Goal: Transaction & Acquisition: Book appointment/travel/reservation

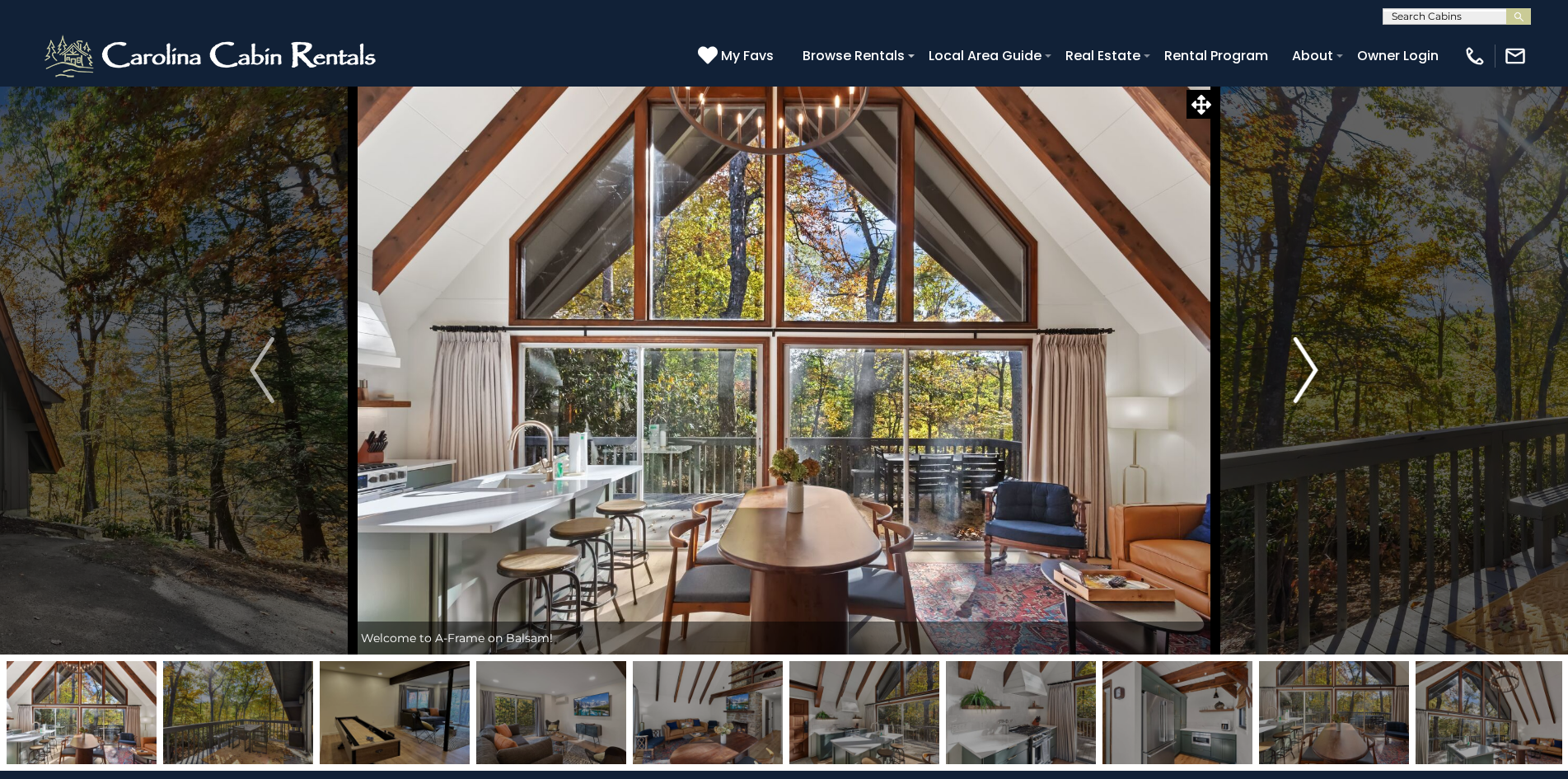
click at [1289, 370] on button "Next" at bounding box center [1305, 370] width 181 height 568
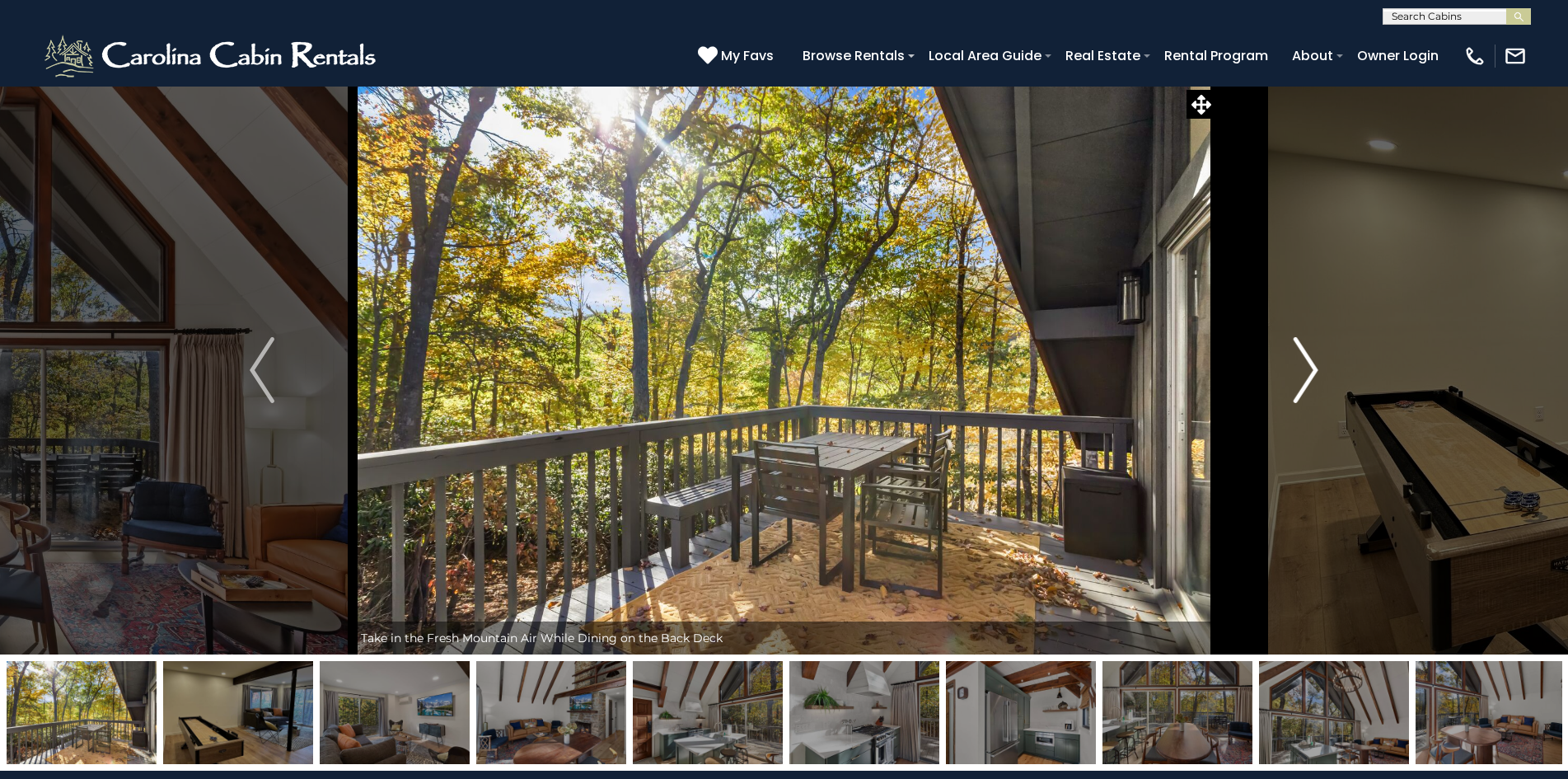
click at [1289, 370] on button "Next" at bounding box center [1305, 370] width 181 height 568
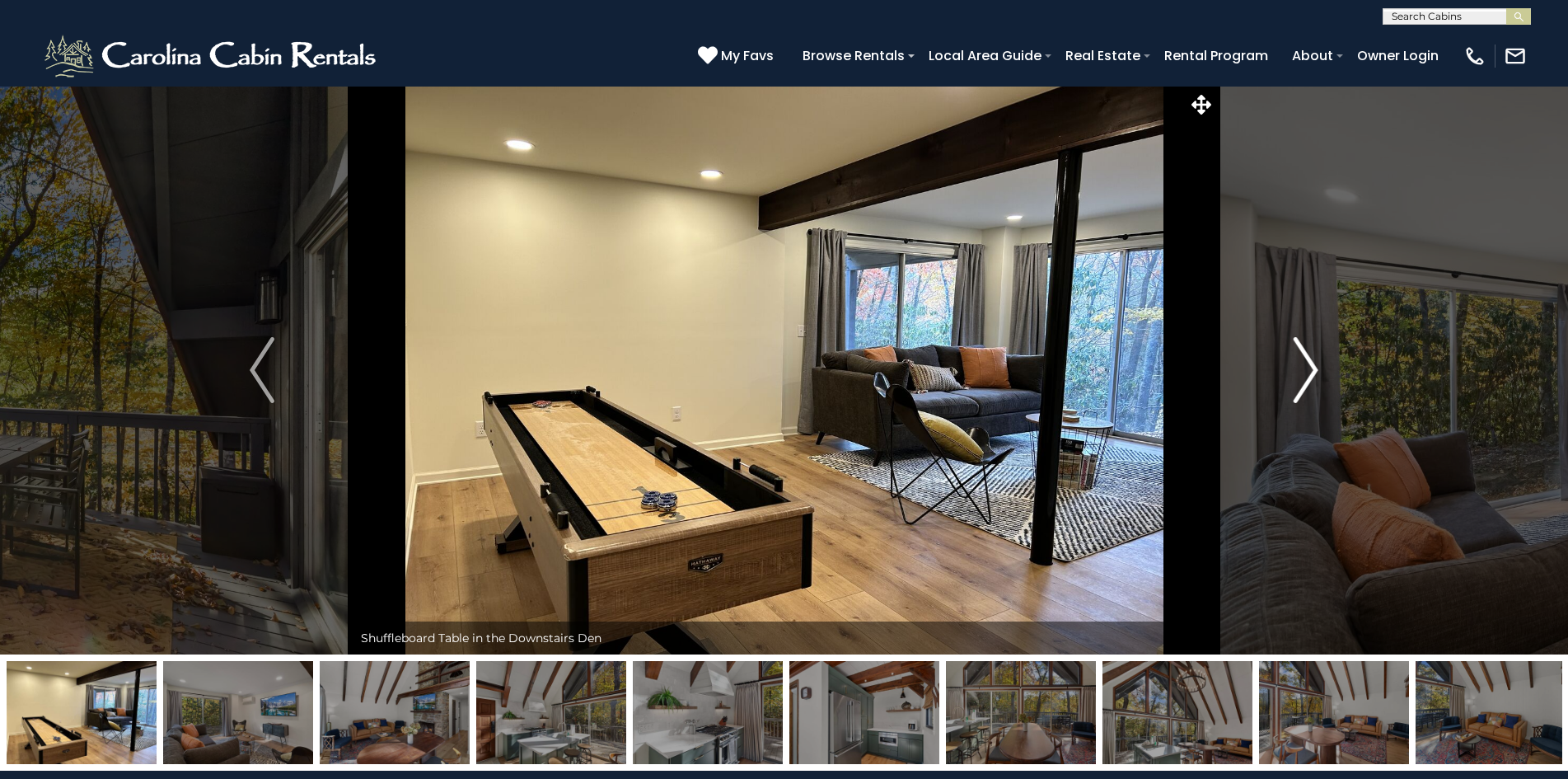
click at [1289, 370] on button "Next" at bounding box center [1305, 370] width 181 height 568
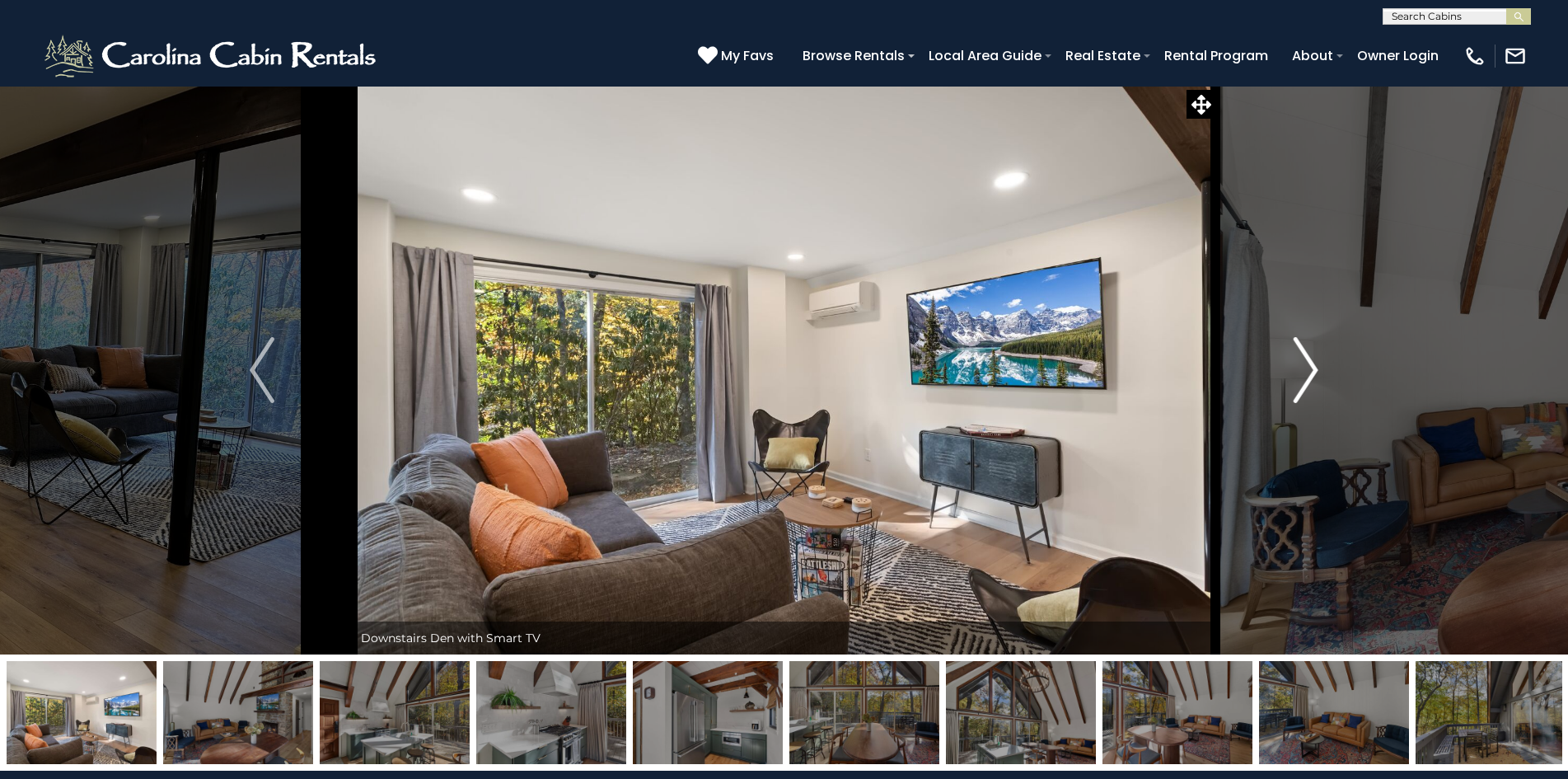
click at [1289, 370] on button "Next" at bounding box center [1305, 370] width 181 height 568
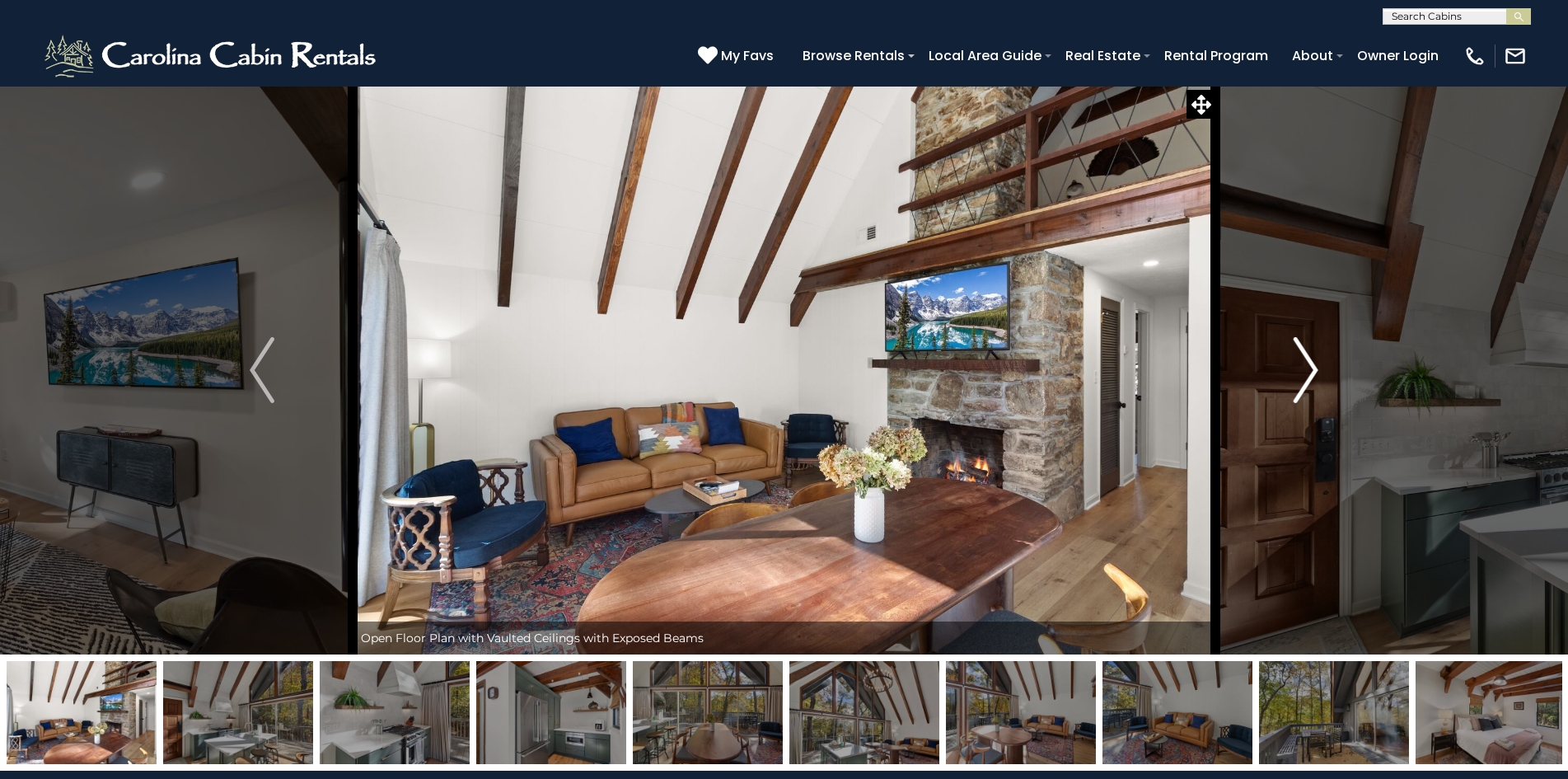
click at [1289, 370] on button "Next" at bounding box center [1305, 370] width 181 height 568
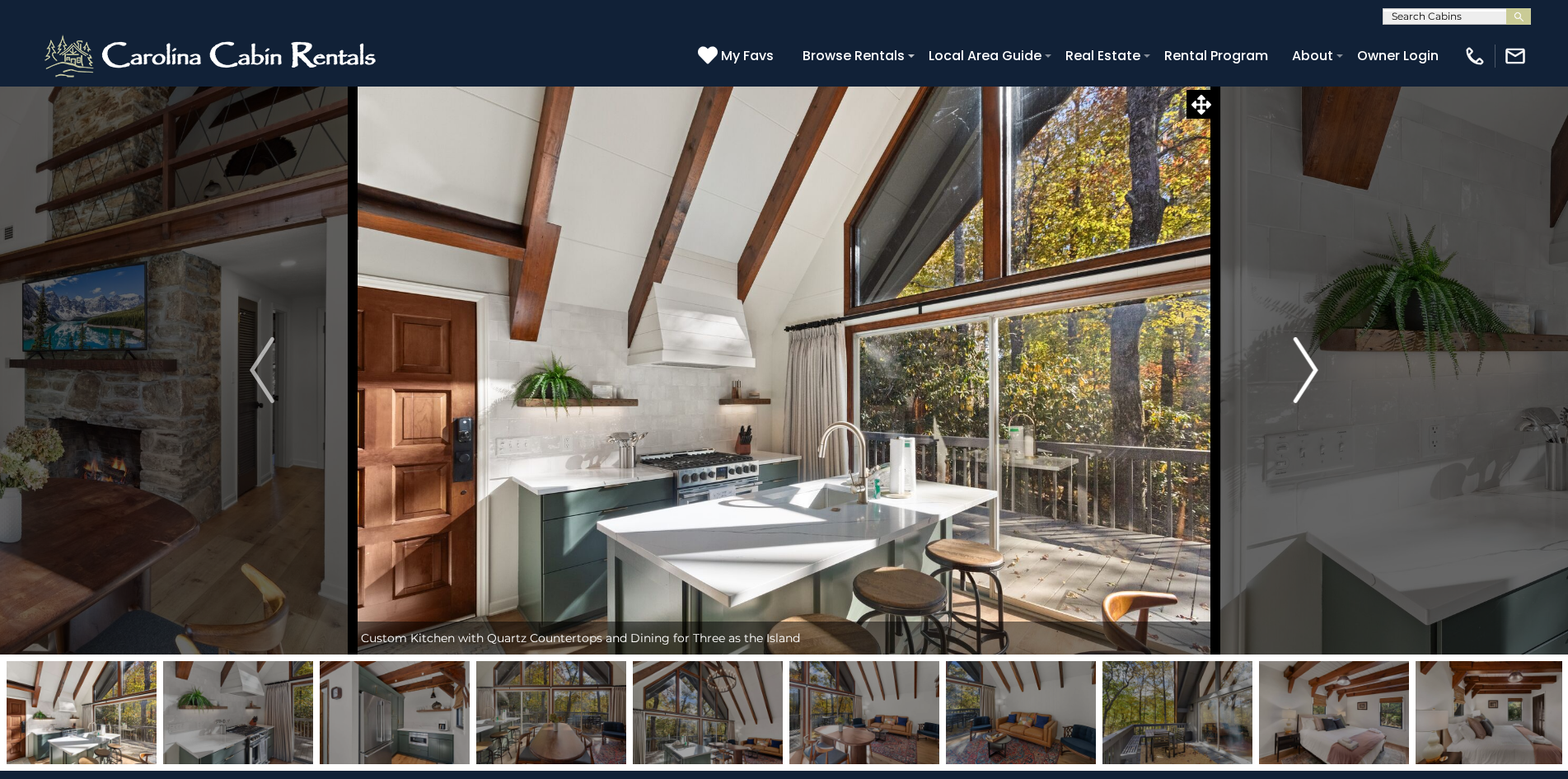
click at [1289, 370] on button "Next" at bounding box center [1305, 370] width 181 height 568
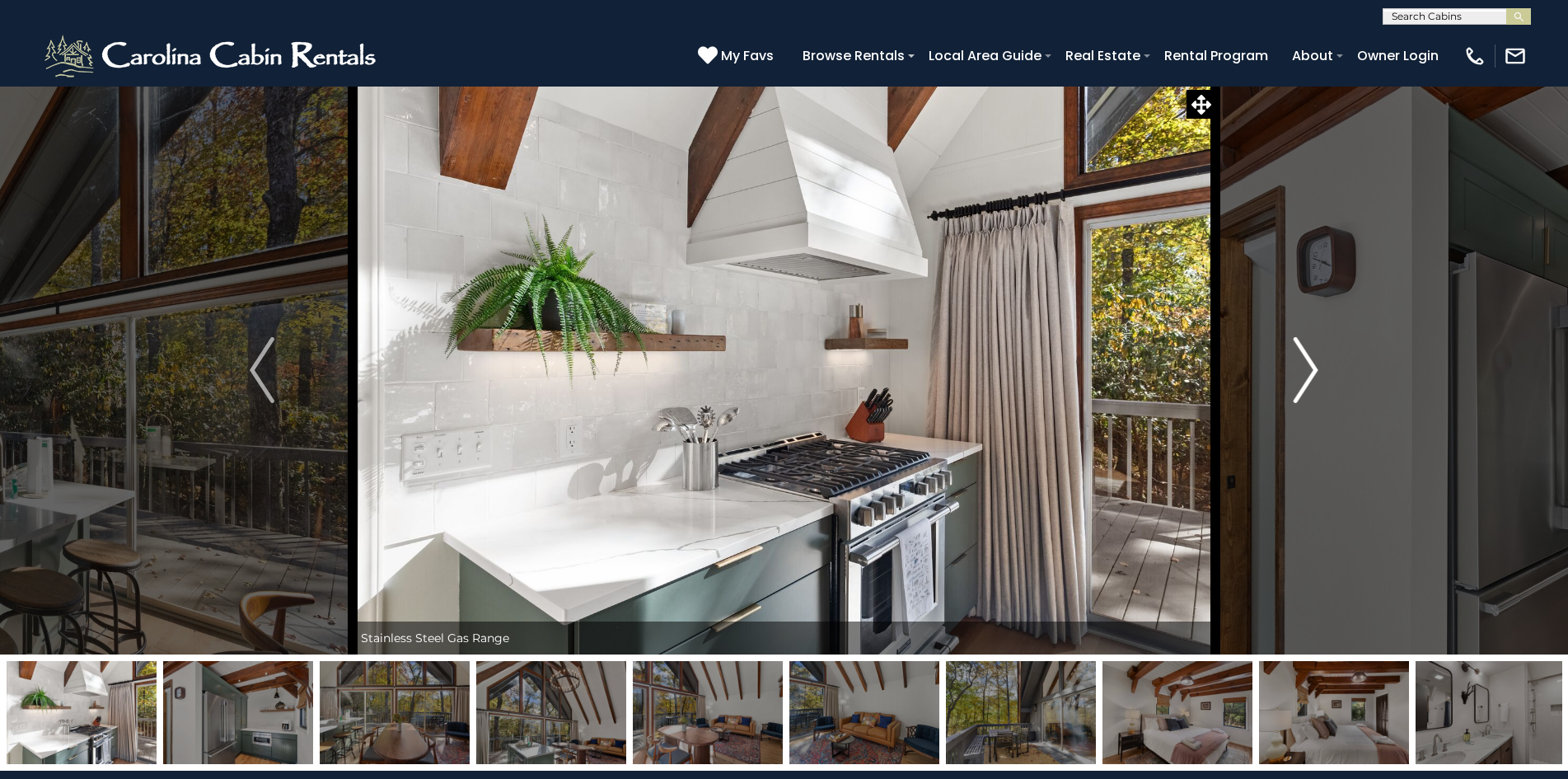
click at [1289, 370] on button "Next" at bounding box center [1305, 370] width 181 height 568
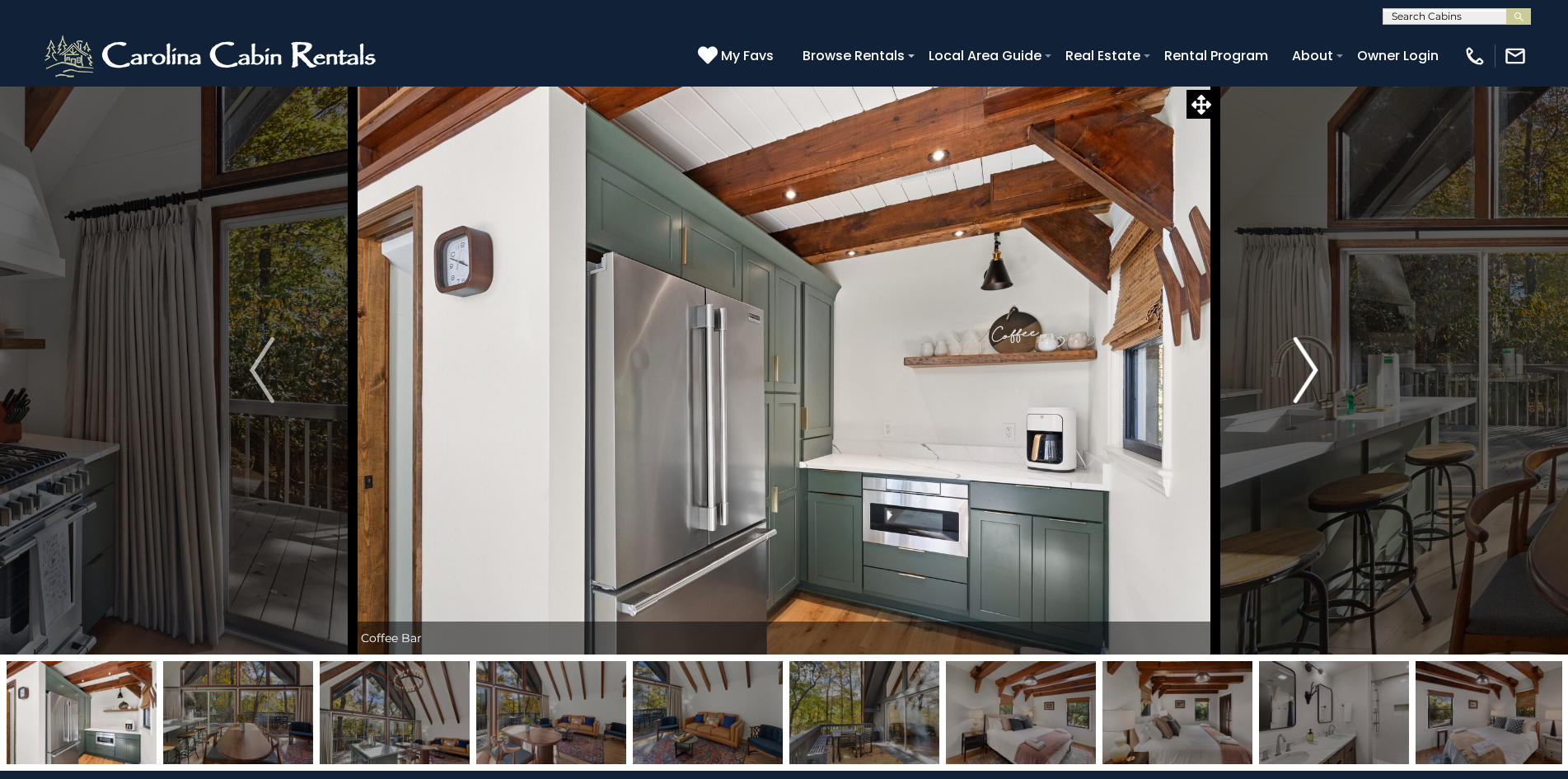
click at [1297, 393] on img "Next" at bounding box center [1305, 370] width 25 height 66
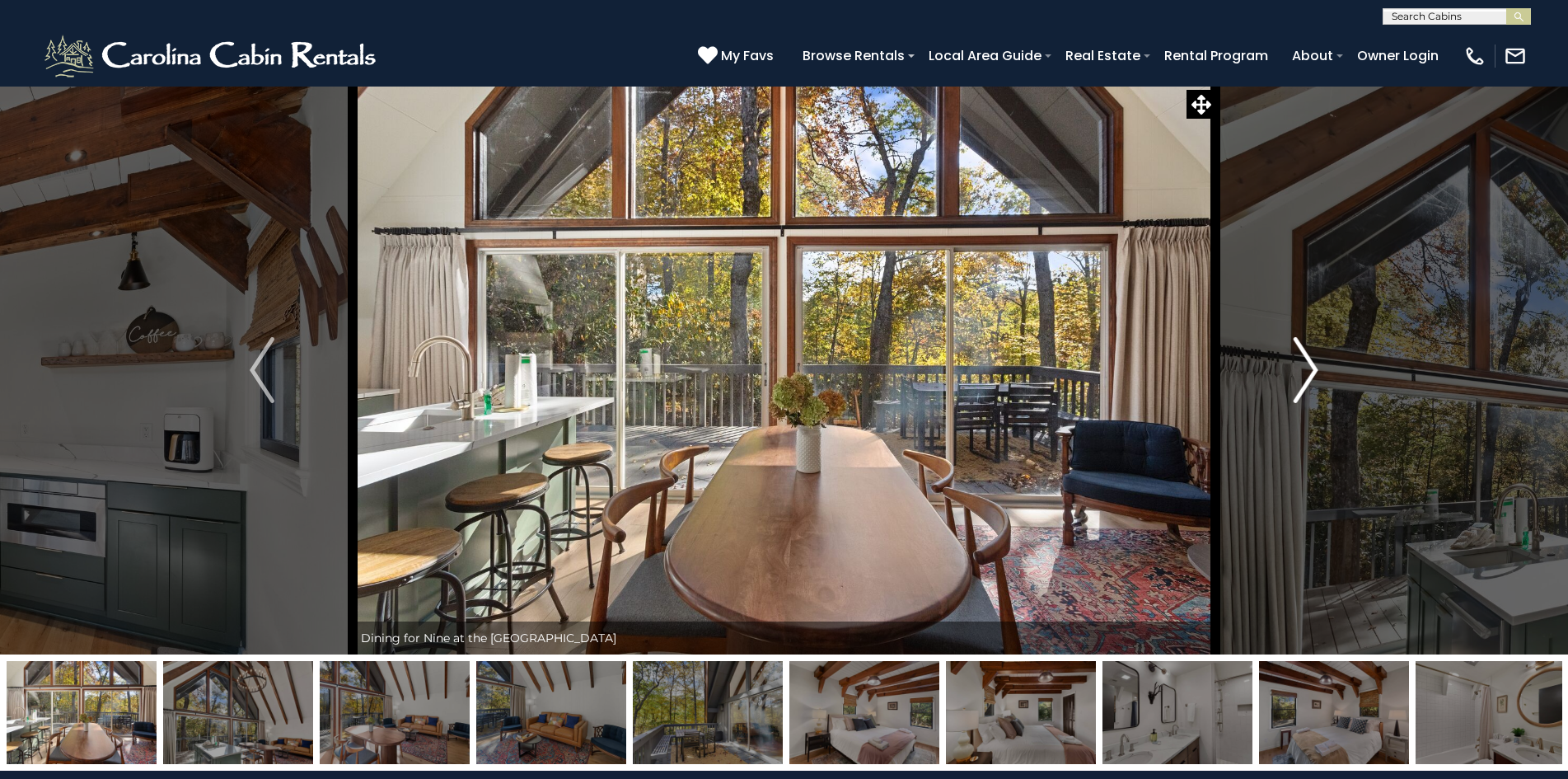
click at [1297, 393] on img "Next" at bounding box center [1305, 370] width 25 height 66
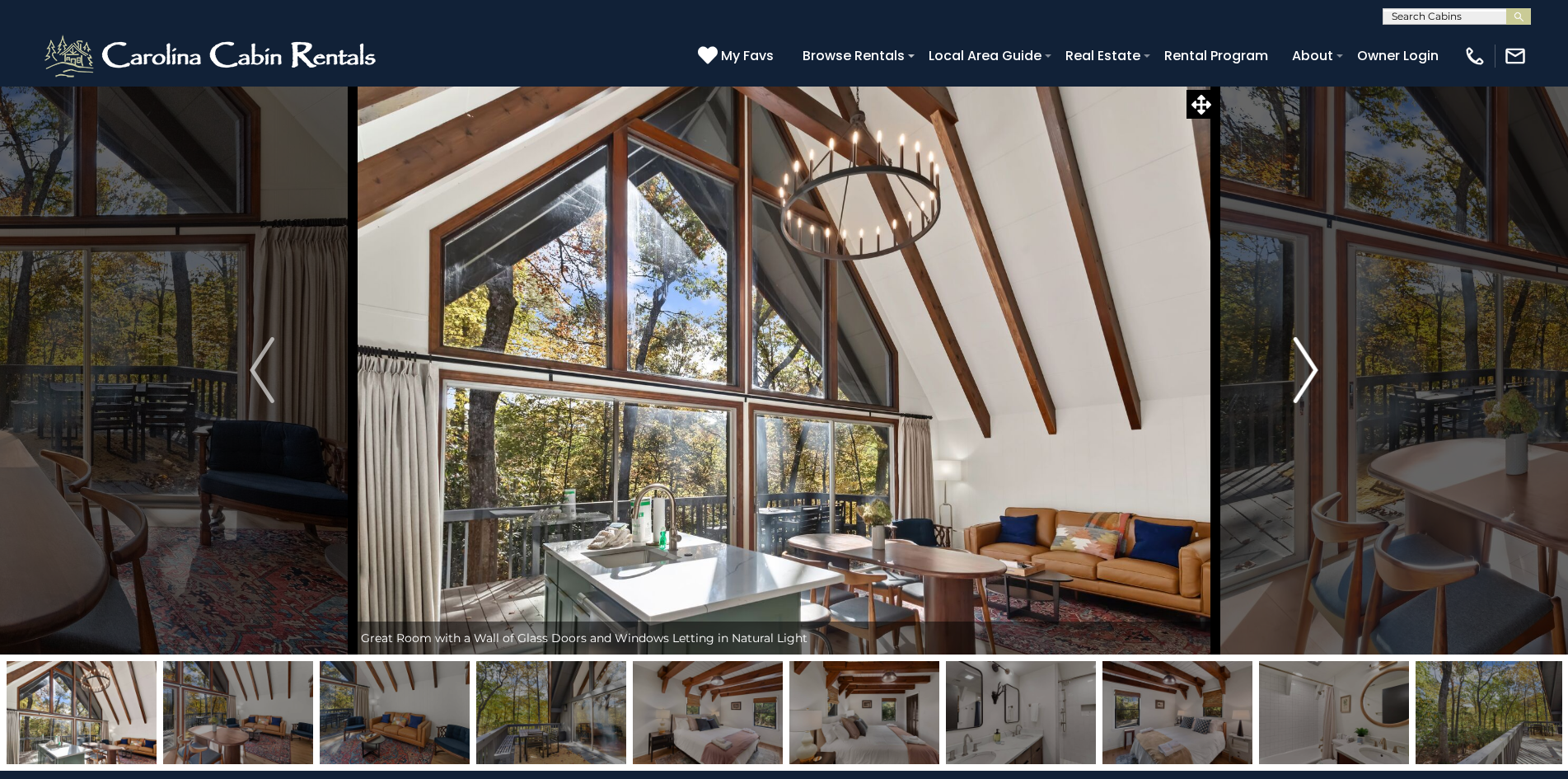
click at [1297, 393] on img "Next" at bounding box center [1305, 370] width 25 height 66
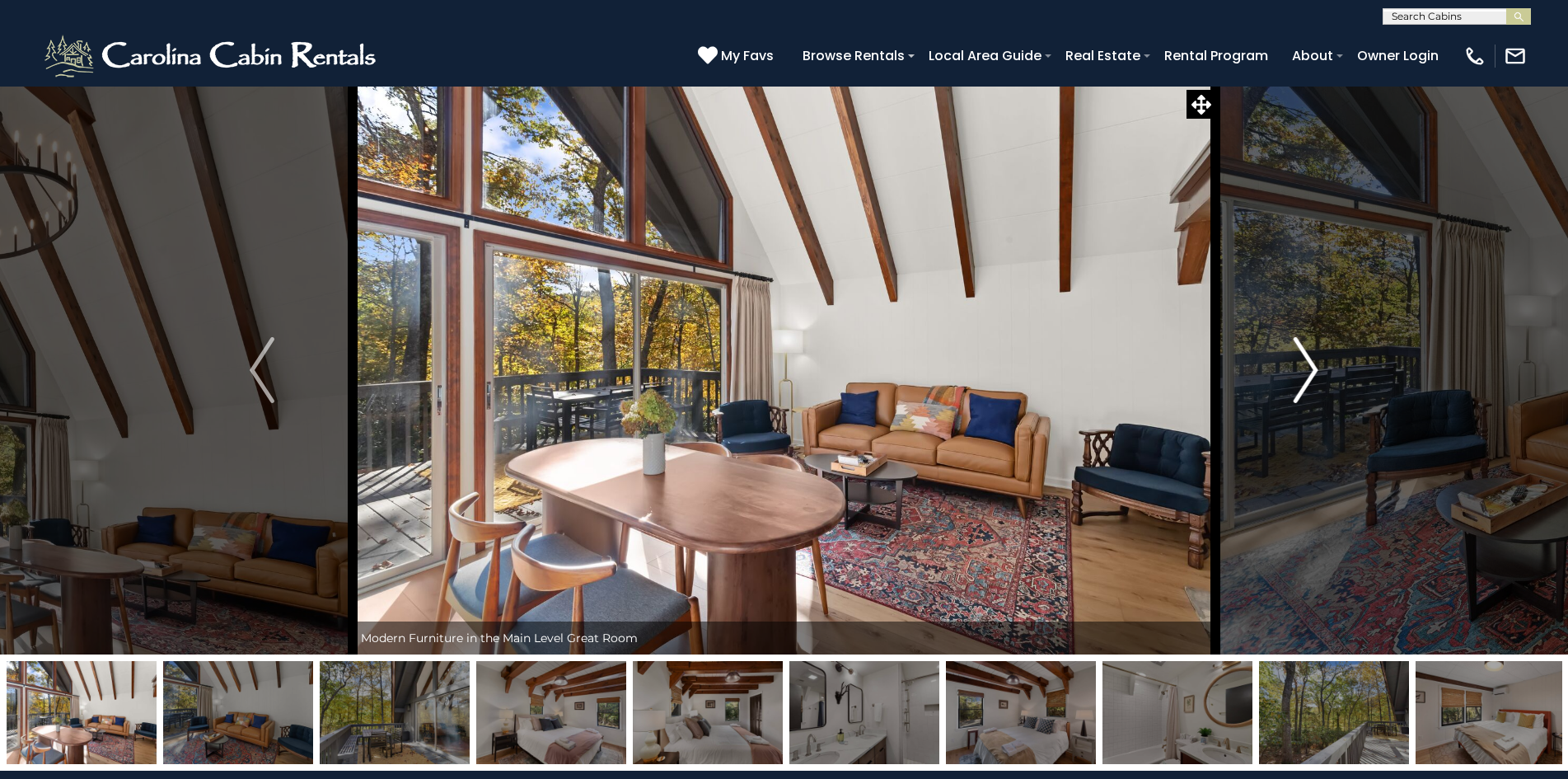
click at [1297, 393] on img "Next" at bounding box center [1305, 370] width 25 height 66
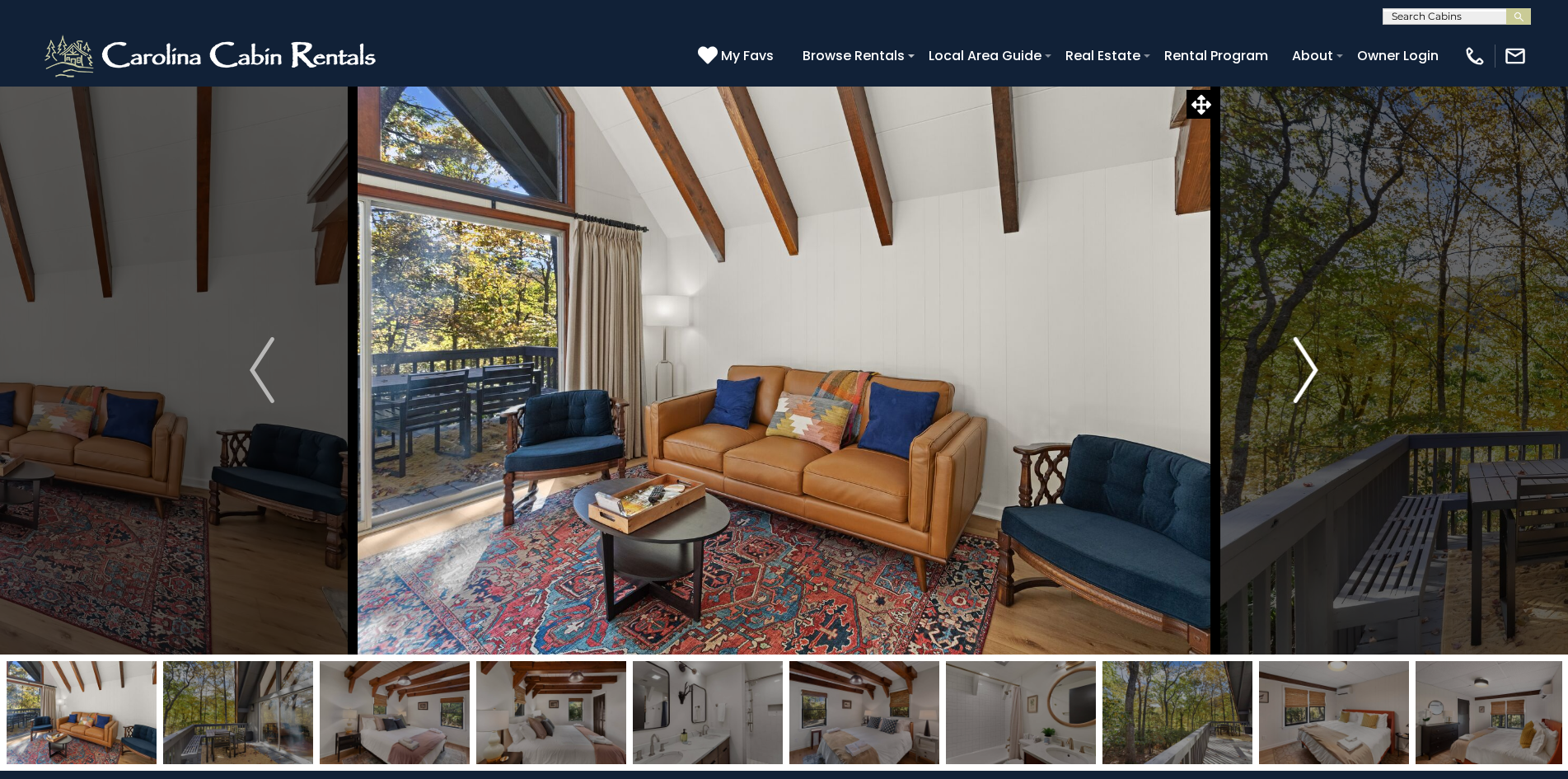
click at [1297, 393] on img "Next" at bounding box center [1305, 370] width 25 height 66
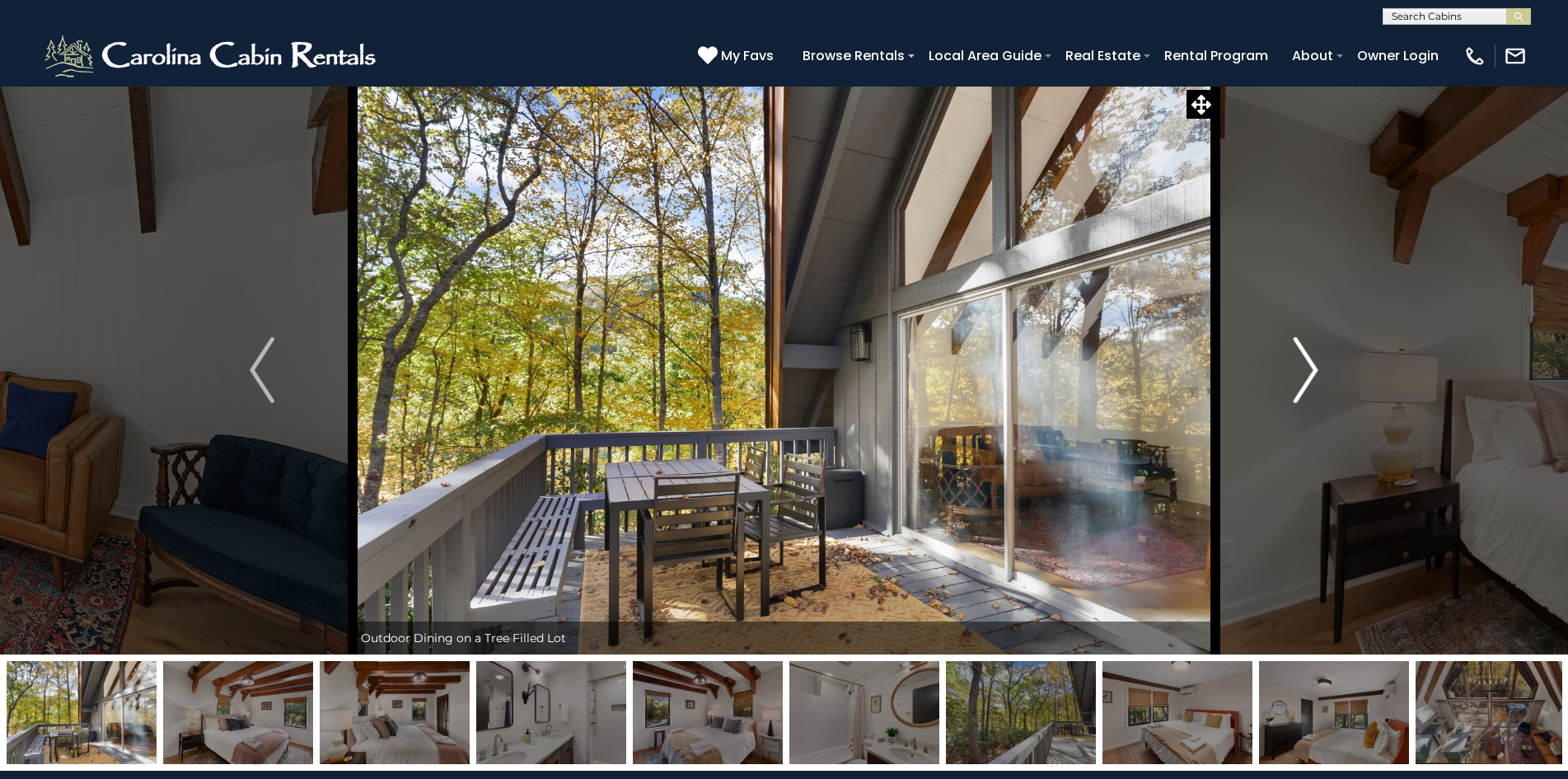
click at [1291, 395] on button "Next" at bounding box center [1305, 370] width 181 height 568
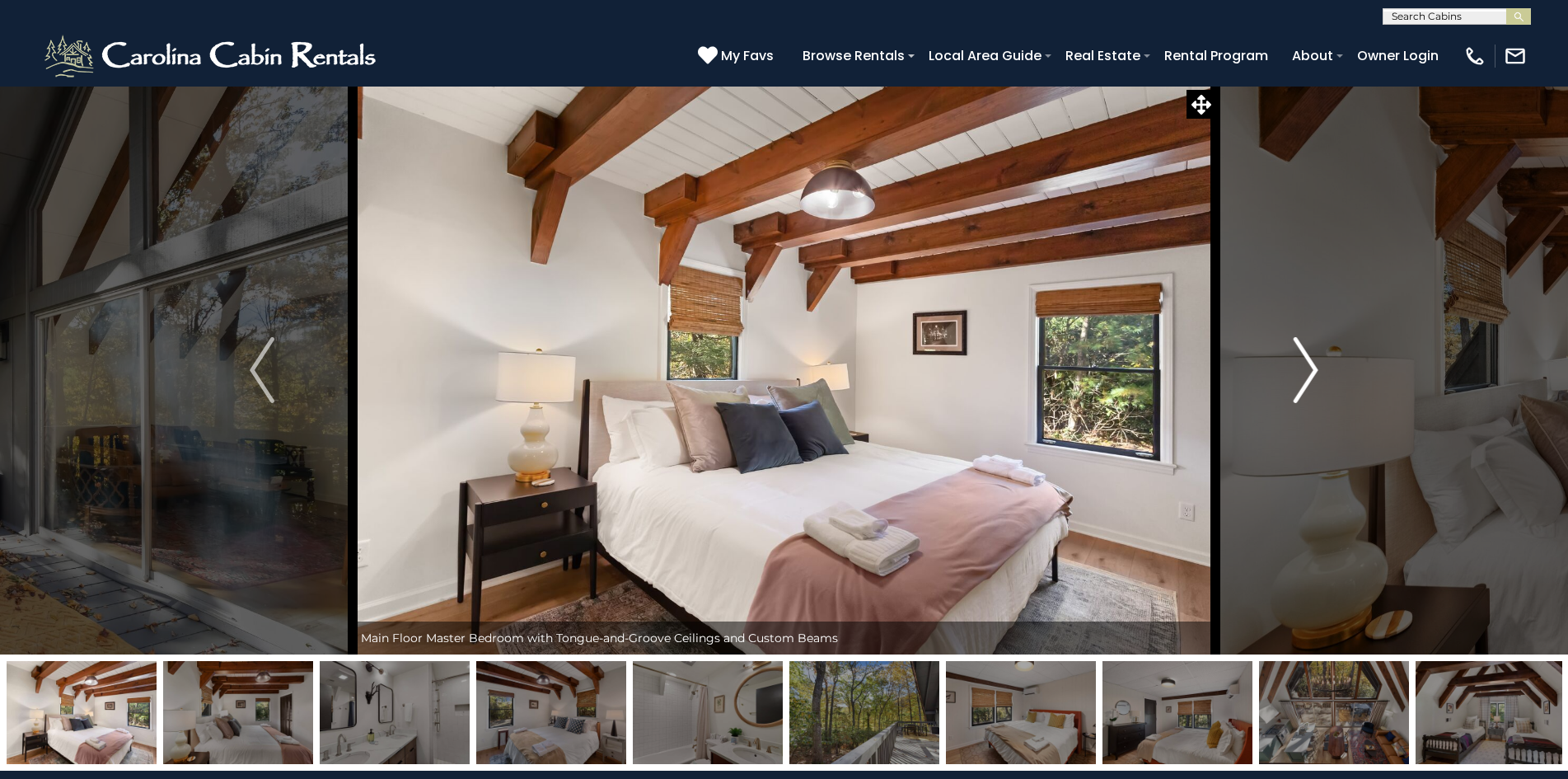
click at [1291, 395] on button "Next" at bounding box center [1305, 370] width 181 height 568
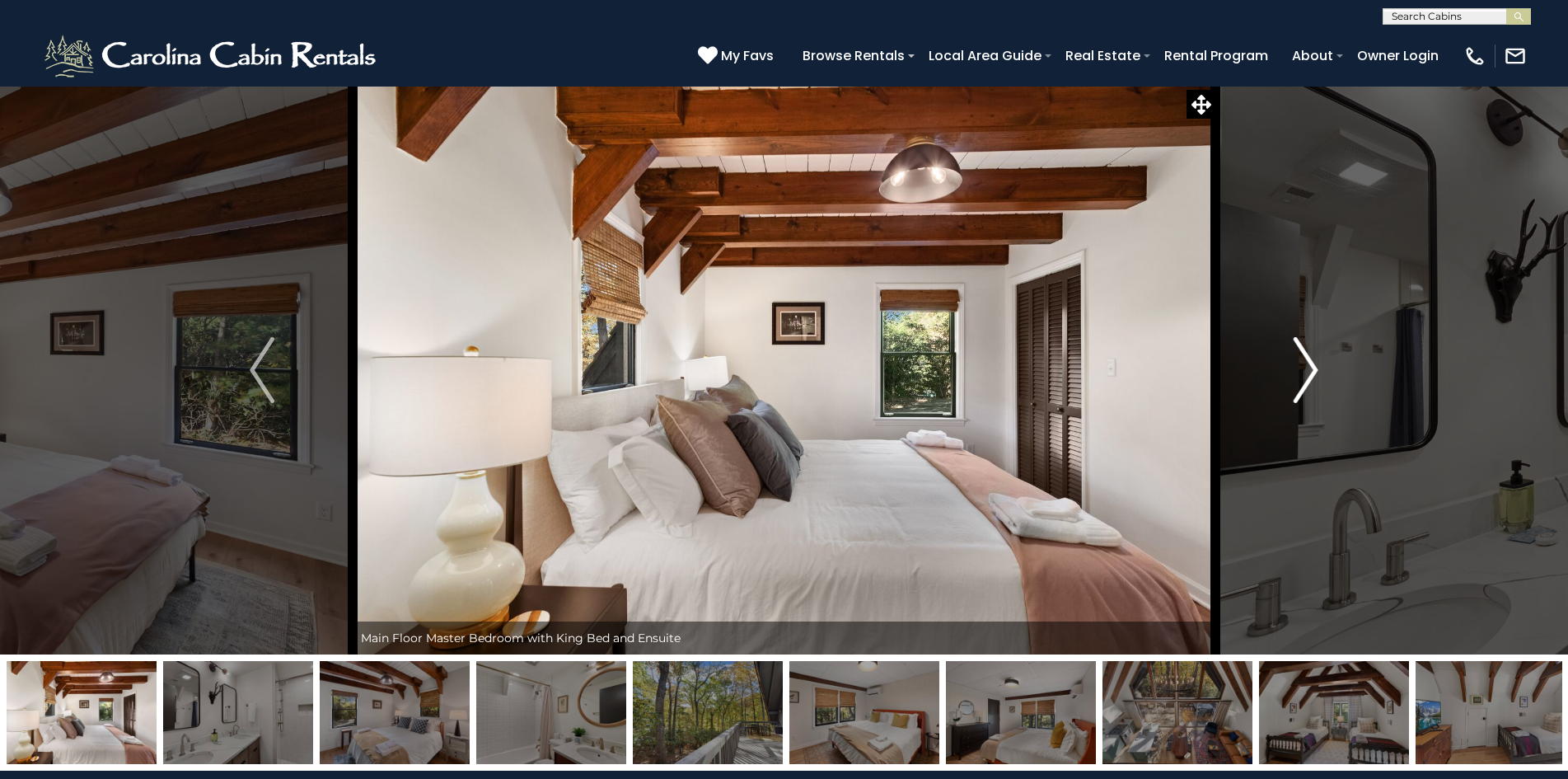
click at [1291, 395] on button "Next" at bounding box center [1305, 370] width 181 height 568
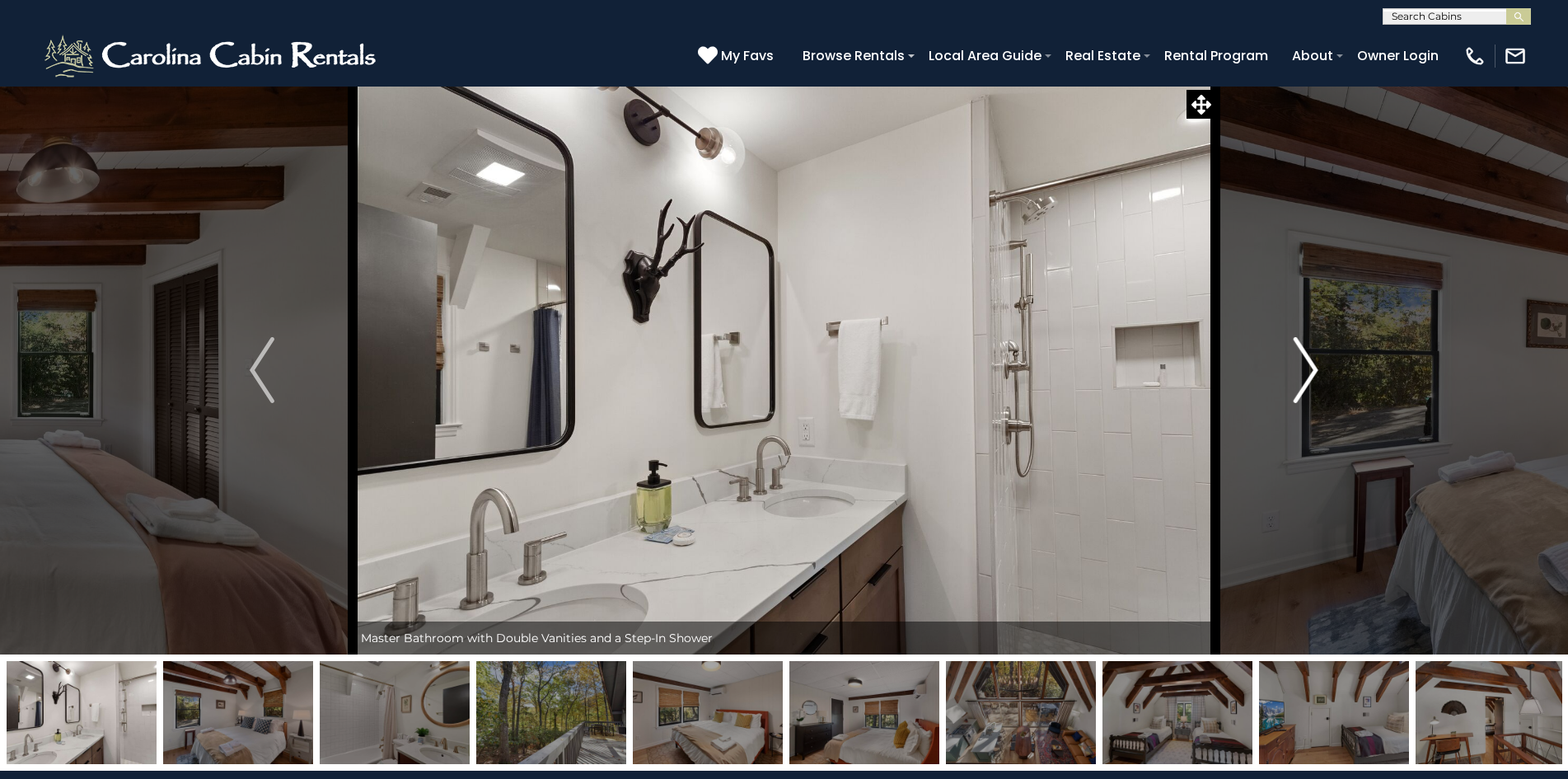
click at [1291, 395] on button "Next" at bounding box center [1305, 370] width 181 height 568
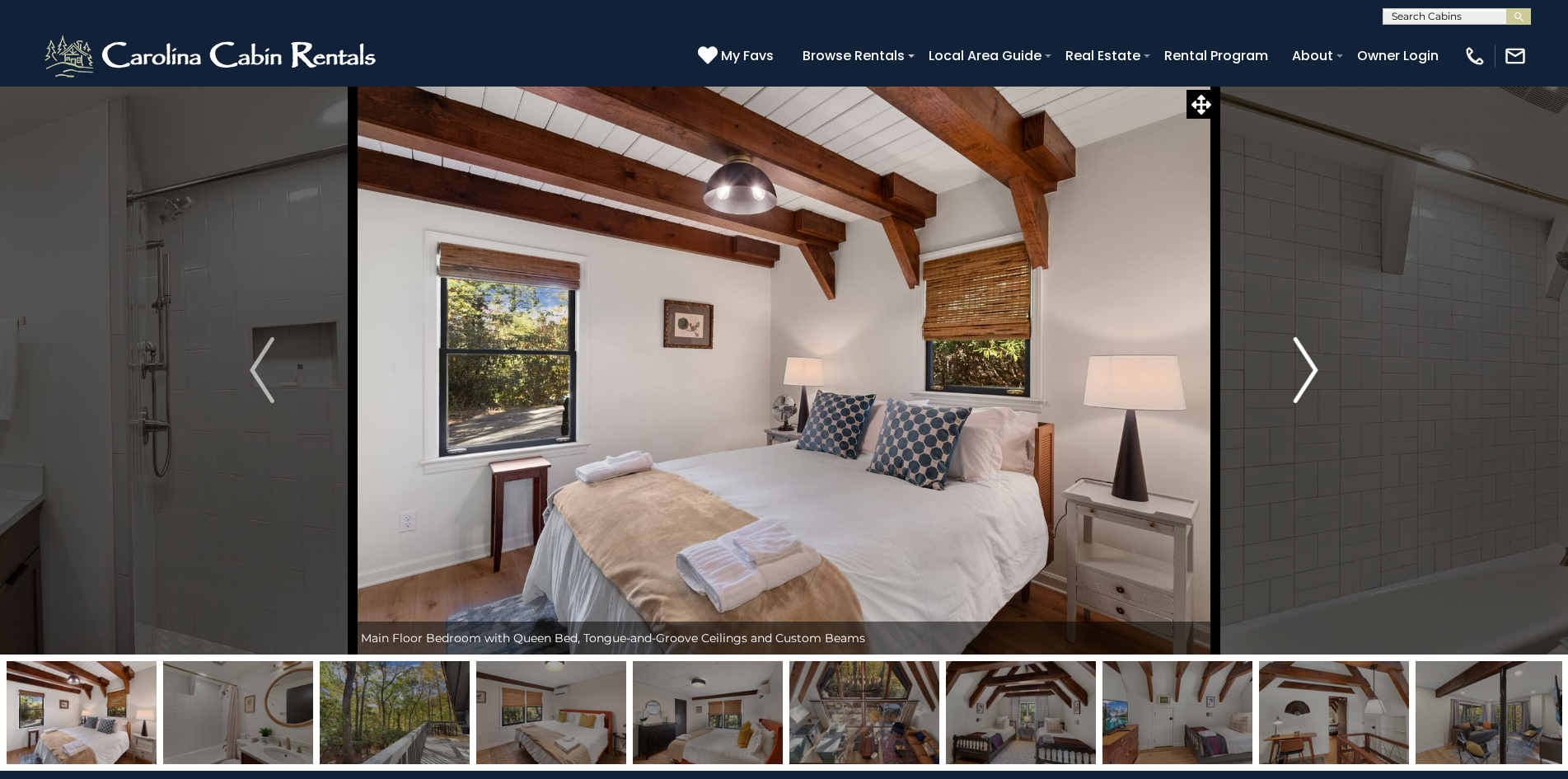
click at [1291, 395] on button "Next" at bounding box center [1305, 370] width 181 height 568
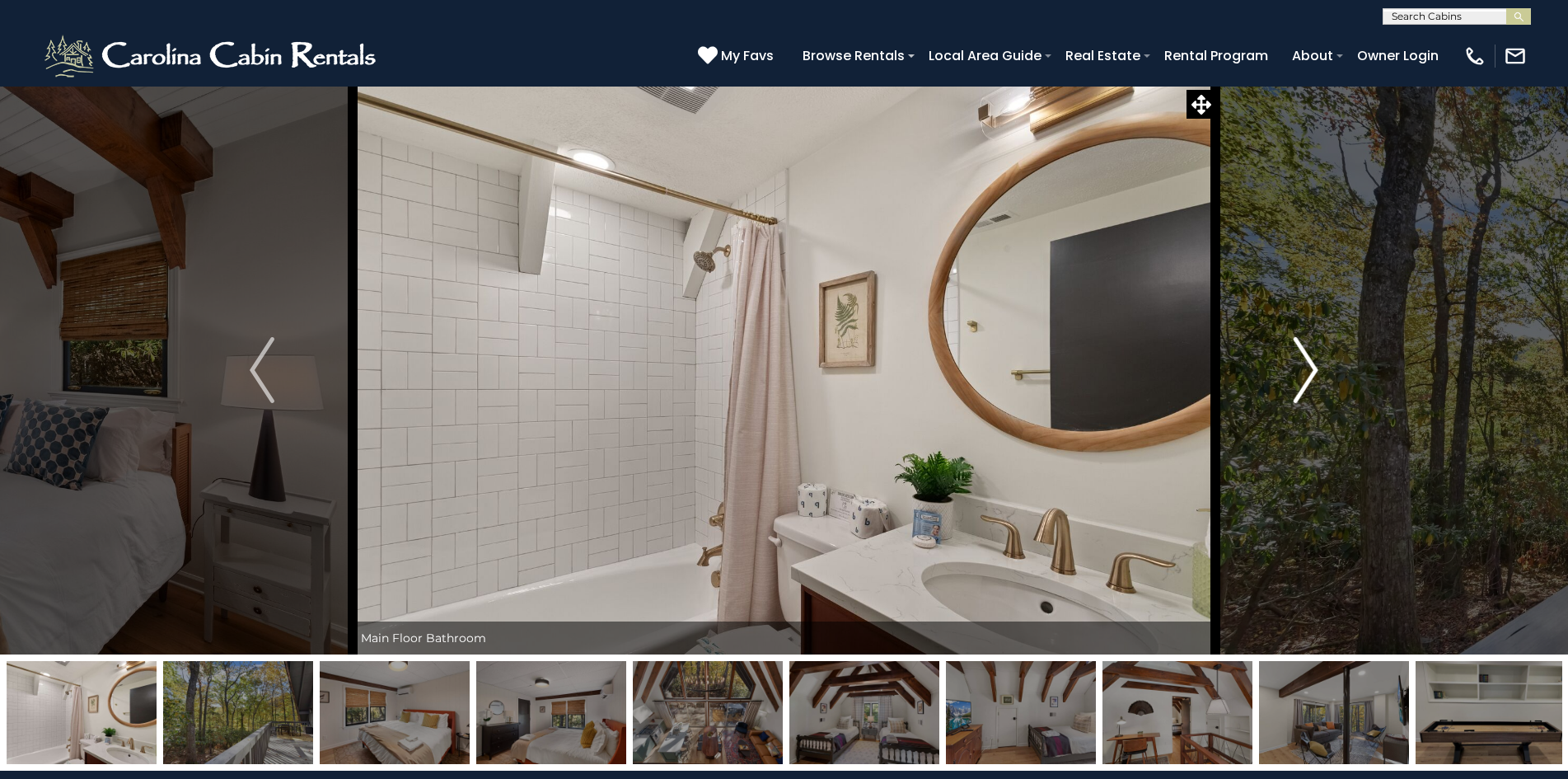
click at [1291, 395] on button "Next" at bounding box center [1305, 370] width 181 height 568
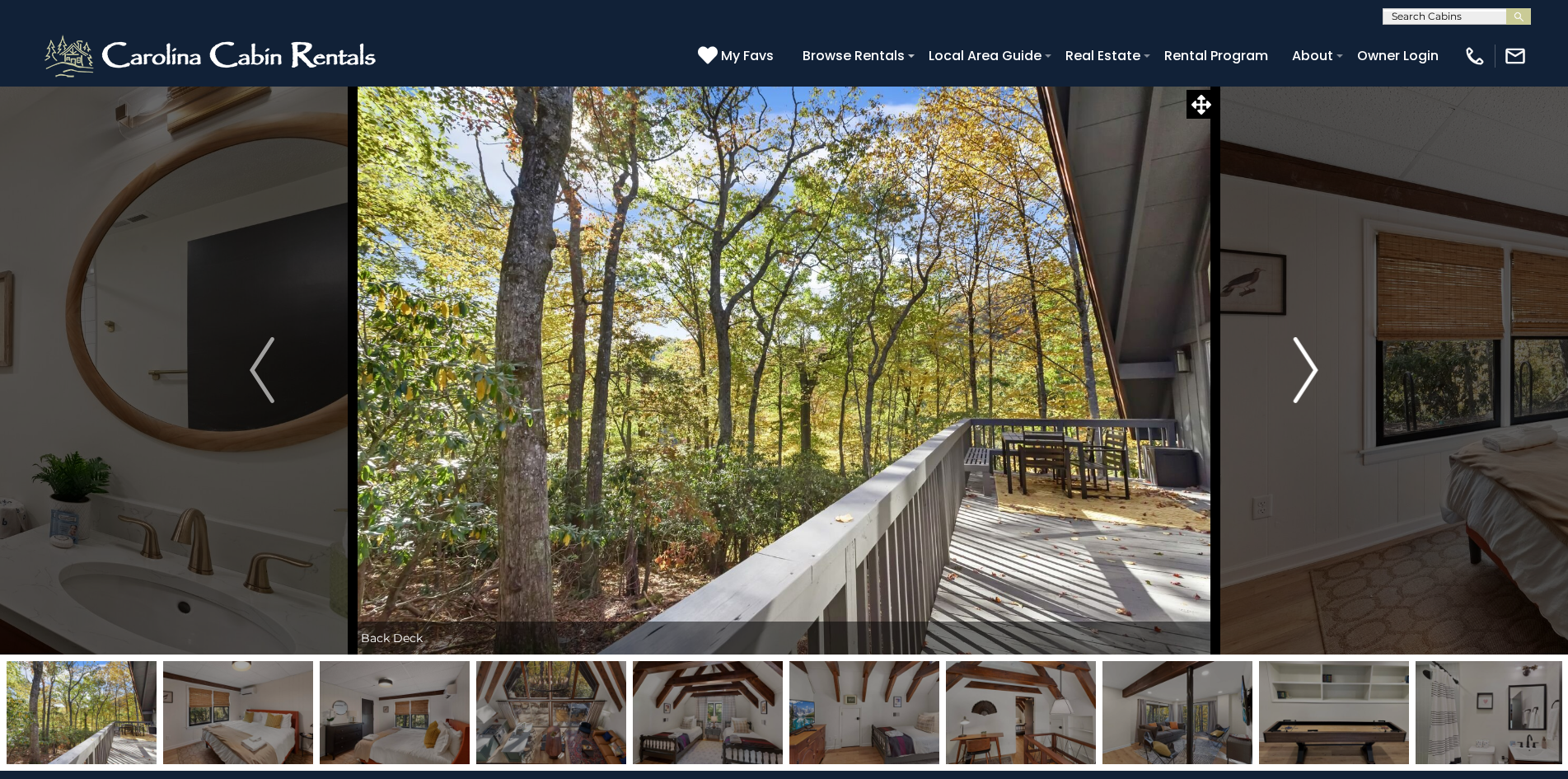
click at [1291, 395] on button "Next" at bounding box center [1305, 370] width 181 height 568
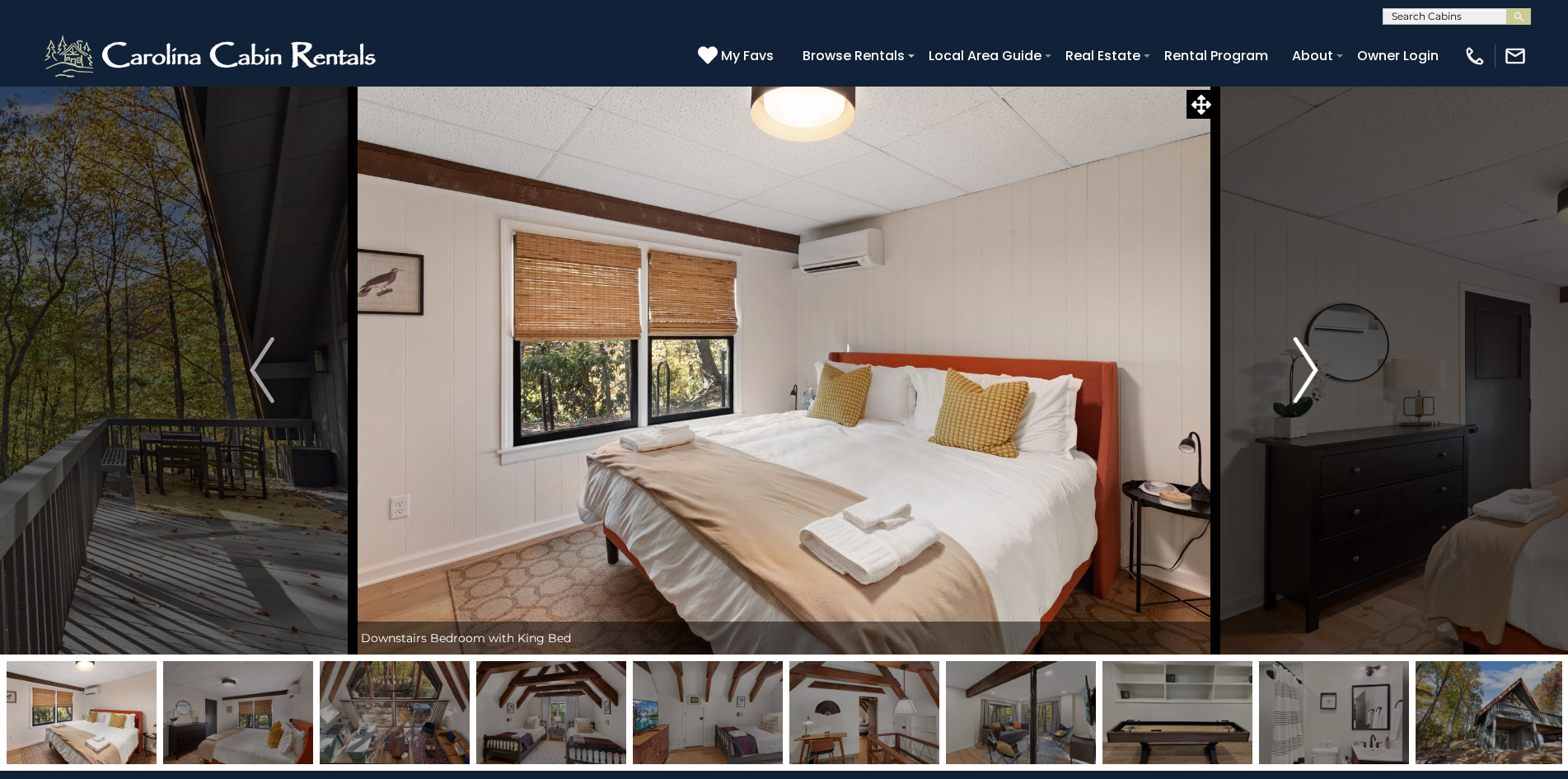
click at [1291, 395] on button "Next" at bounding box center [1305, 370] width 181 height 568
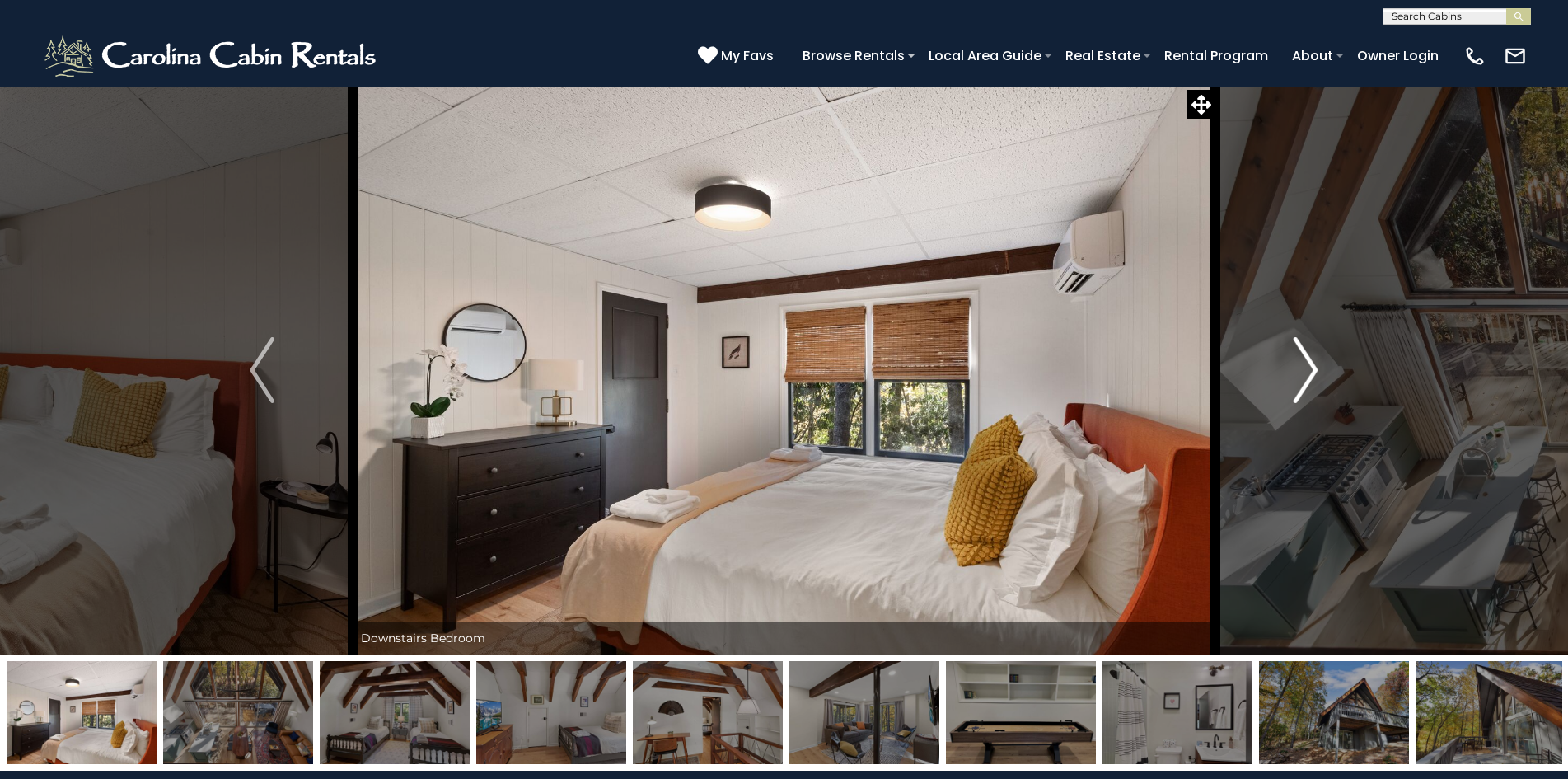
click at [1291, 395] on button "Next" at bounding box center [1305, 370] width 181 height 568
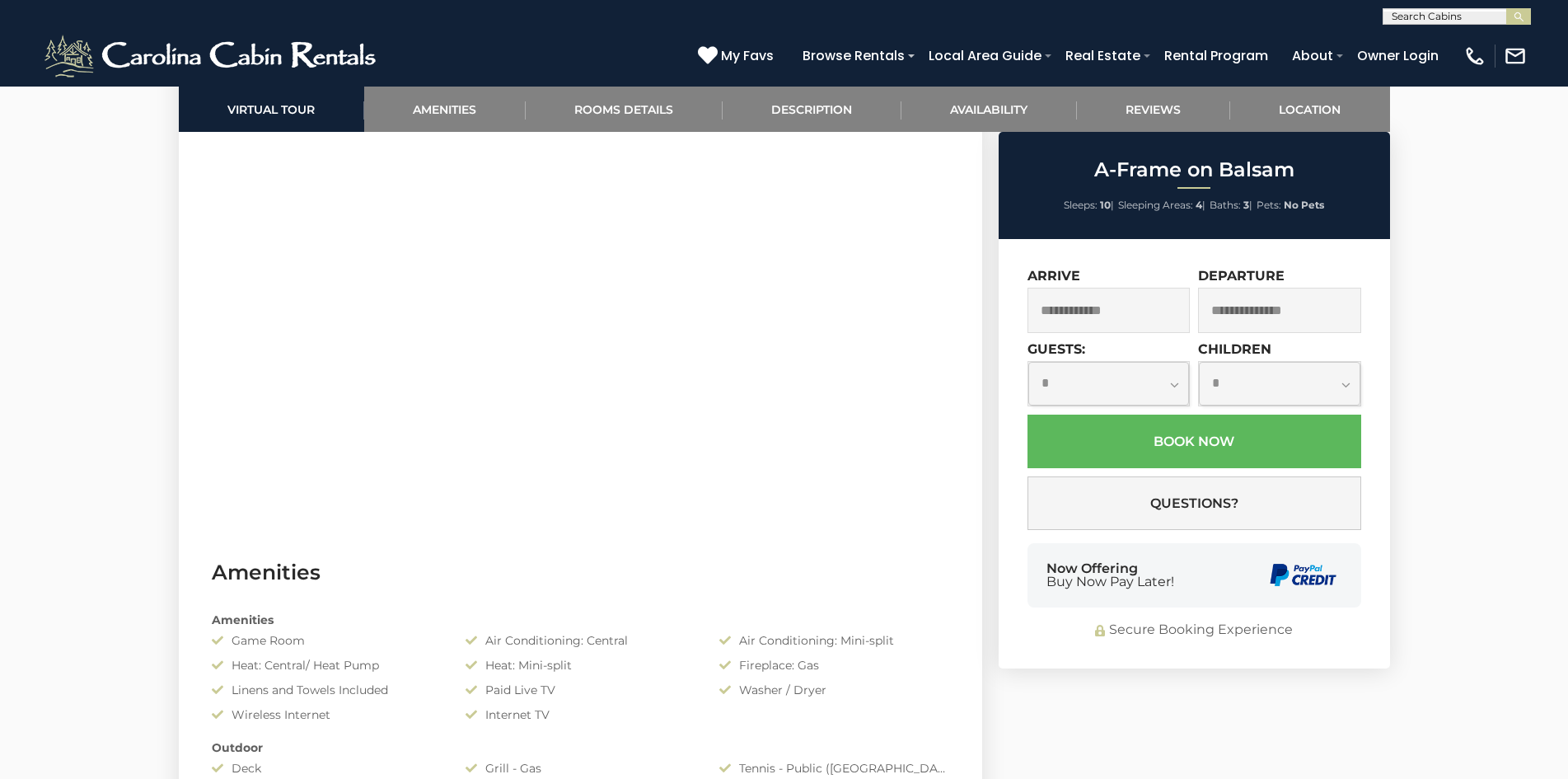
scroll to position [741, 0]
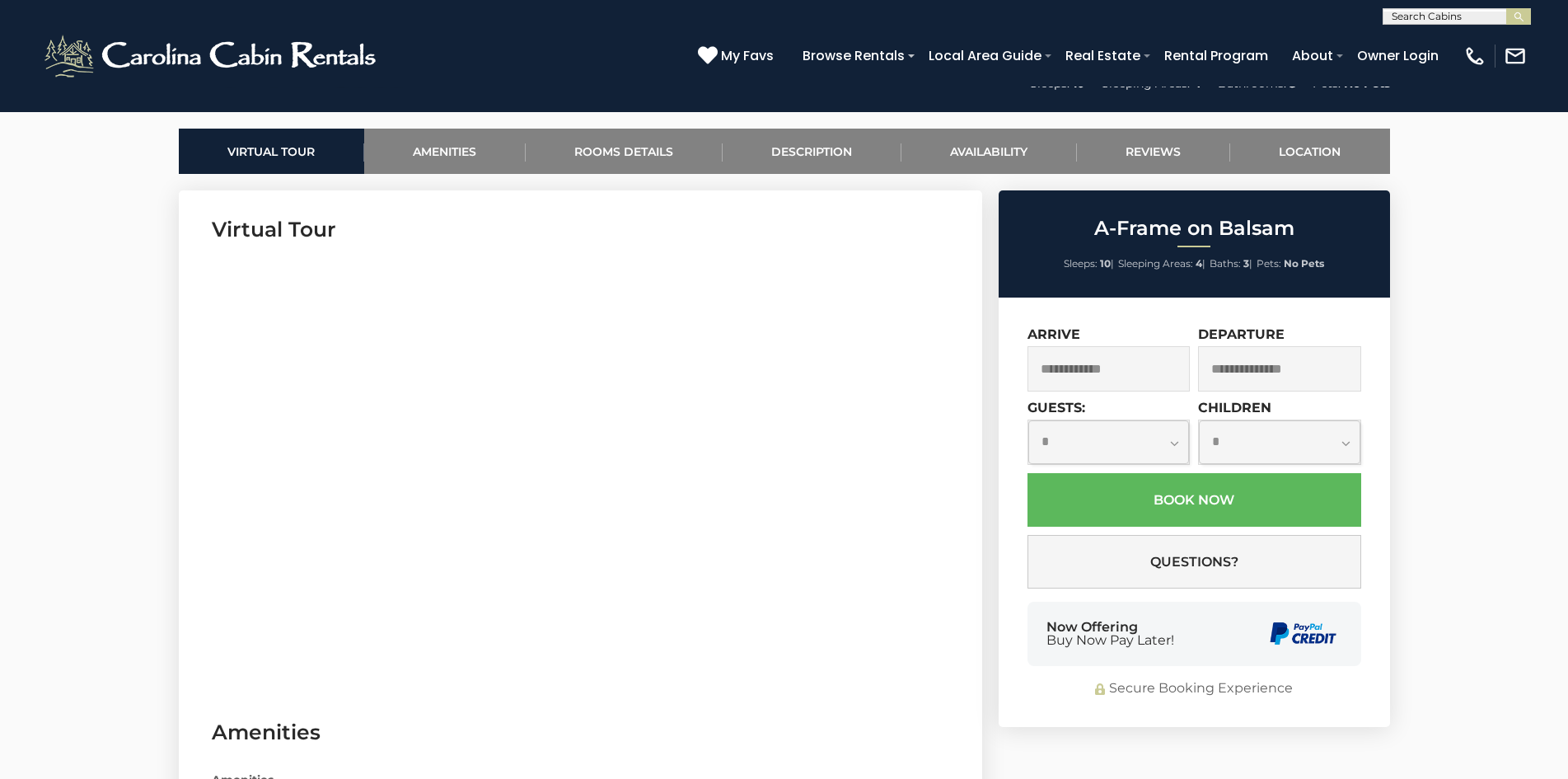
click at [1112, 372] on input "text" at bounding box center [1109, 369] width 163 height 45
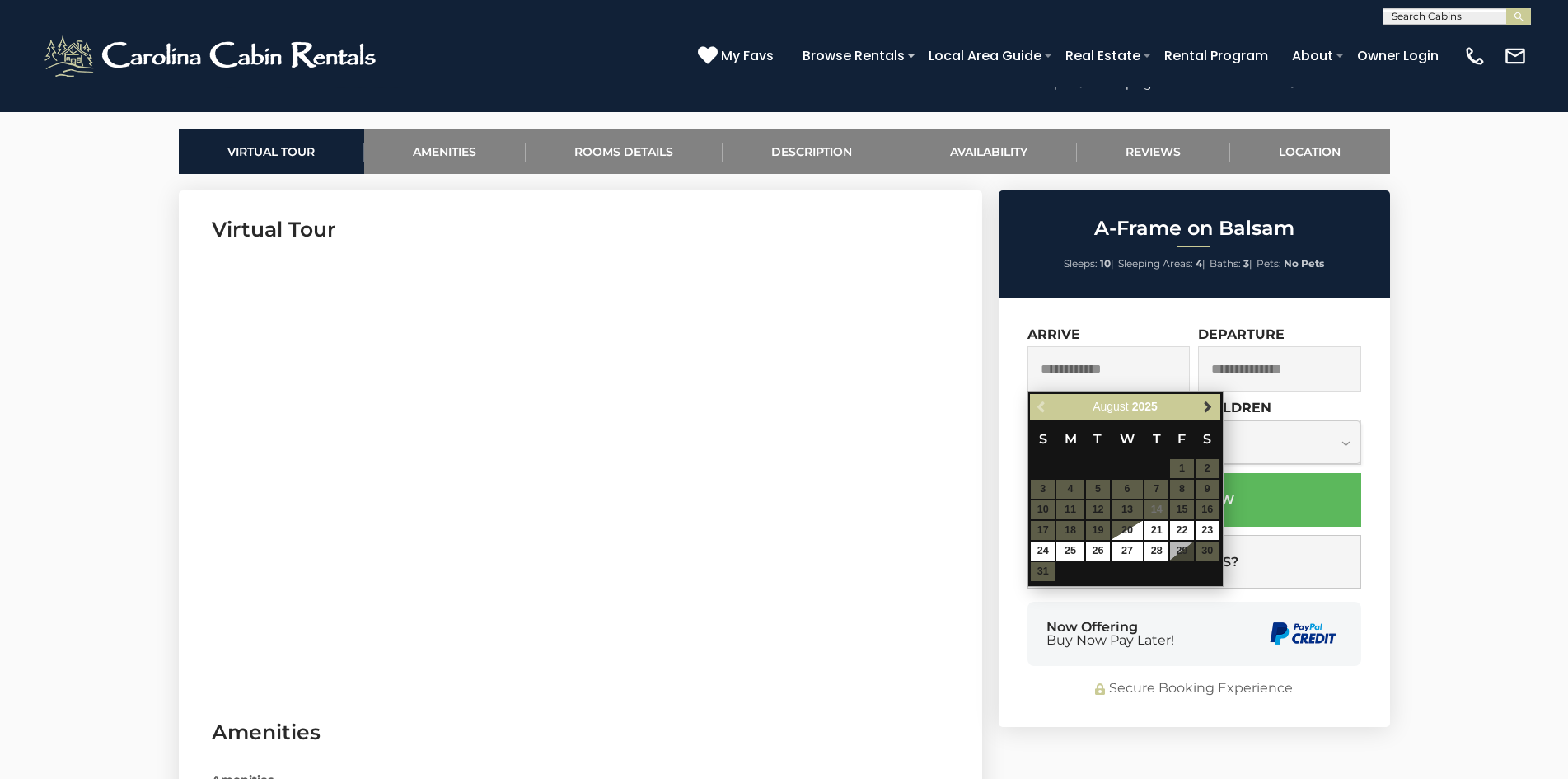
click at [1197, 413] on link "Next" at bounding box center [1207, 406] width 21 height 21
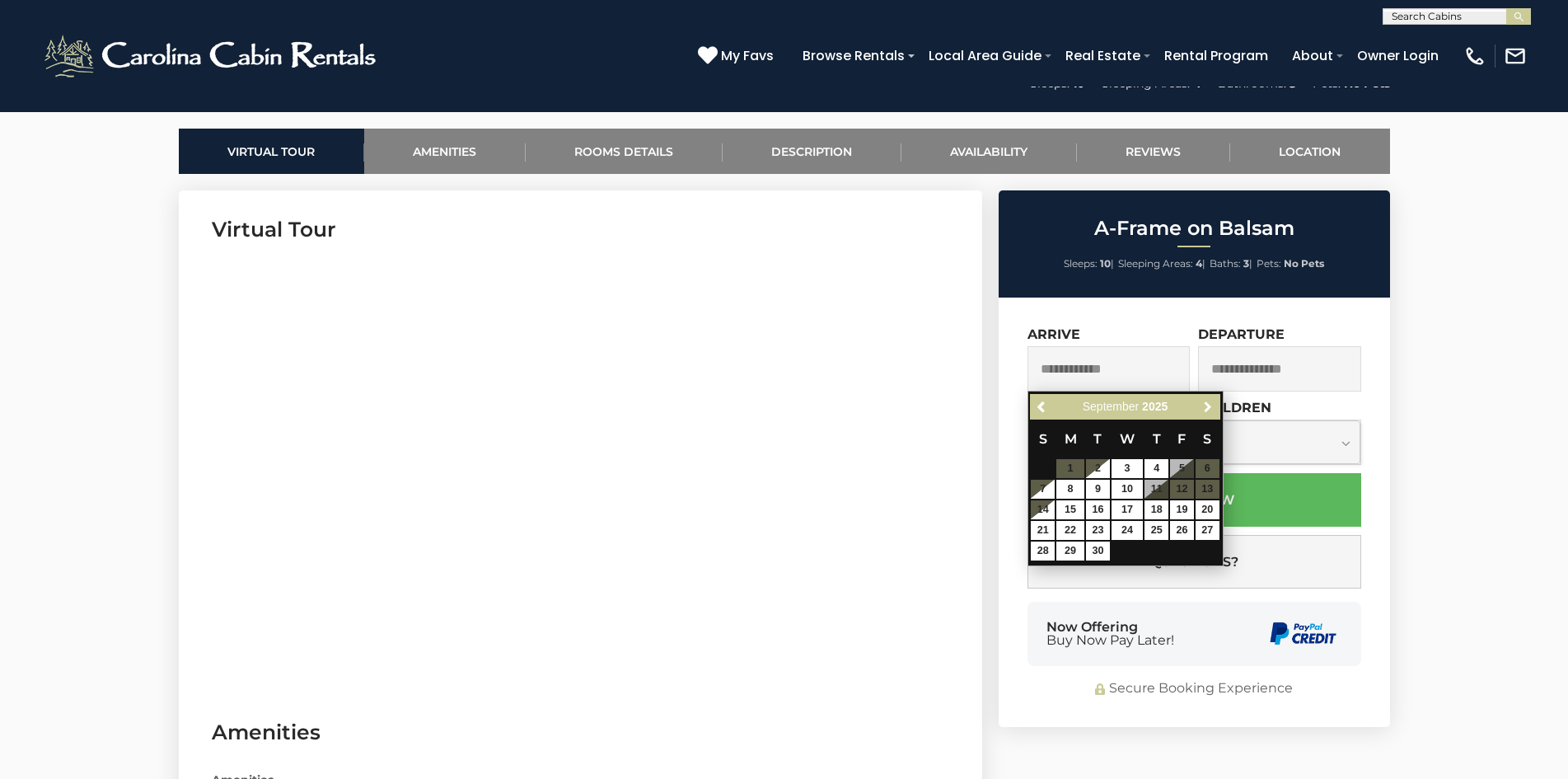
click at [1197, 413] on link "Next" at bounding box center [1207, 406] width 21 height 21
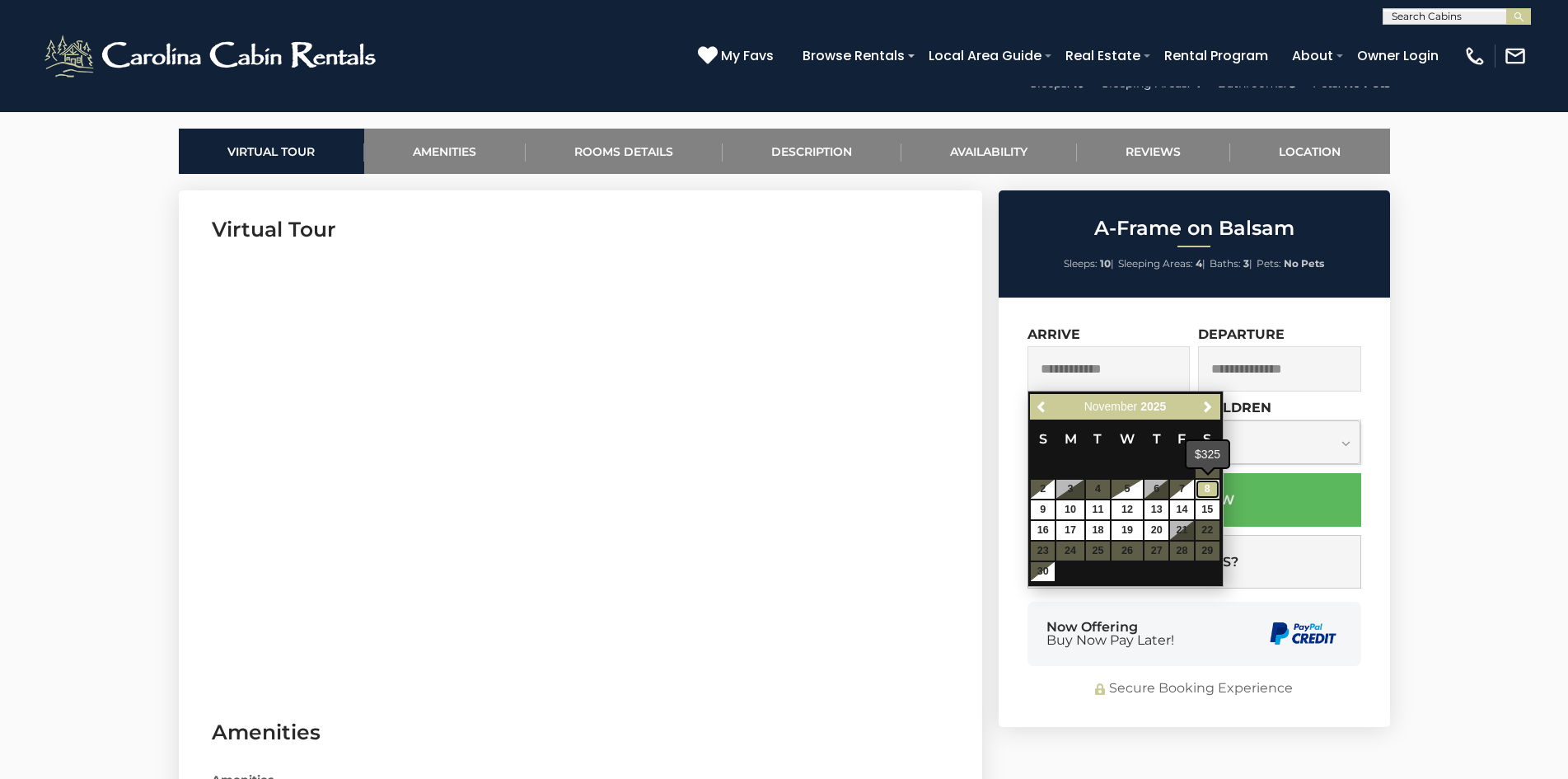
click at [1206, 498] on link "8" at bounding box center [1207, 488] width 24 height 19
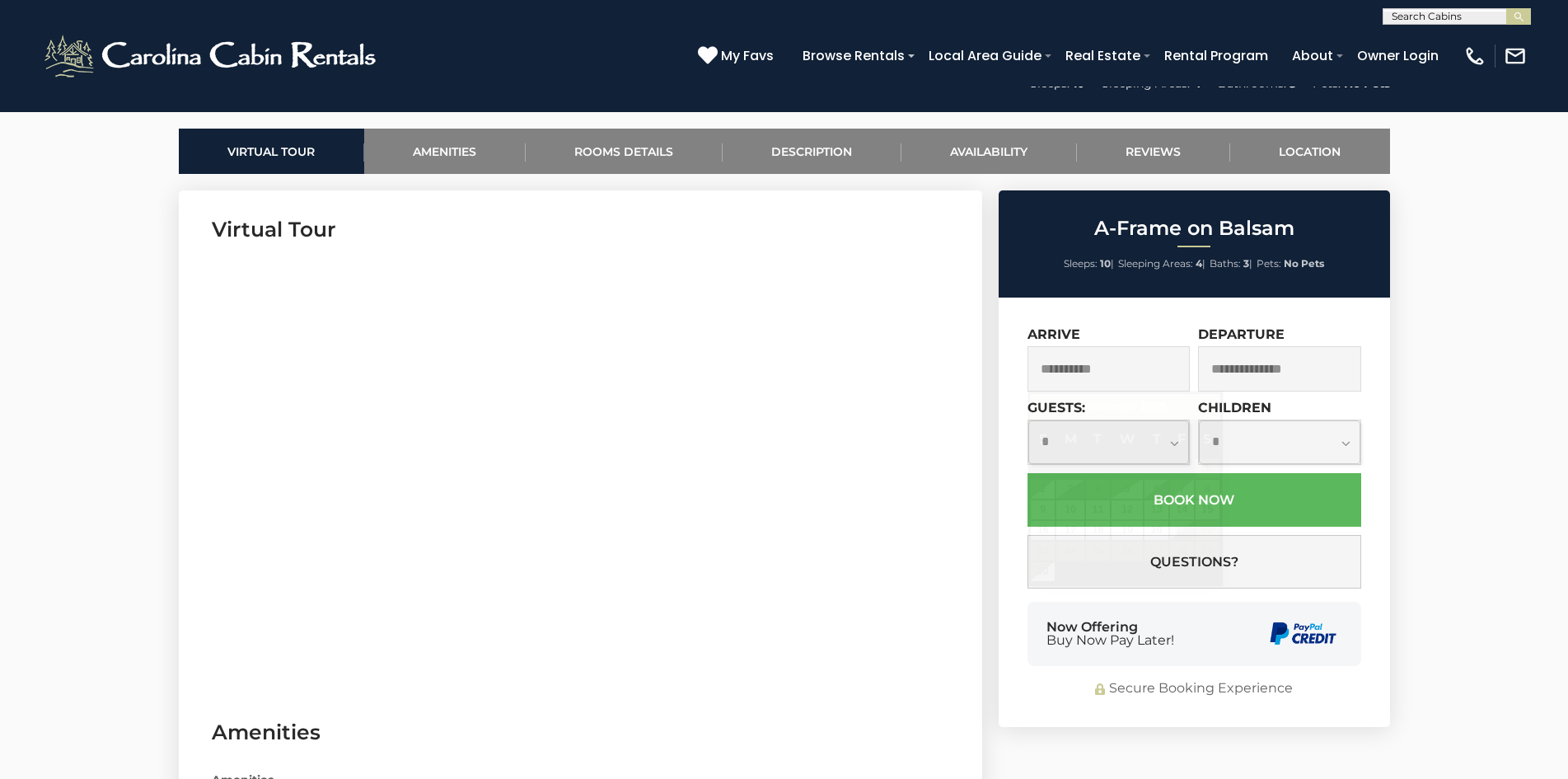
click at [1125, 378] on input "**********" at bounding box center [1109, 369] width 163 height 45
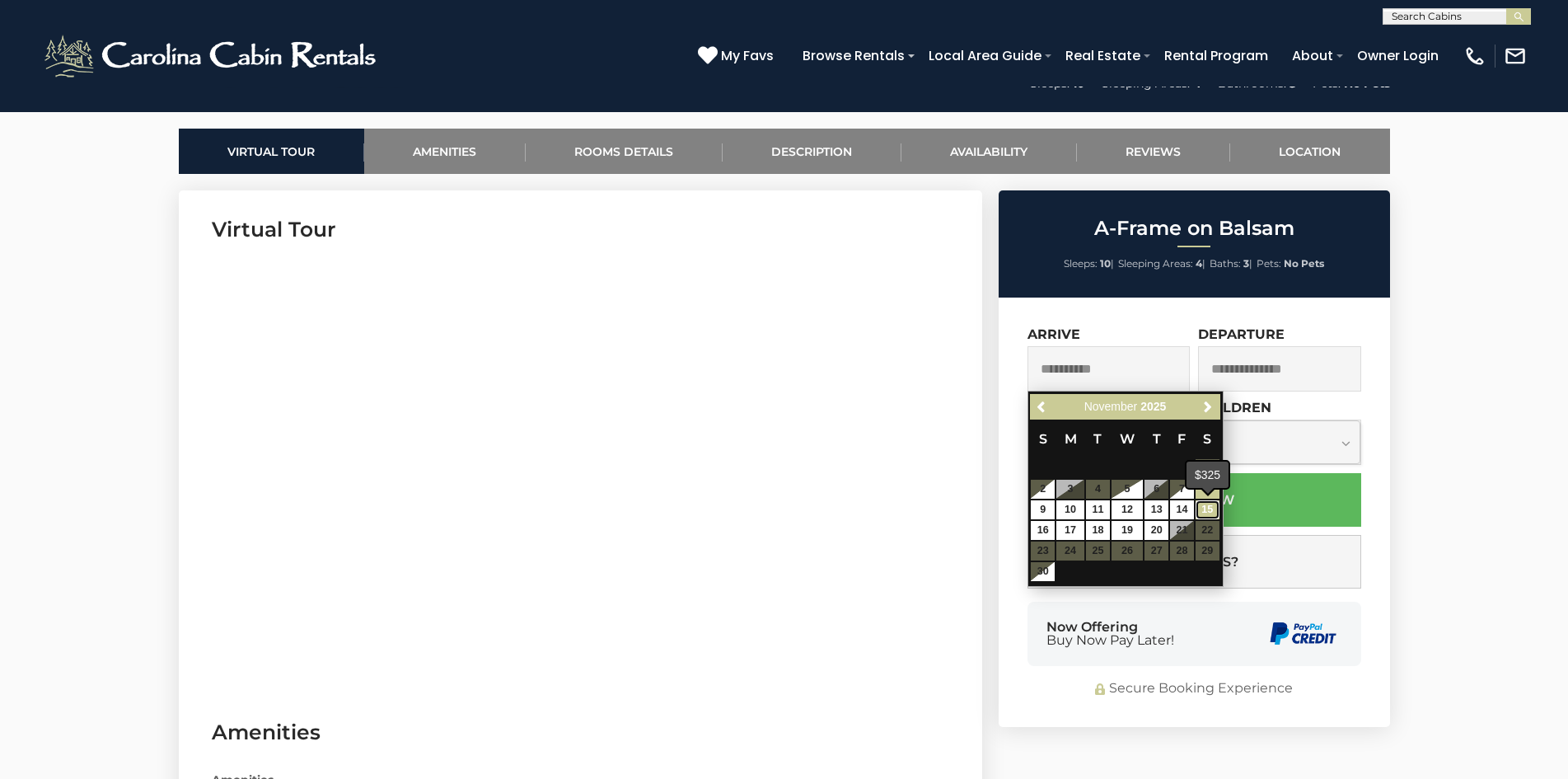
click at [1203, 508] on link "15" at bounding box center [1207, 509] width 24 height 19
type input "**********"
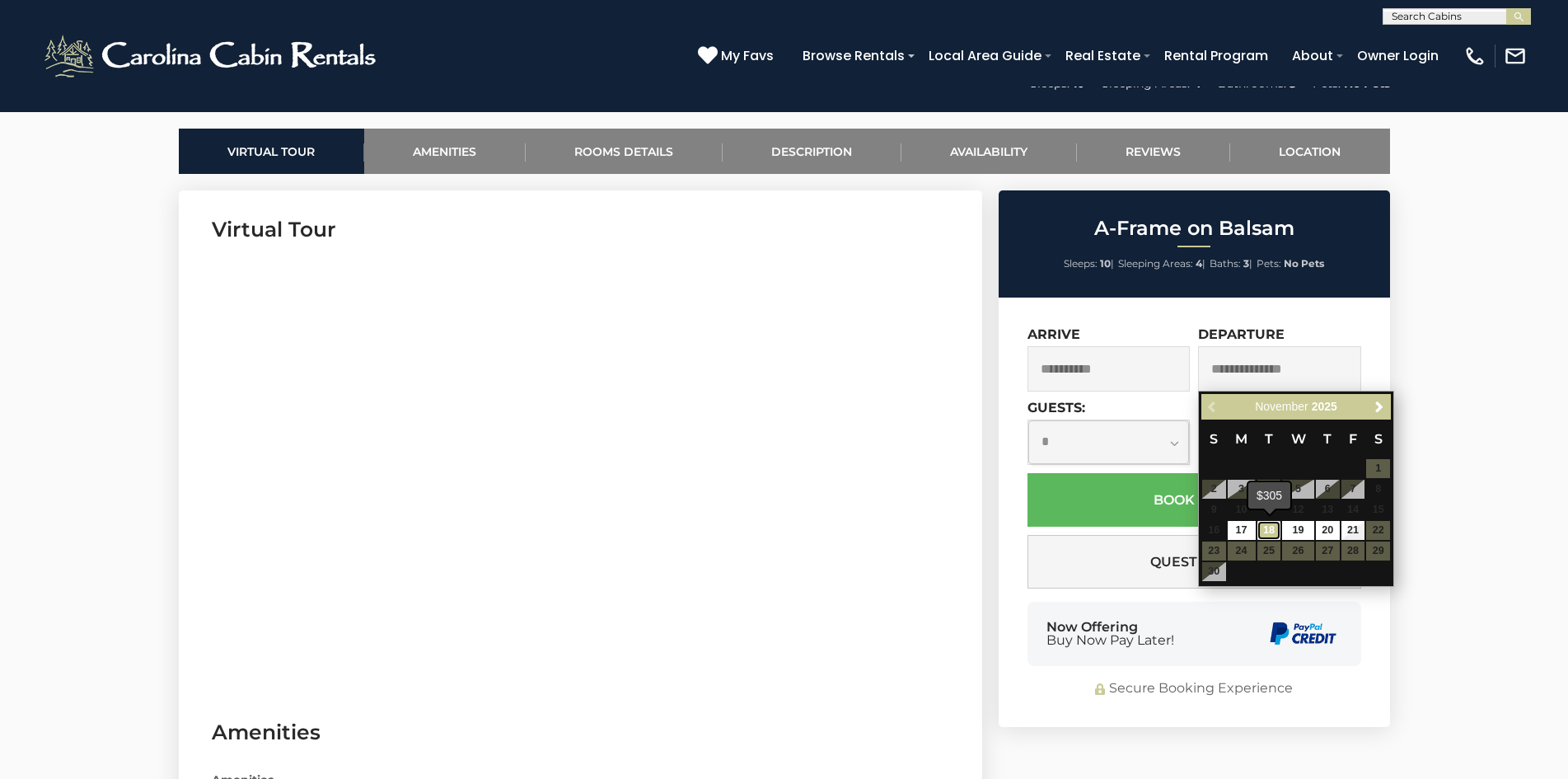
click at [1276, 528] on link "18" at bounding box center [1269, 530] width 24 height 19
type input "**********"
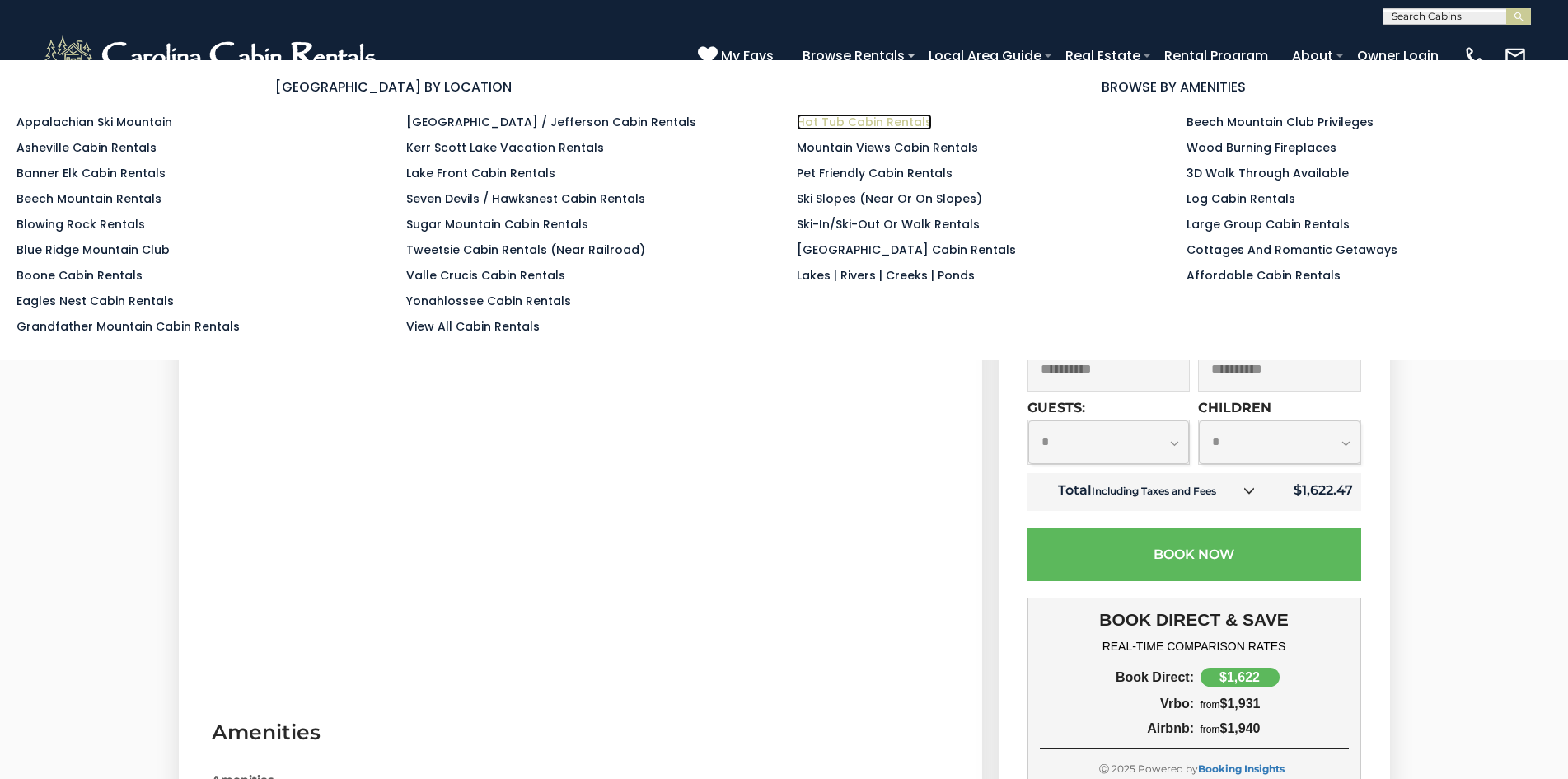
click at [863, 123] on link "Hot Tub Cabin Rentals" at bounding box center [864, 122] width 135 height 17
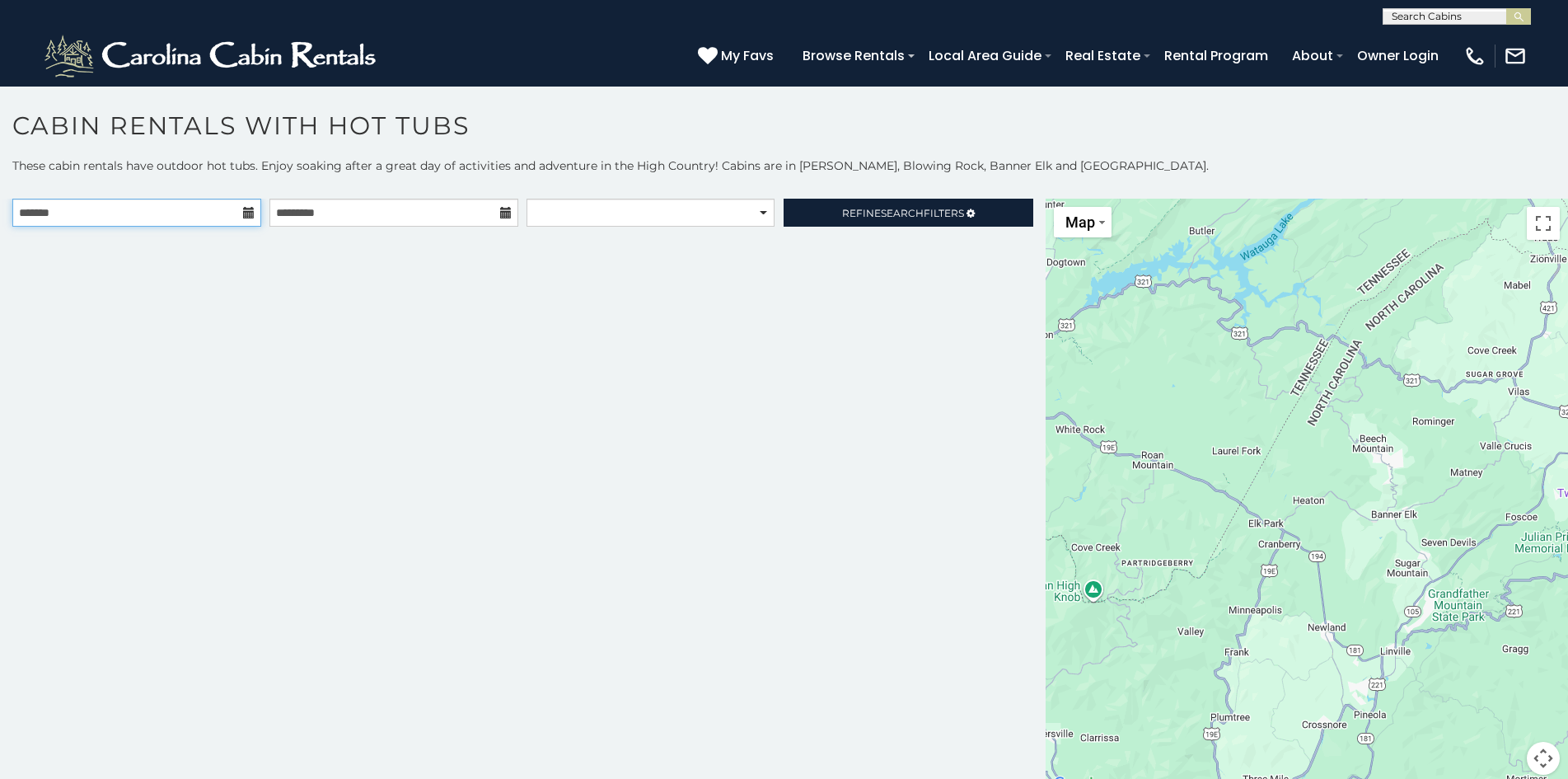
click at [164, 207] on input "text" at bounding box center [137, 213] width 249 height 28
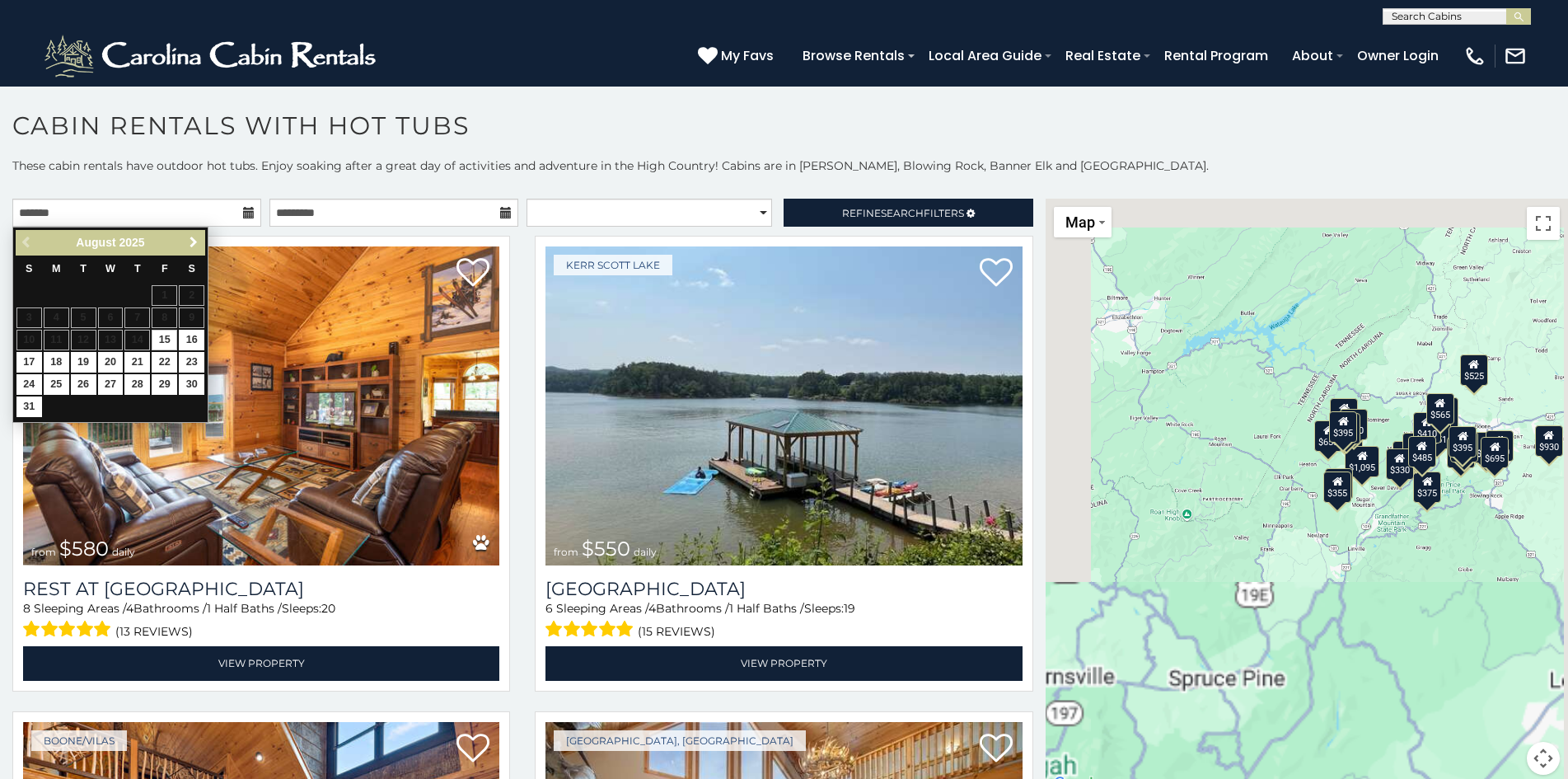
click at [189, 248] on span "Next" at bounding box center [193, 241] width 13 height 13
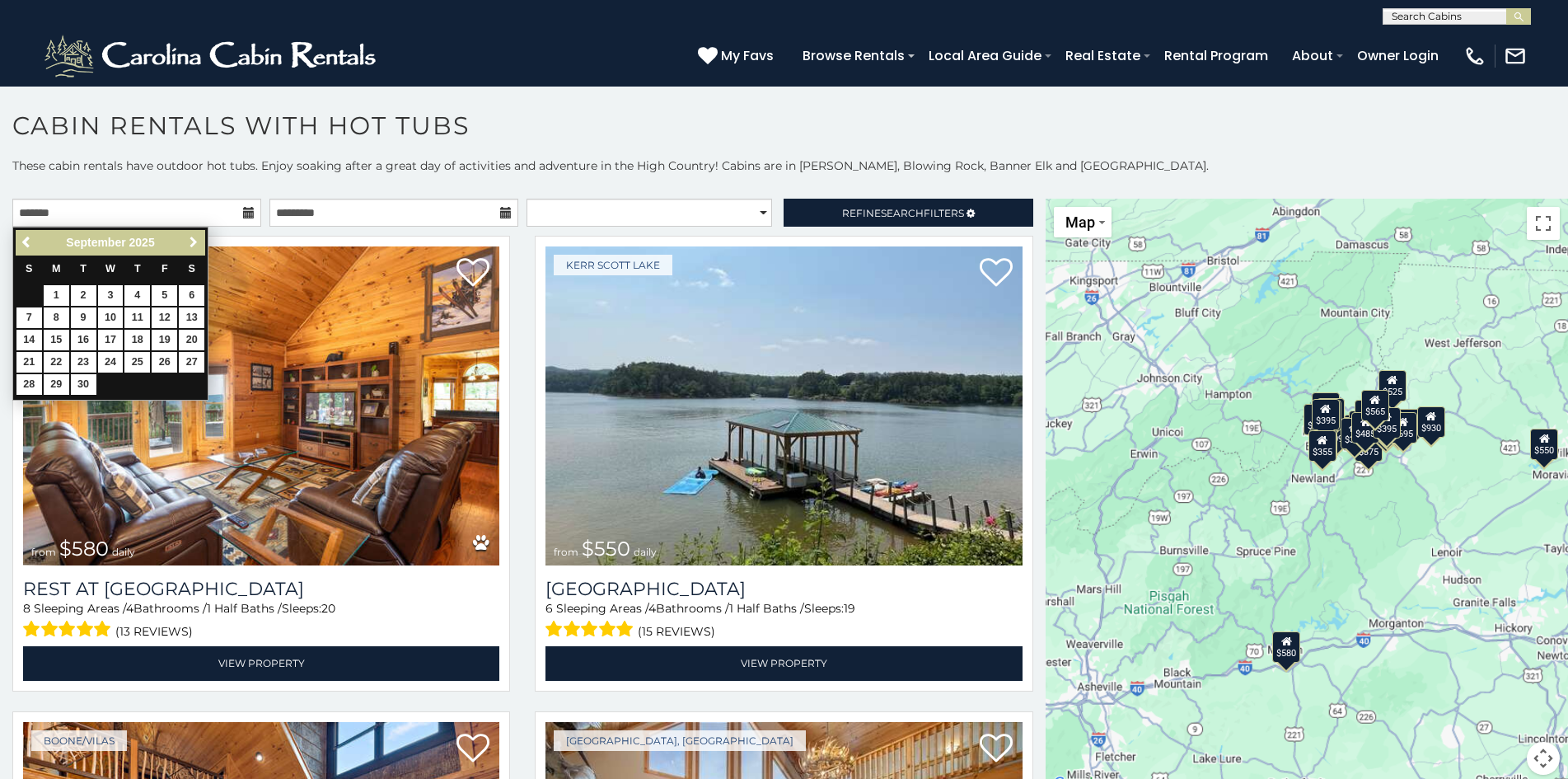
click at [189, 248] on span "Next" at bounding box center [193, 241] width 13 height 13
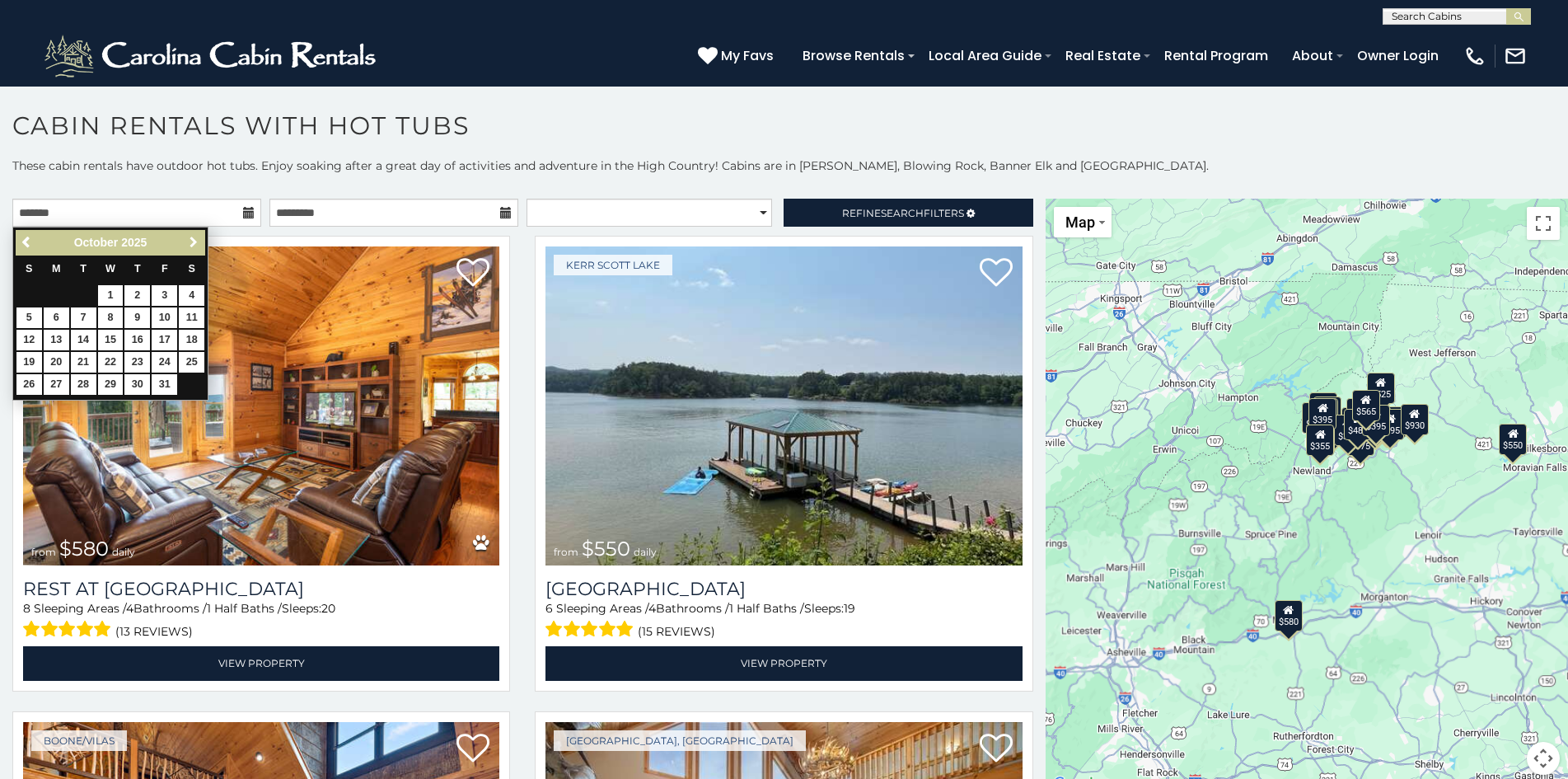
click at [189, 248] on span "Next" at bounding box center [193, 241] width 13 height 13
click at [182, 340] on link "15" at bounding box center [192, 340] width 26 height 21
type input "**********"
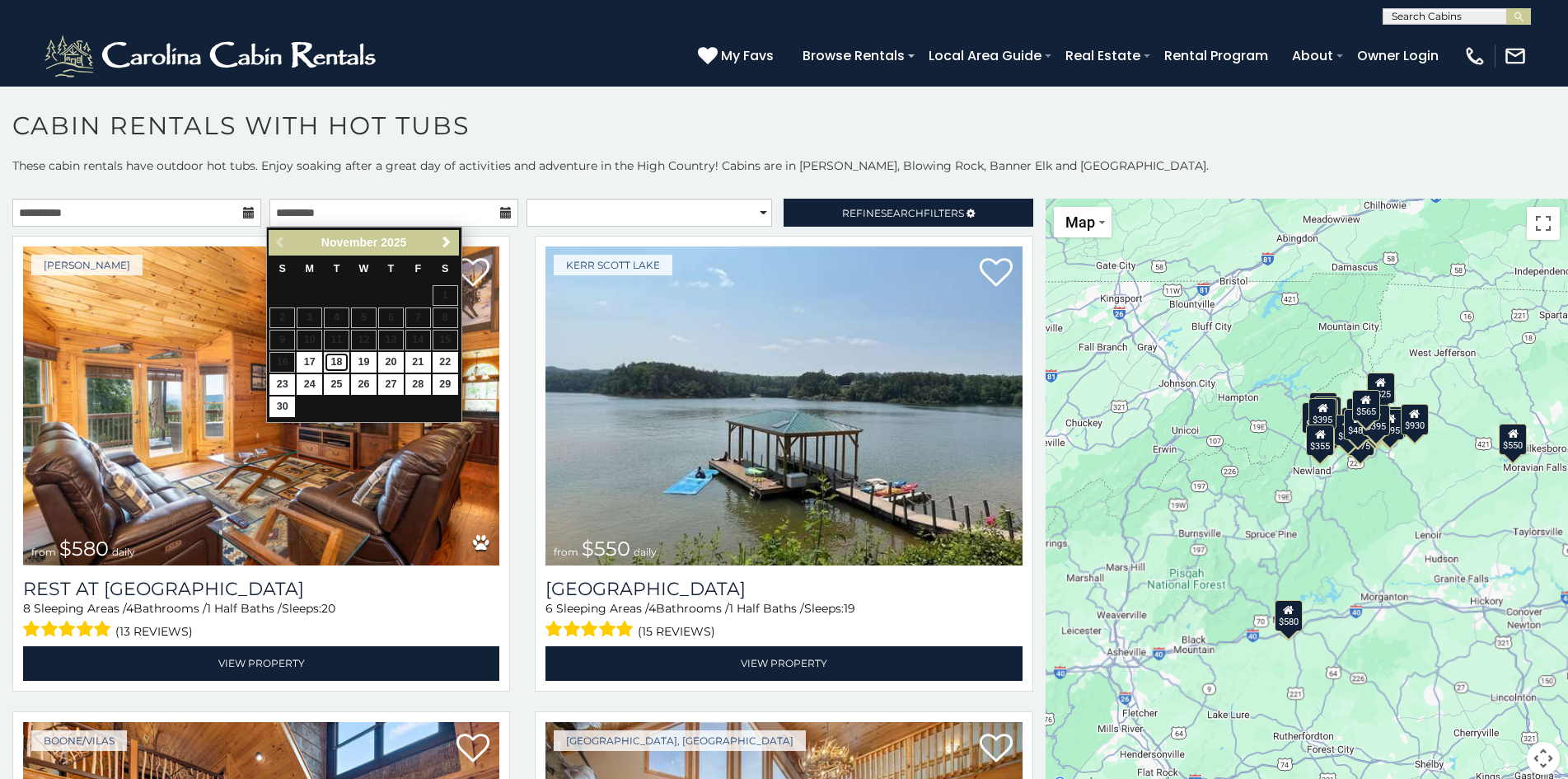
click at [340, 365] on link "18" at bounding box center [337, 362] width 26 height 21
type input "**********"
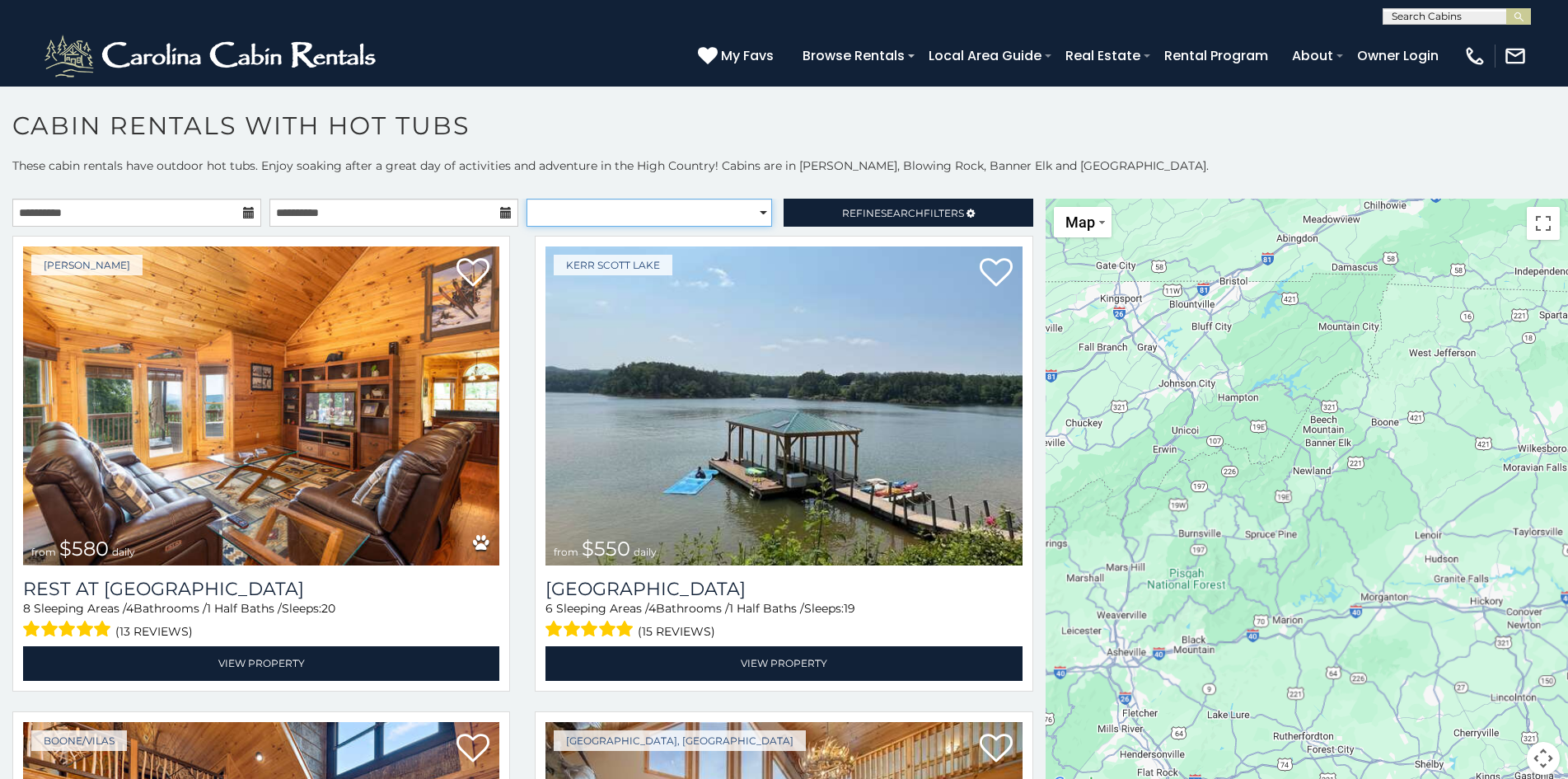
click at [681, 211] on select "**********" at bounding box center [649, 213] width 245 height 28
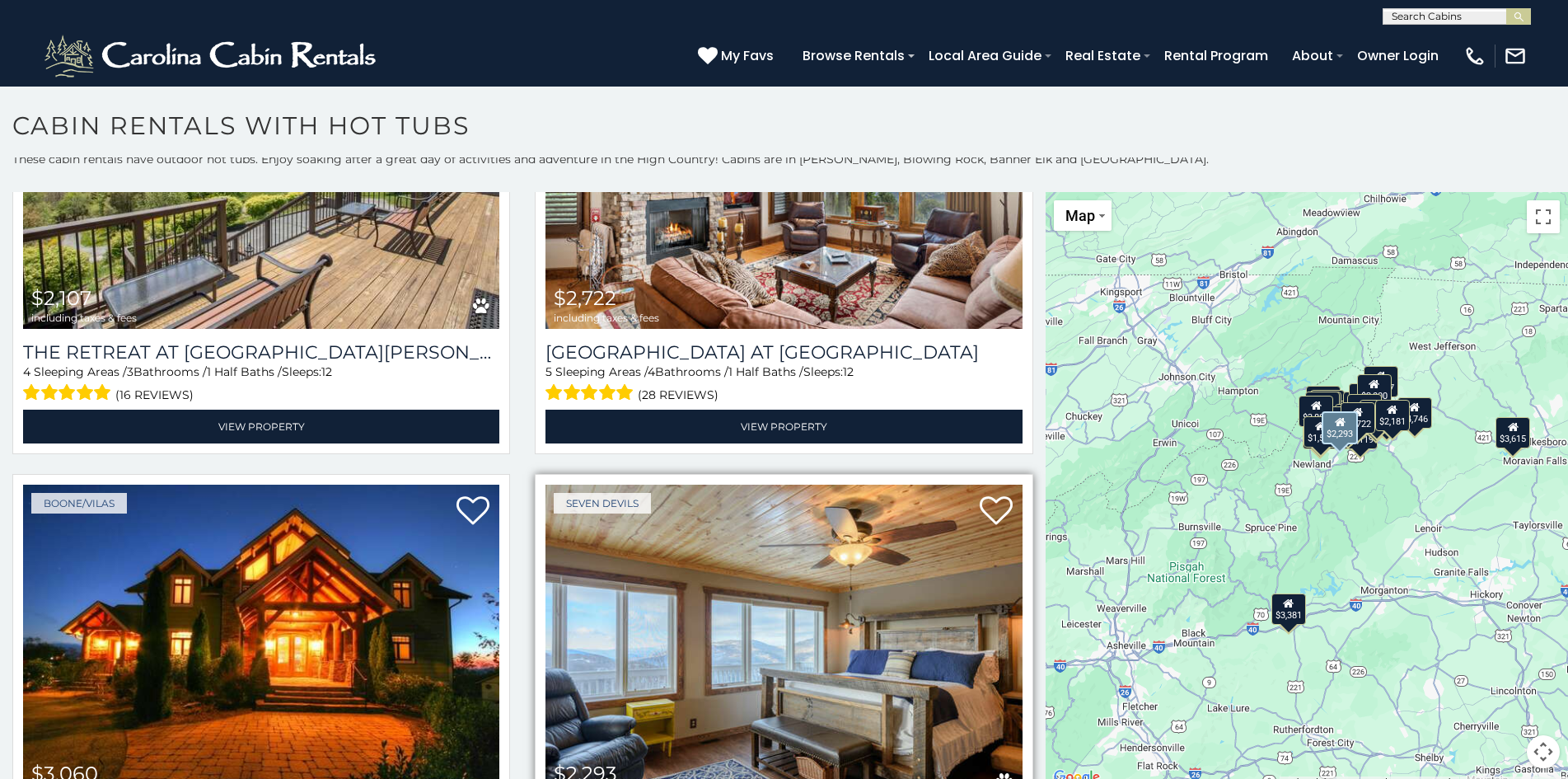
scroll to position [5935, 0]
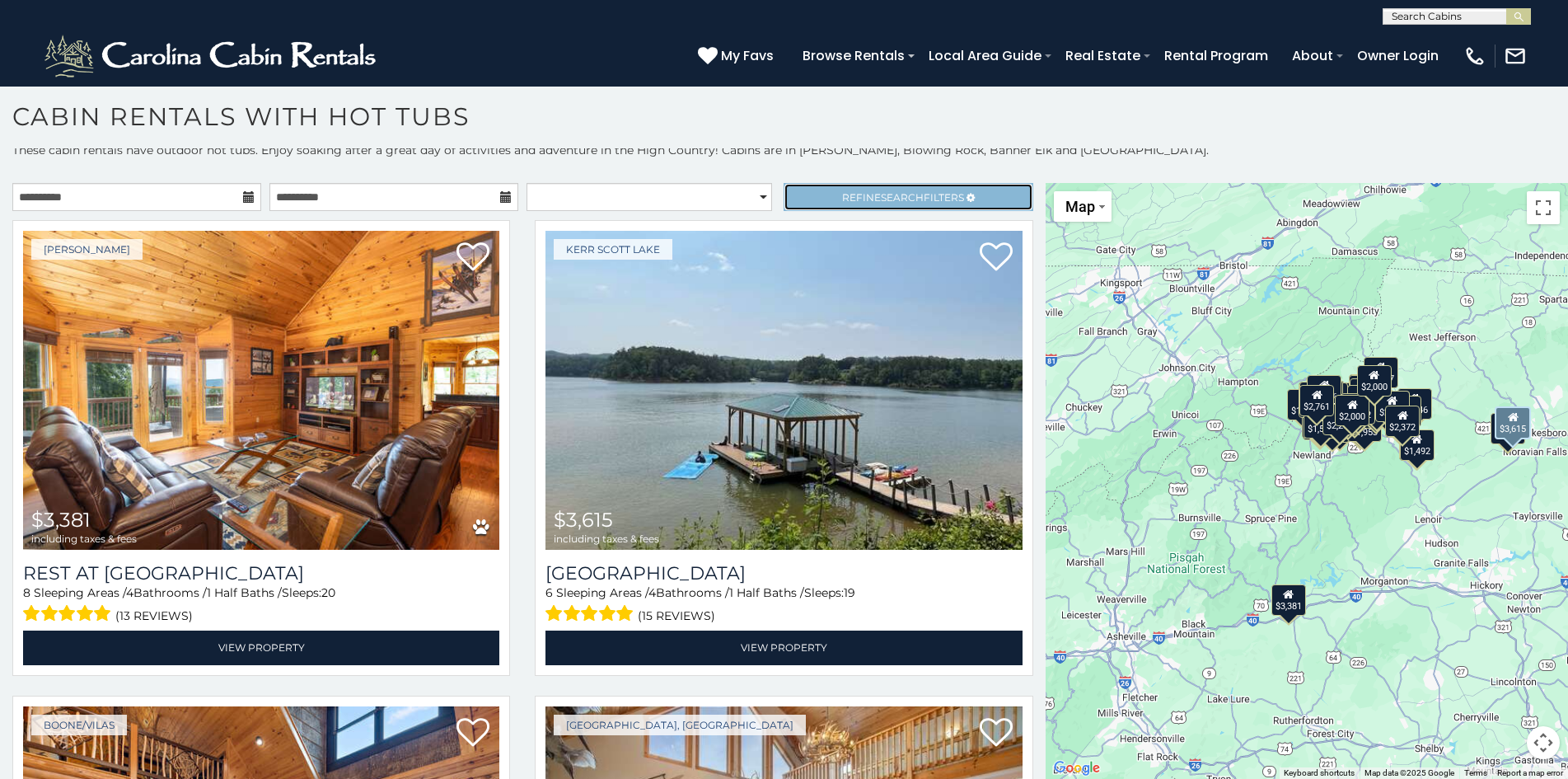
click at [930, 199] on span "Refine Search Filters" at bounding box center [902, 197] width 122 height 13
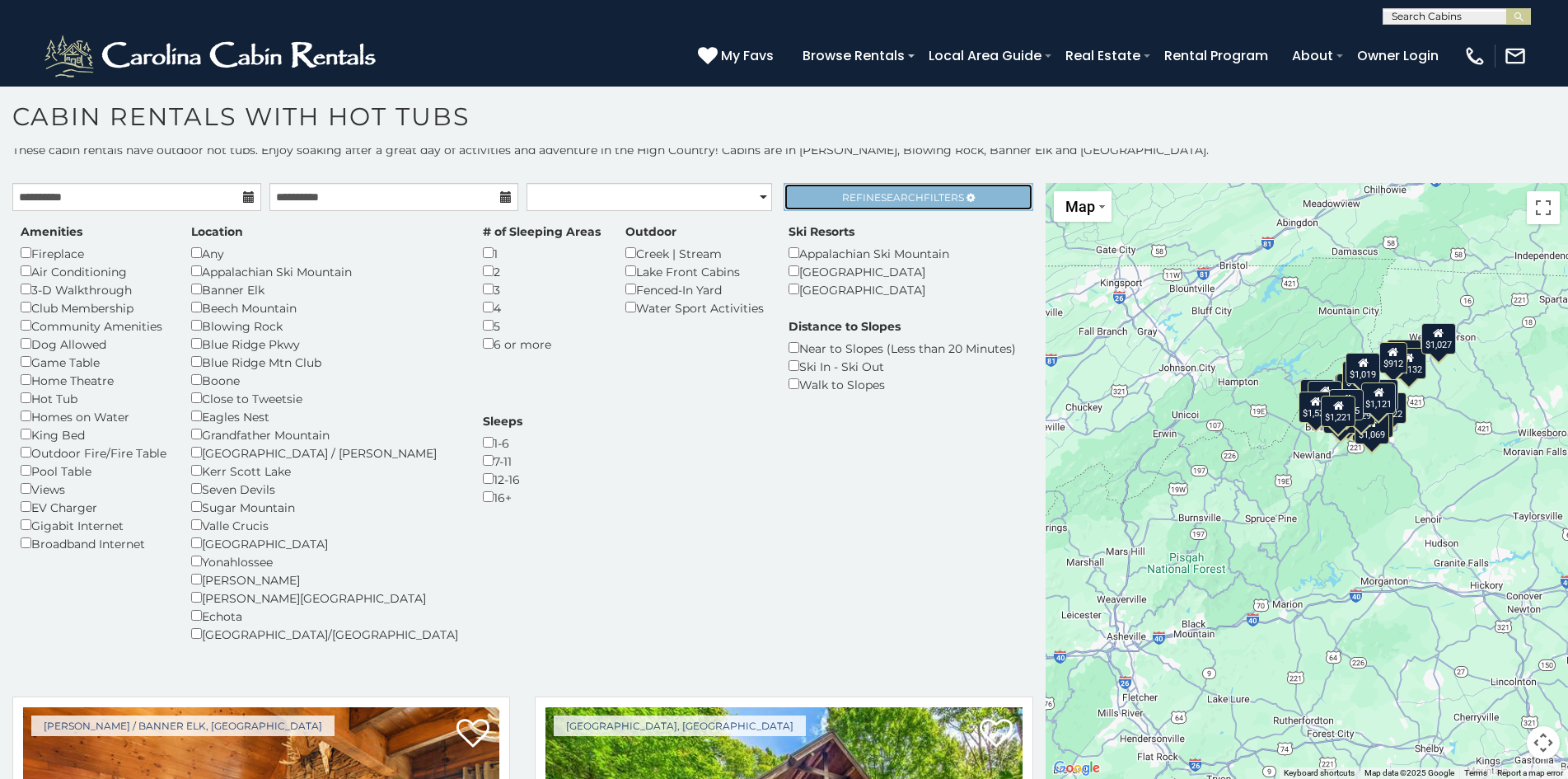
click at [929, 187] on link "Refine Search Filters" at bounding box center [908, 197] width 249 height 28
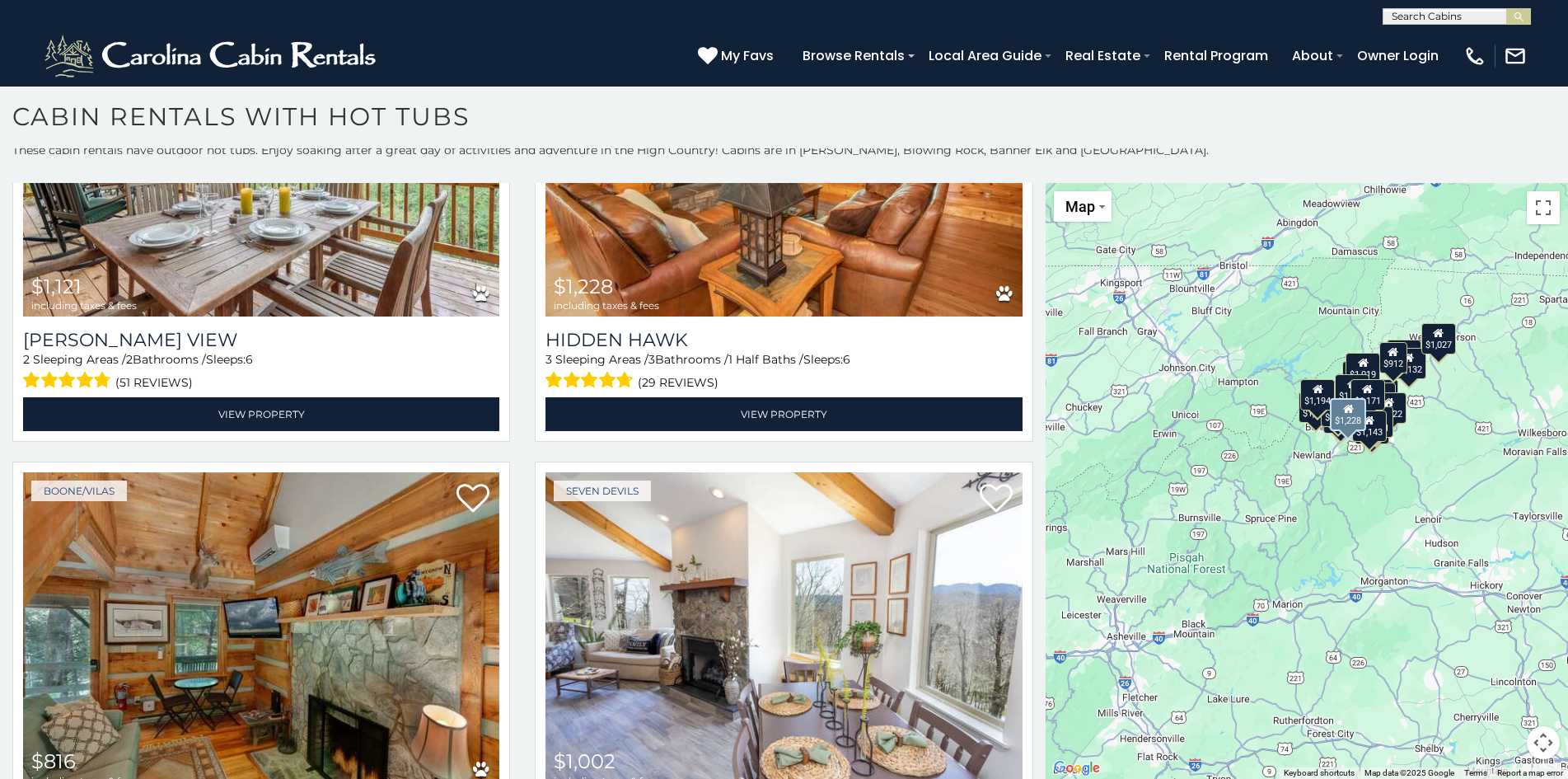
scroll to position [4286, 0]
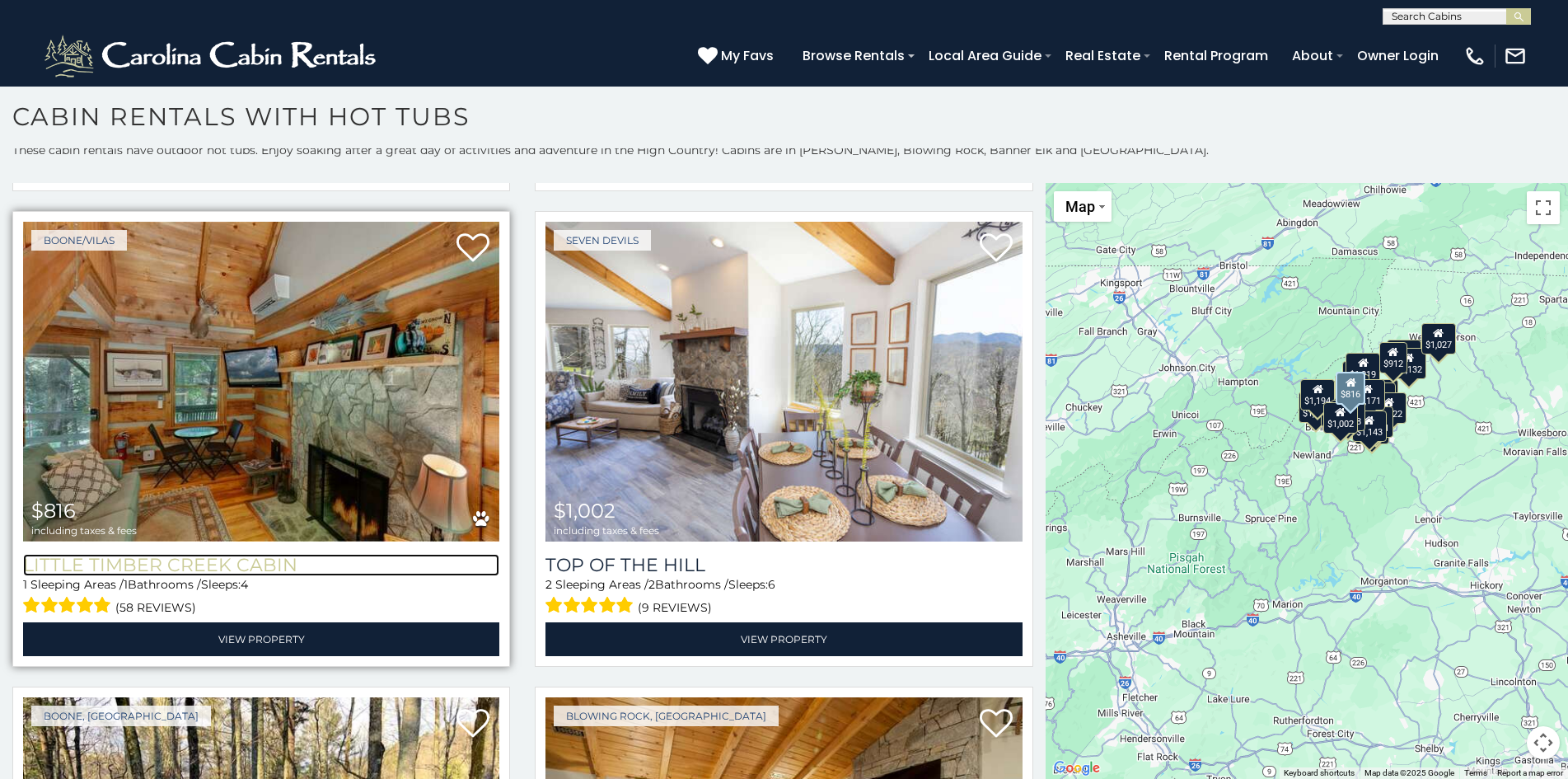
click at [279, 554] on h3 "Little Timber Creek Cabin" at bounding box center [261, 564] width 476 height 23
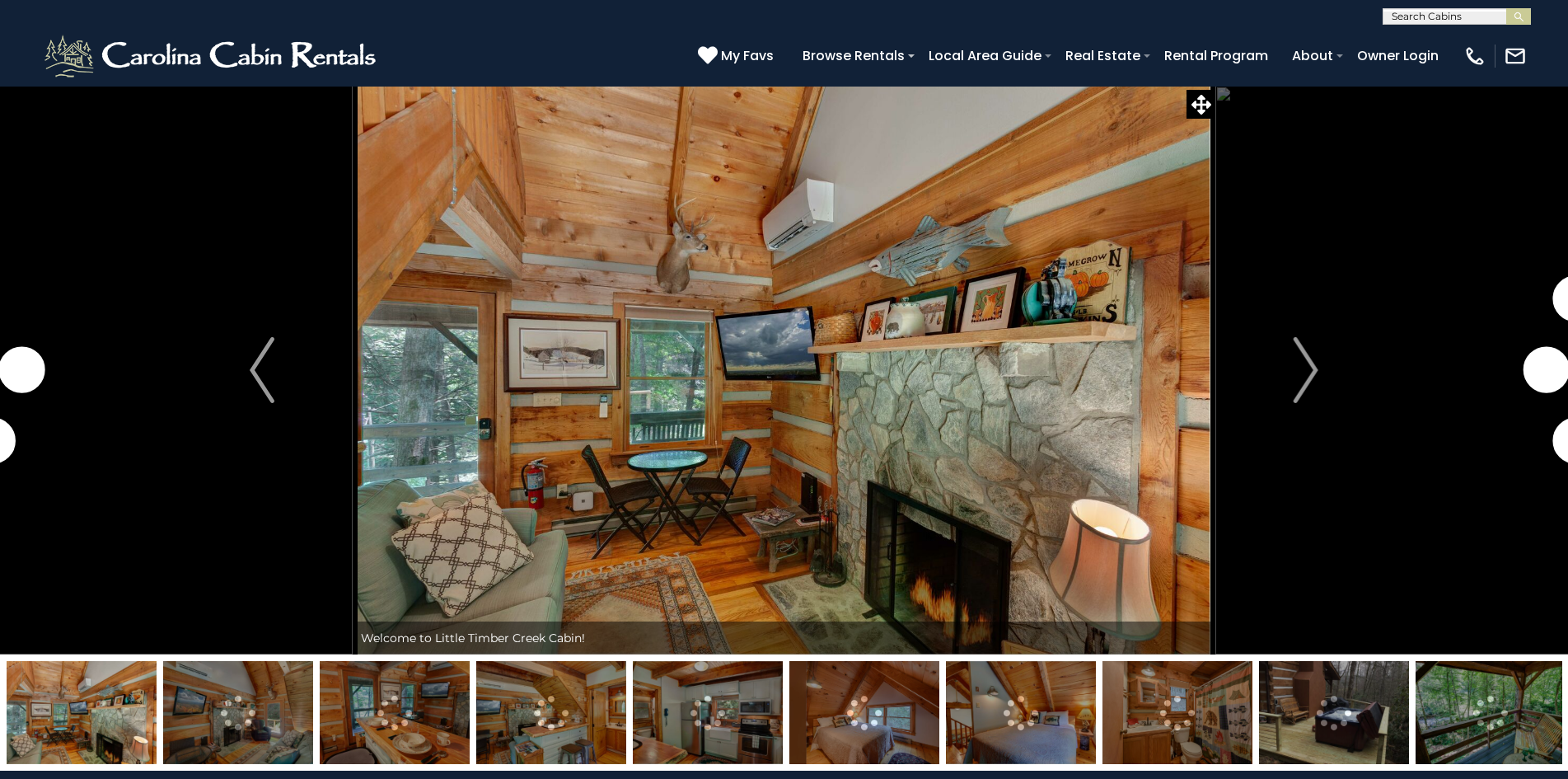
click at [1485, 716] on img at bounding box center [1491, 713] width 150 height 103
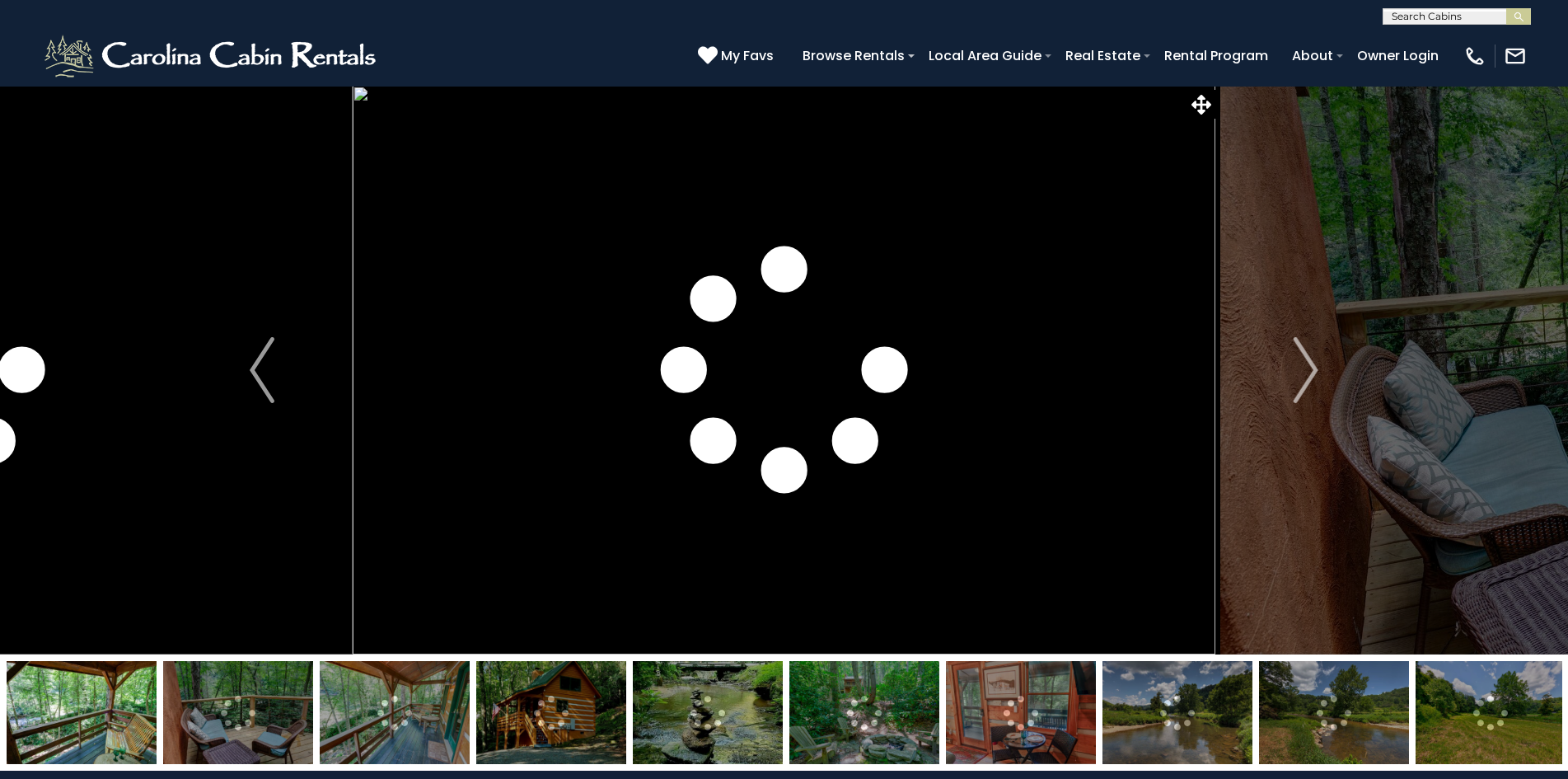
click at [595, 709] on img at bounding box center [551, 713] width 150 height 103
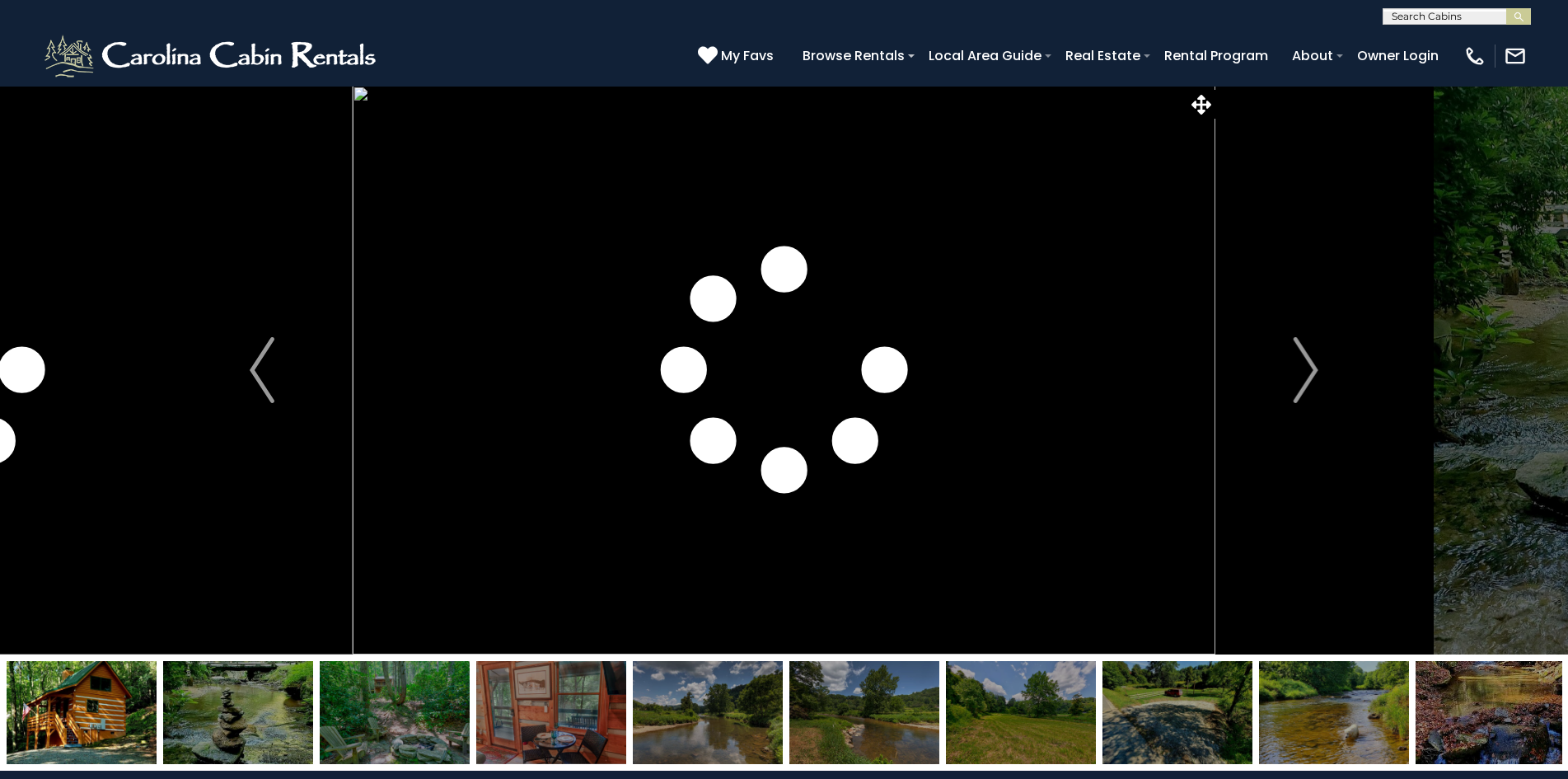
click at [125, 686] on img at bounding box center [82, 713] width 150 height 103
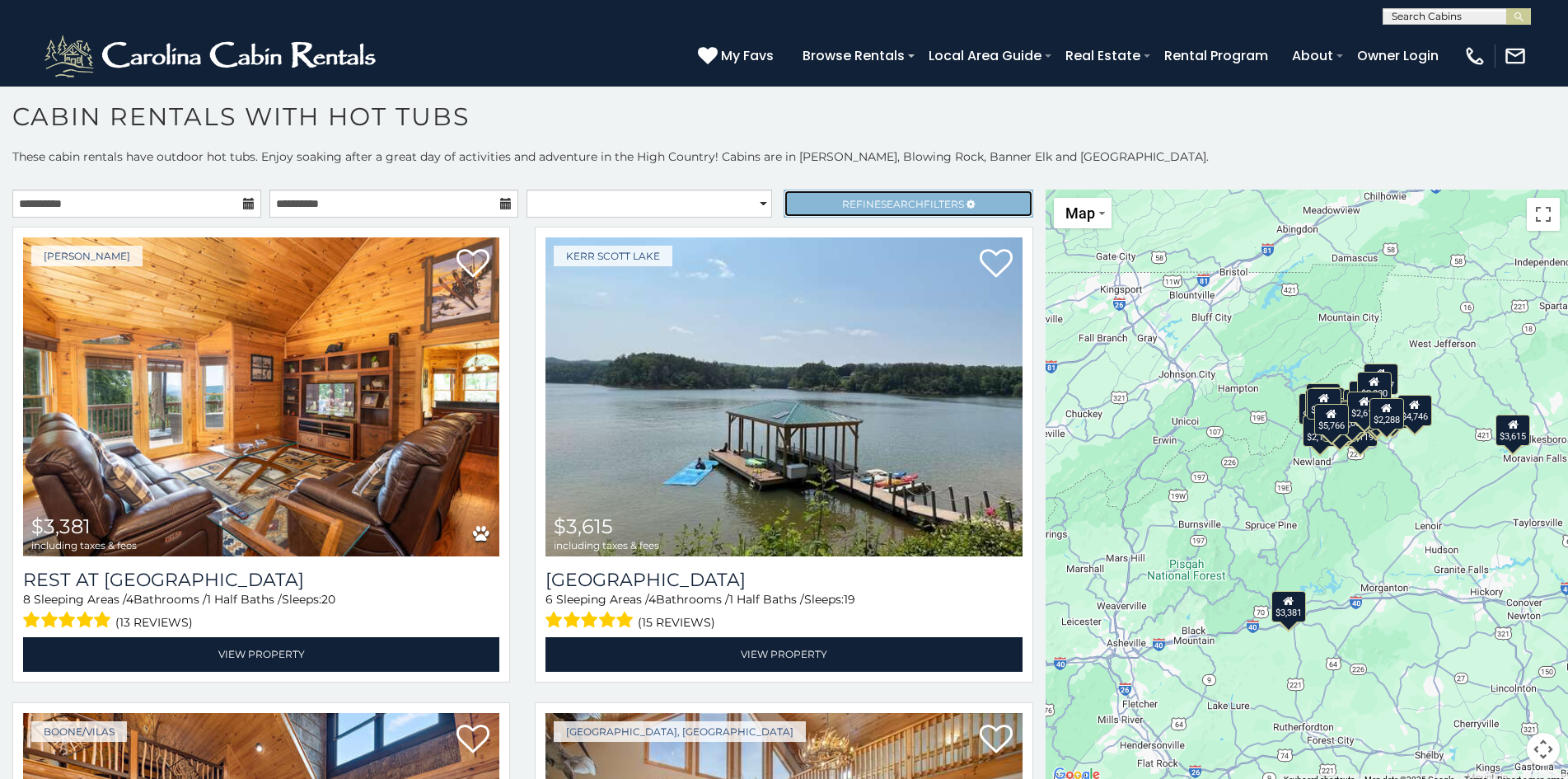
click at [920, 194] on link "Refine Search Filters" at bounding box center [908, 204] width 249 height 28
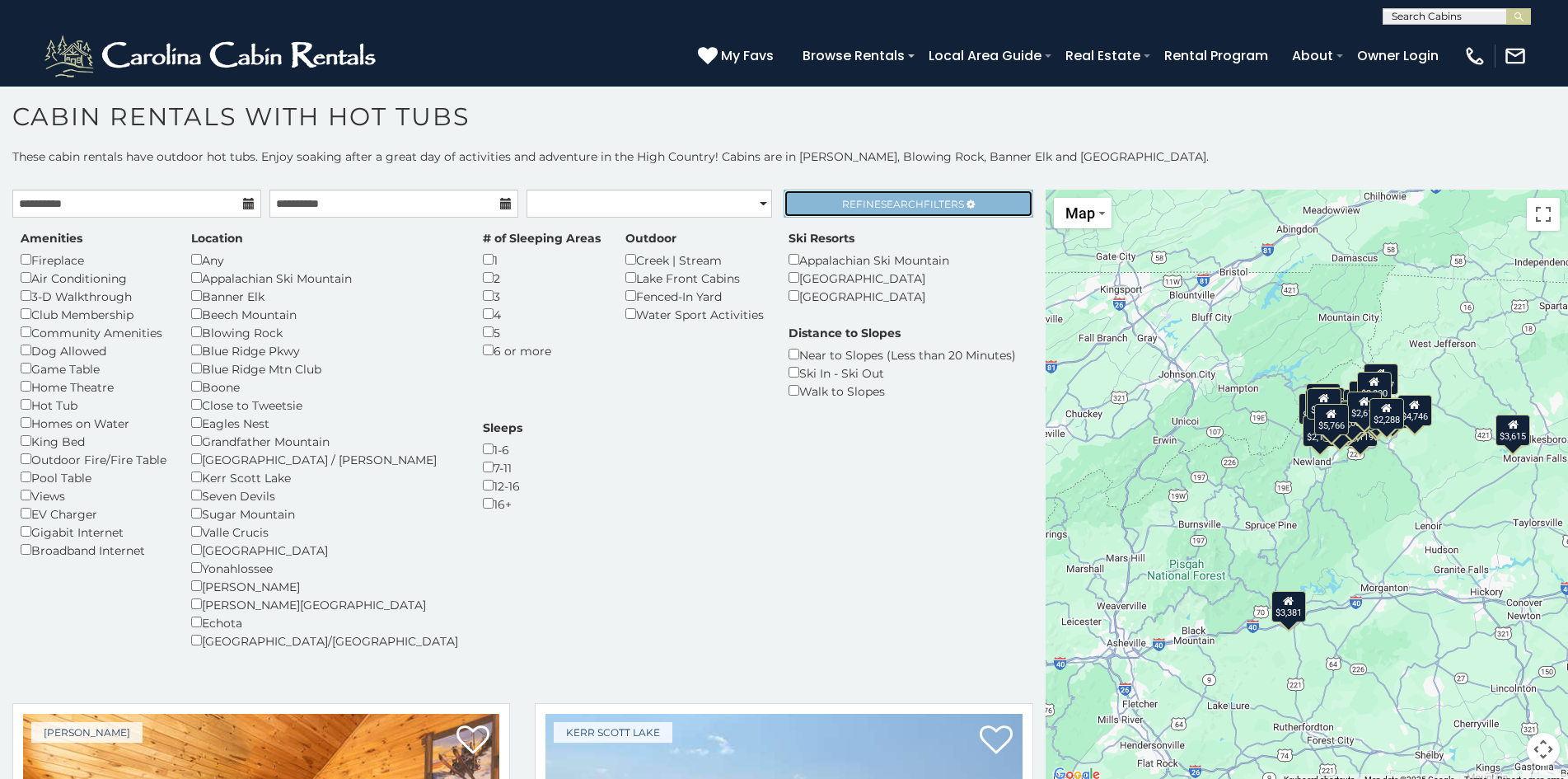
click at [920, 196] on link "Refine Search Filters" at bounding box center [908, 204] width 249 height 28
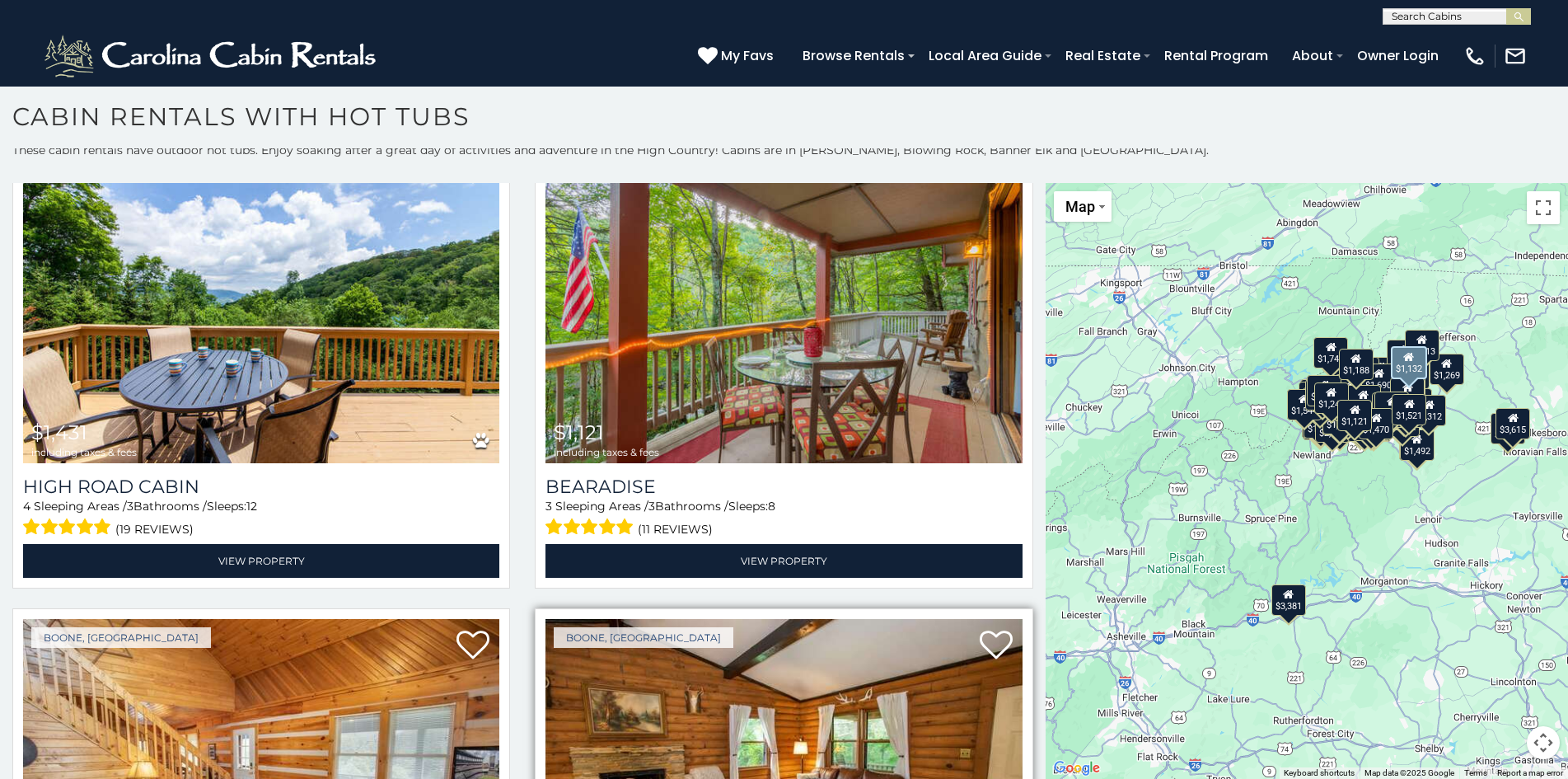
scroll to position [27656, 0]
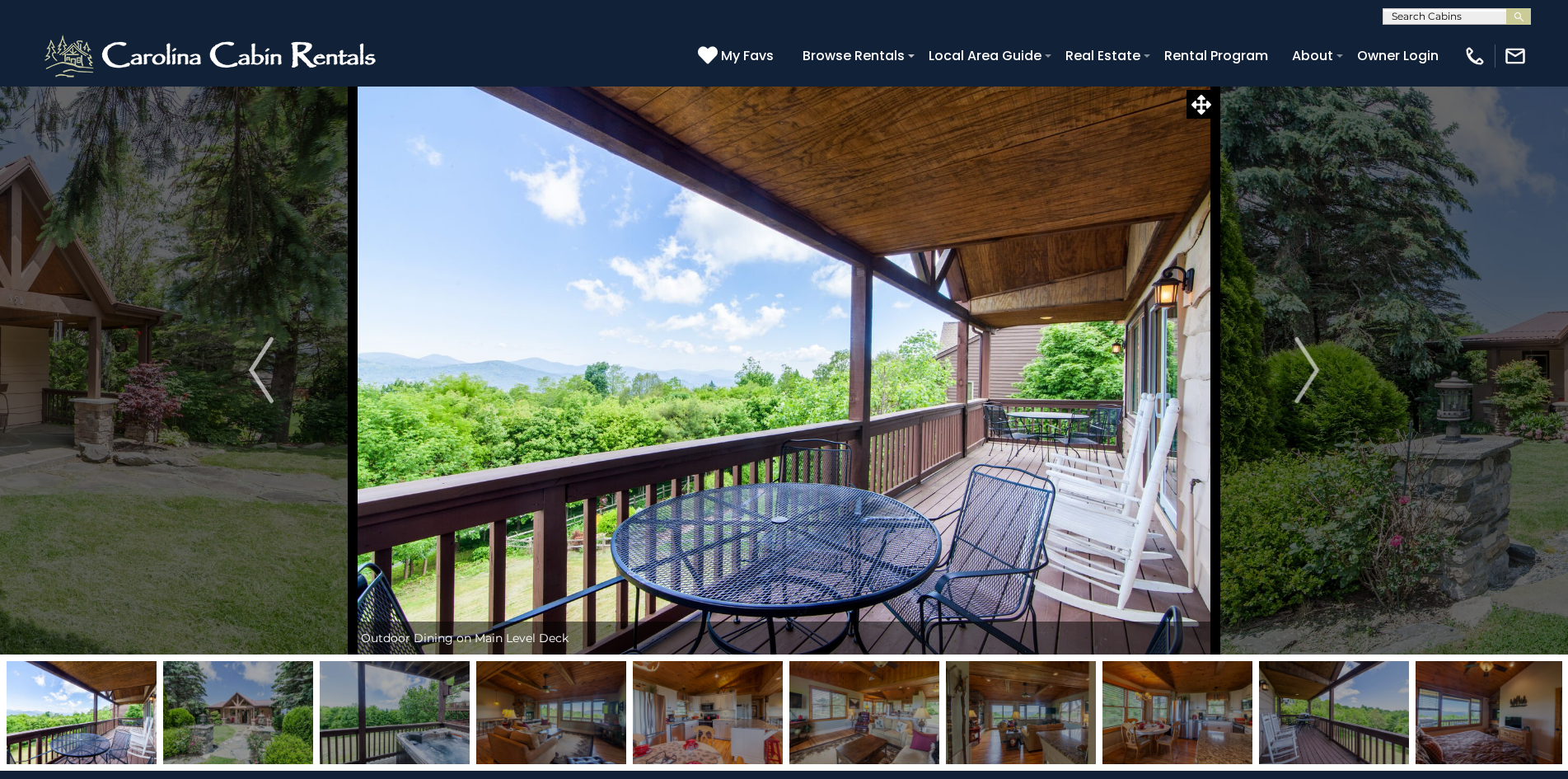
click at [251, 736] on img at bounding box center [238, 713] width 150 height 103
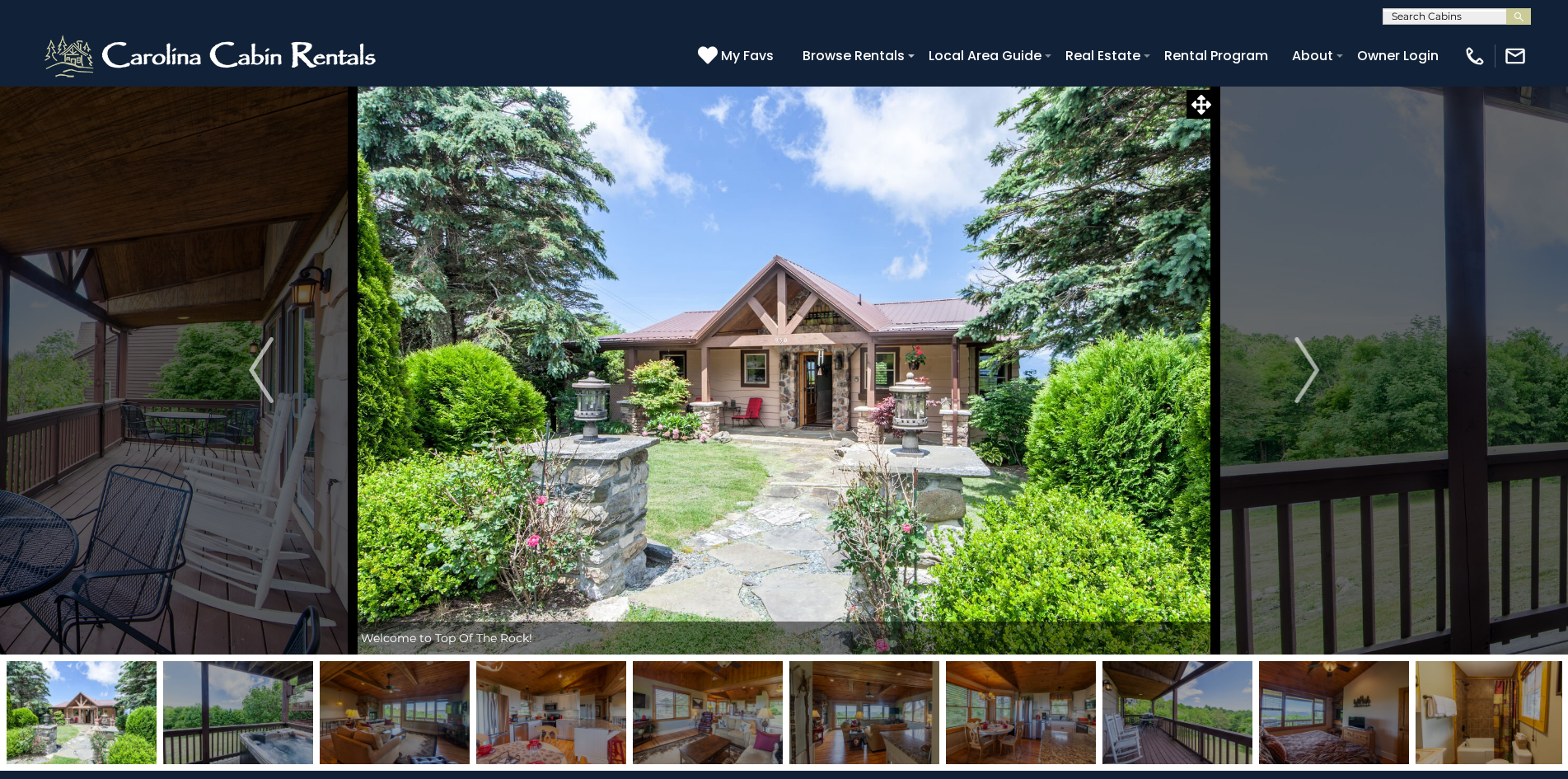
click at [396, 722] on img at bounding box center [395, 713] width 150 height 103
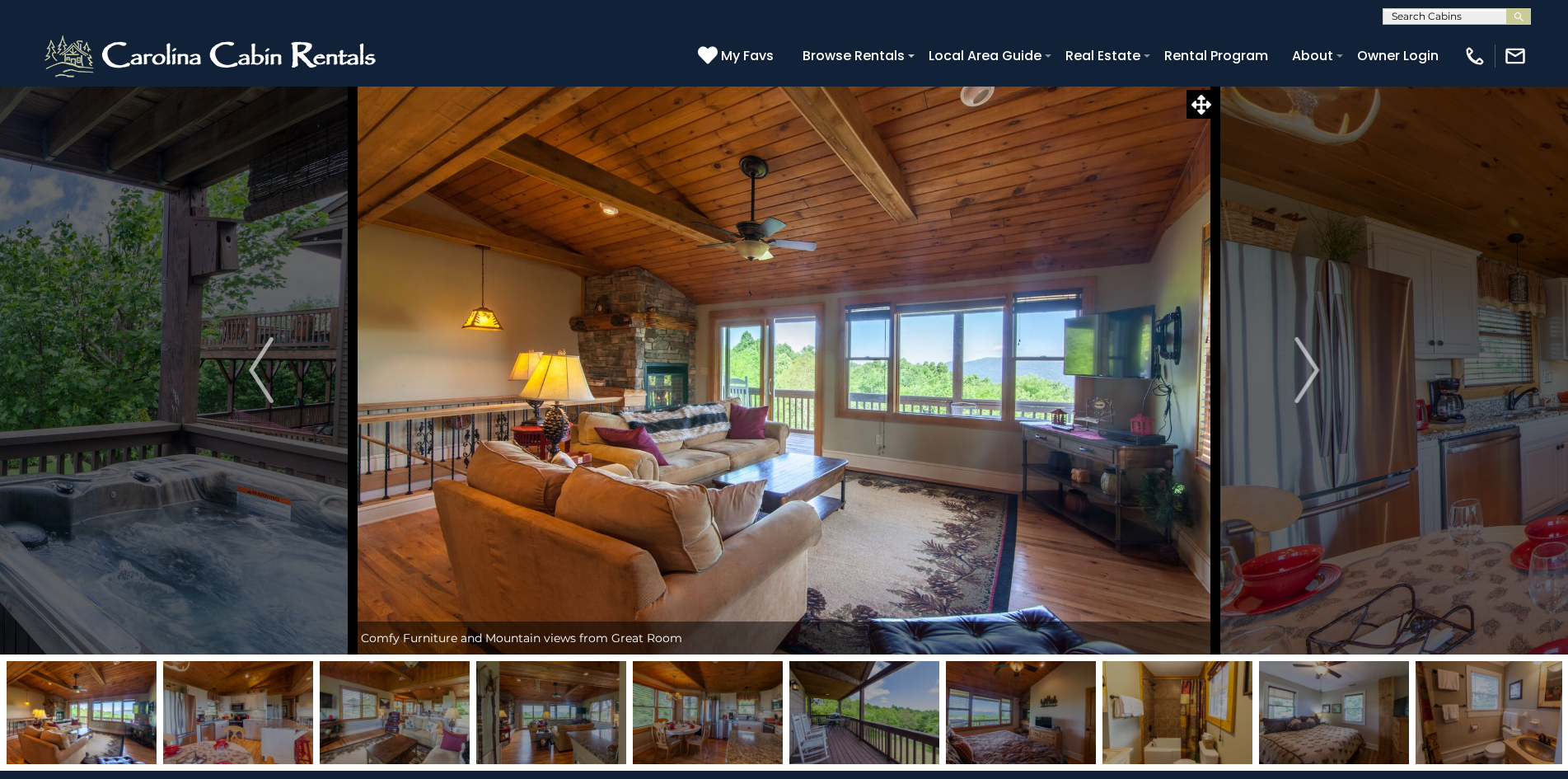
click at [400, 721] on img at bounding box center [395, 713] width 150 height 103
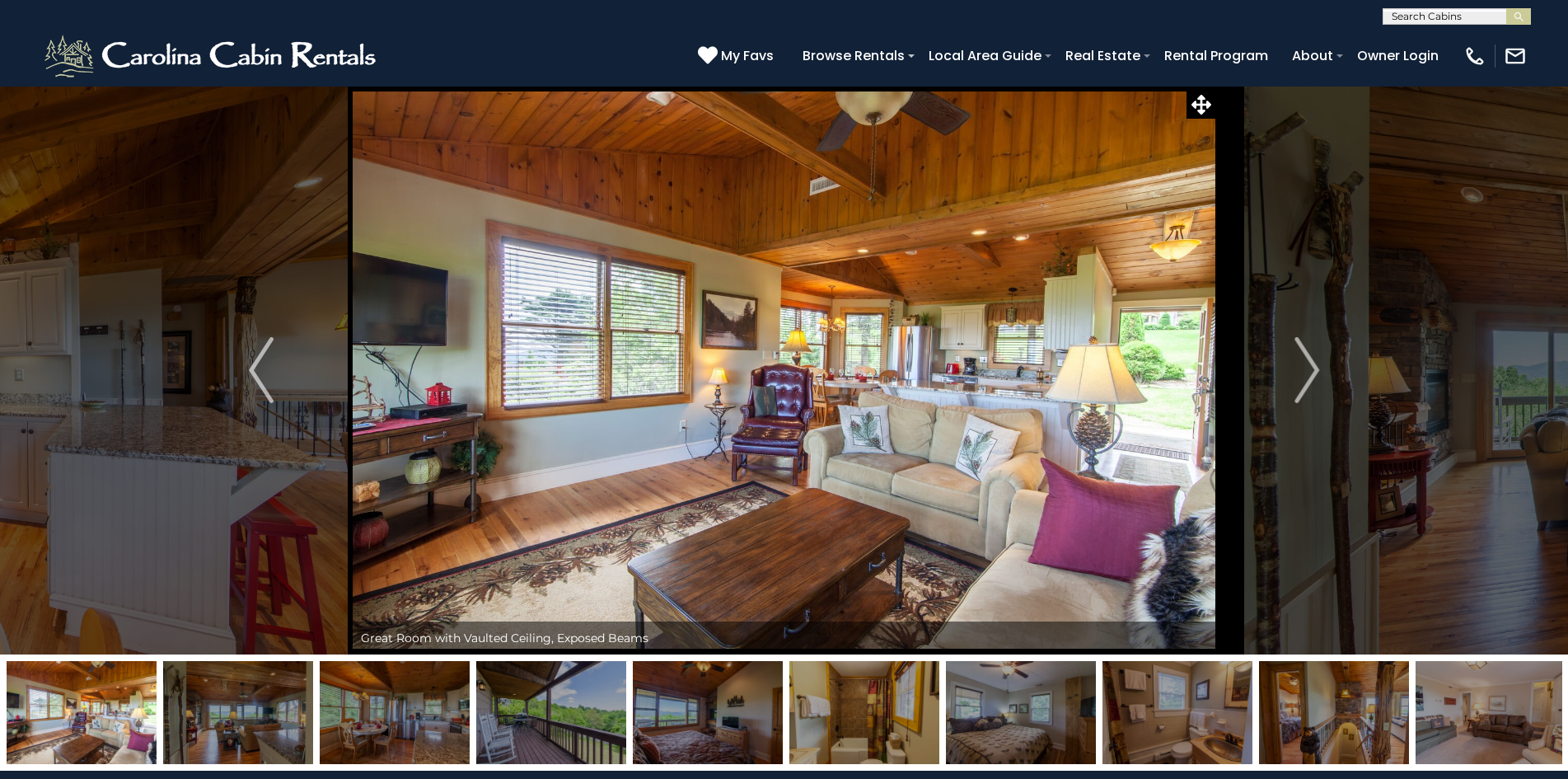
click at [303, 690] on img at bounding box center [238, 713] width 150 height 103
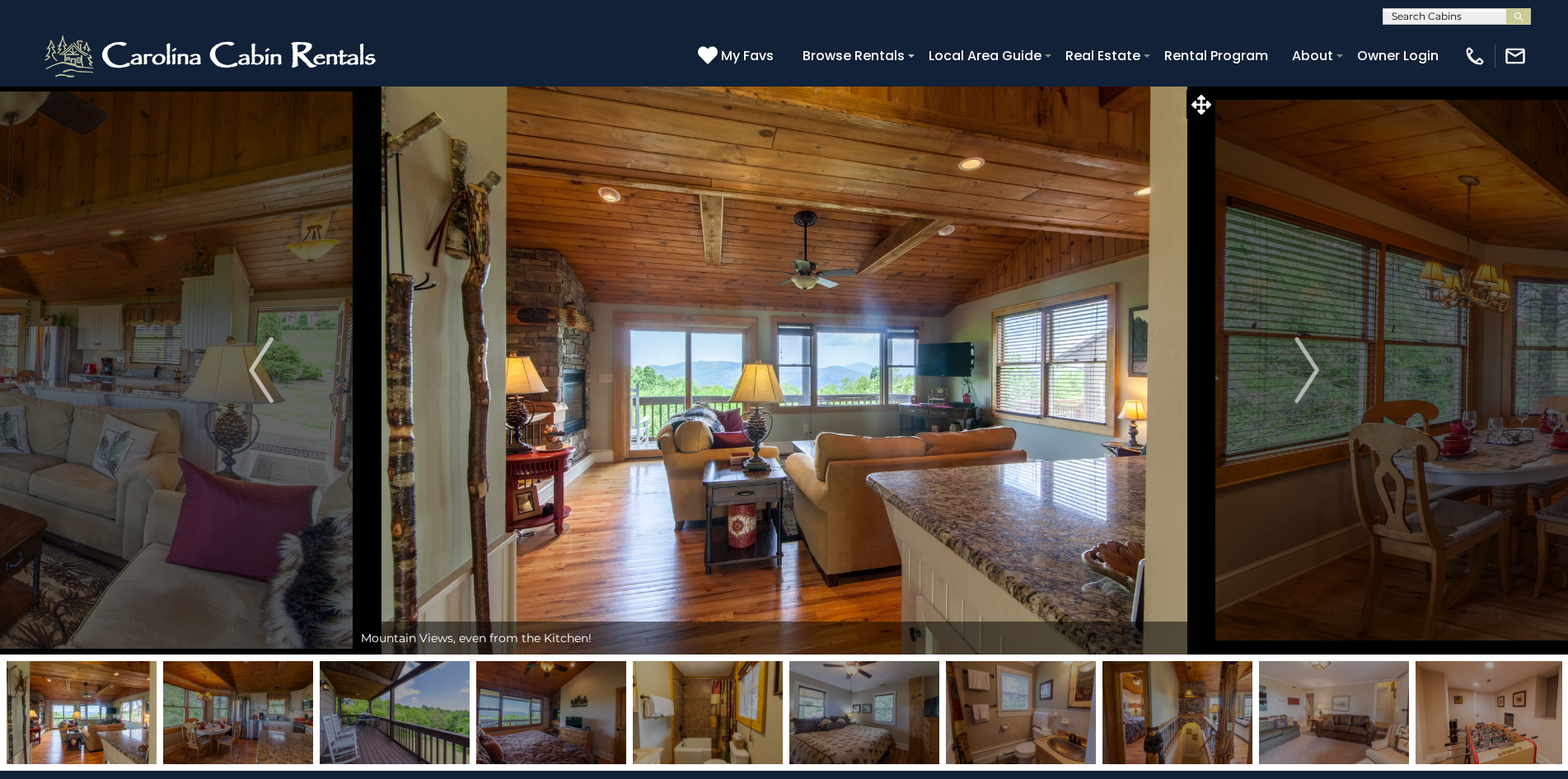
click at [379, 699] on img at bounding box center [395, 713] width 150 height 103
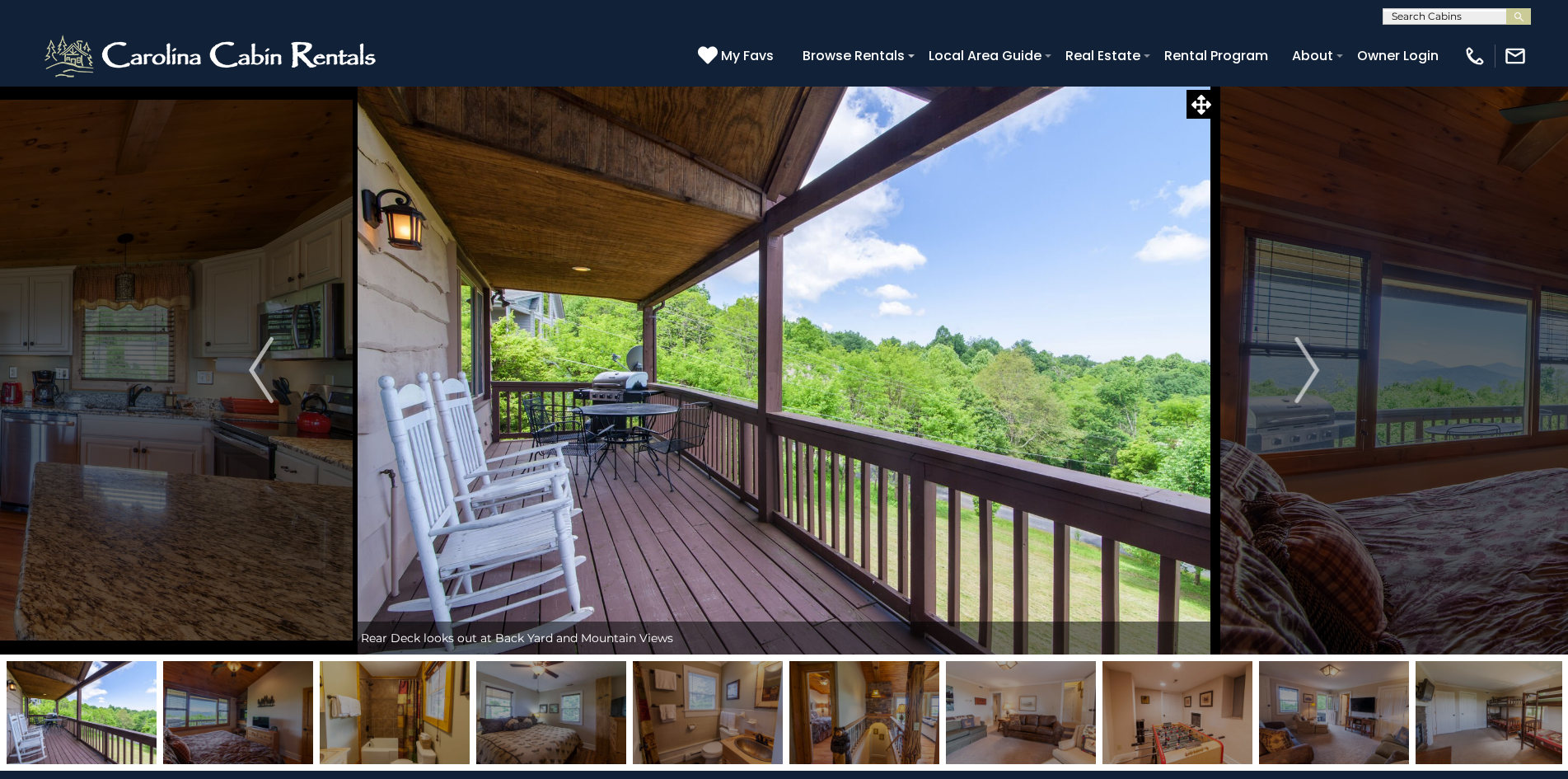
click at [410, 710] on img at bounding box center [395, 713] width 150 height 103
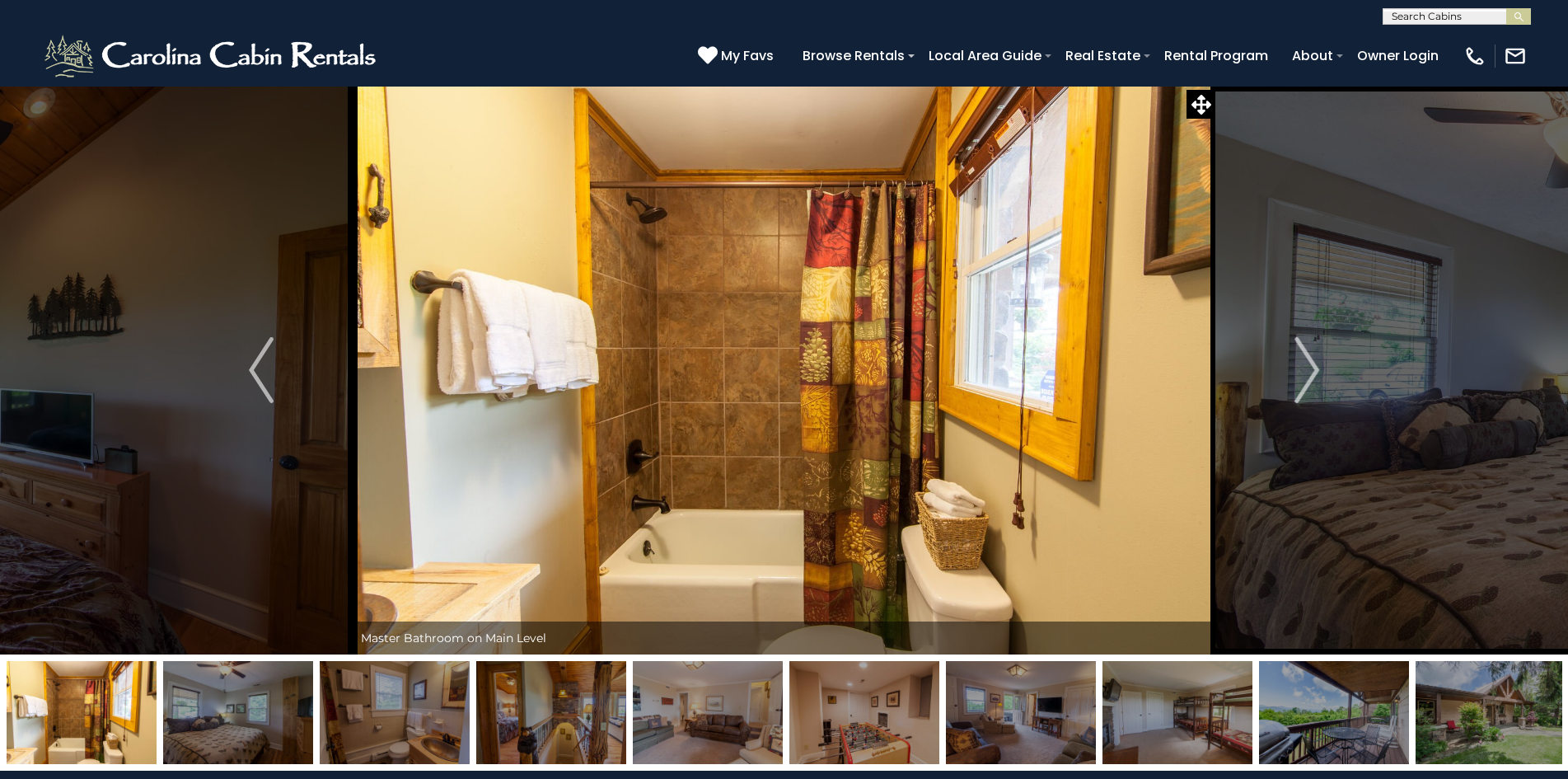
click at [410, 710] on img at bounding box center [395, 713] width 150 height 103
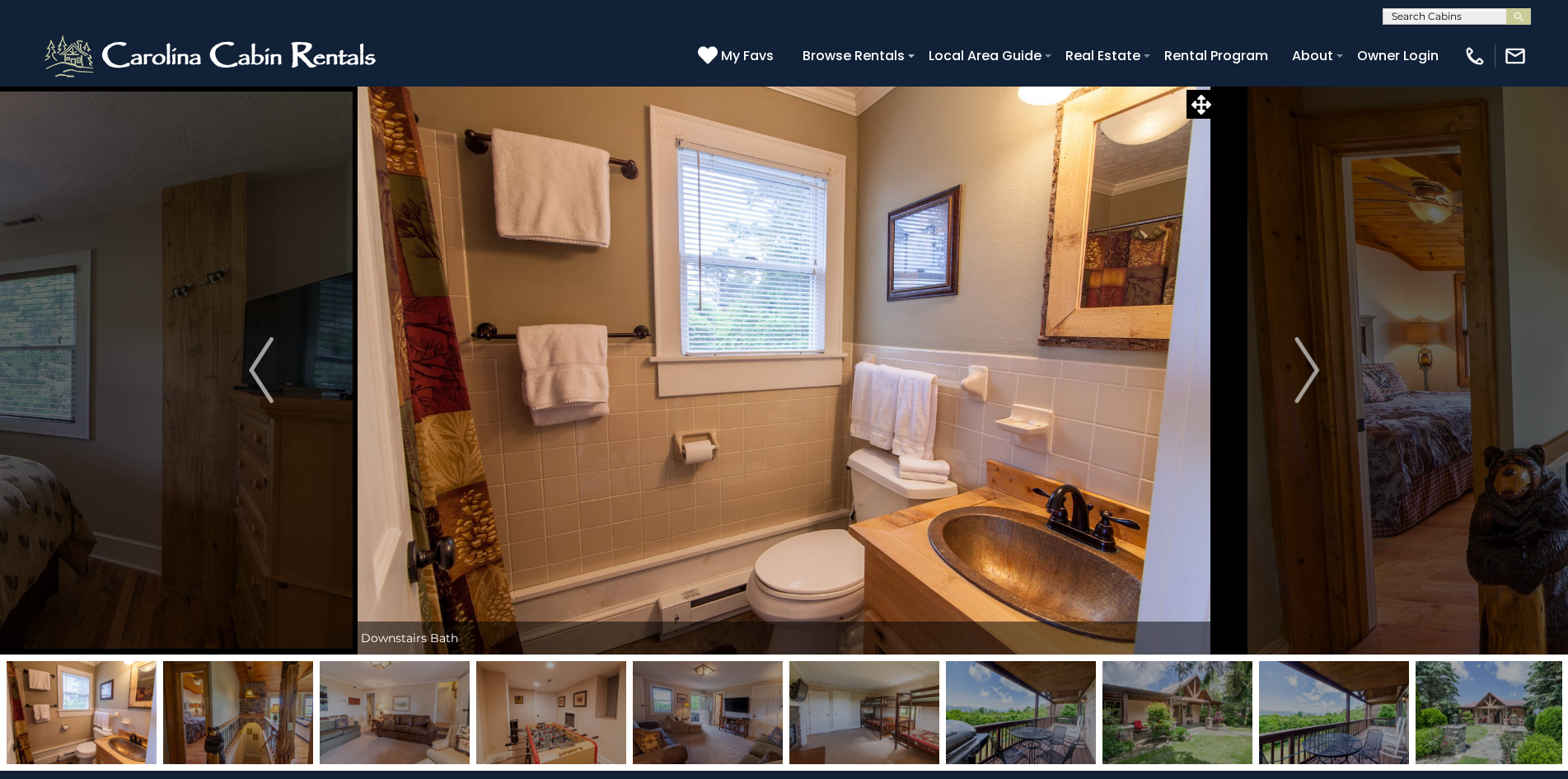
click at [410, 710] on img at bounding box center [395, 713] width 150 height 103
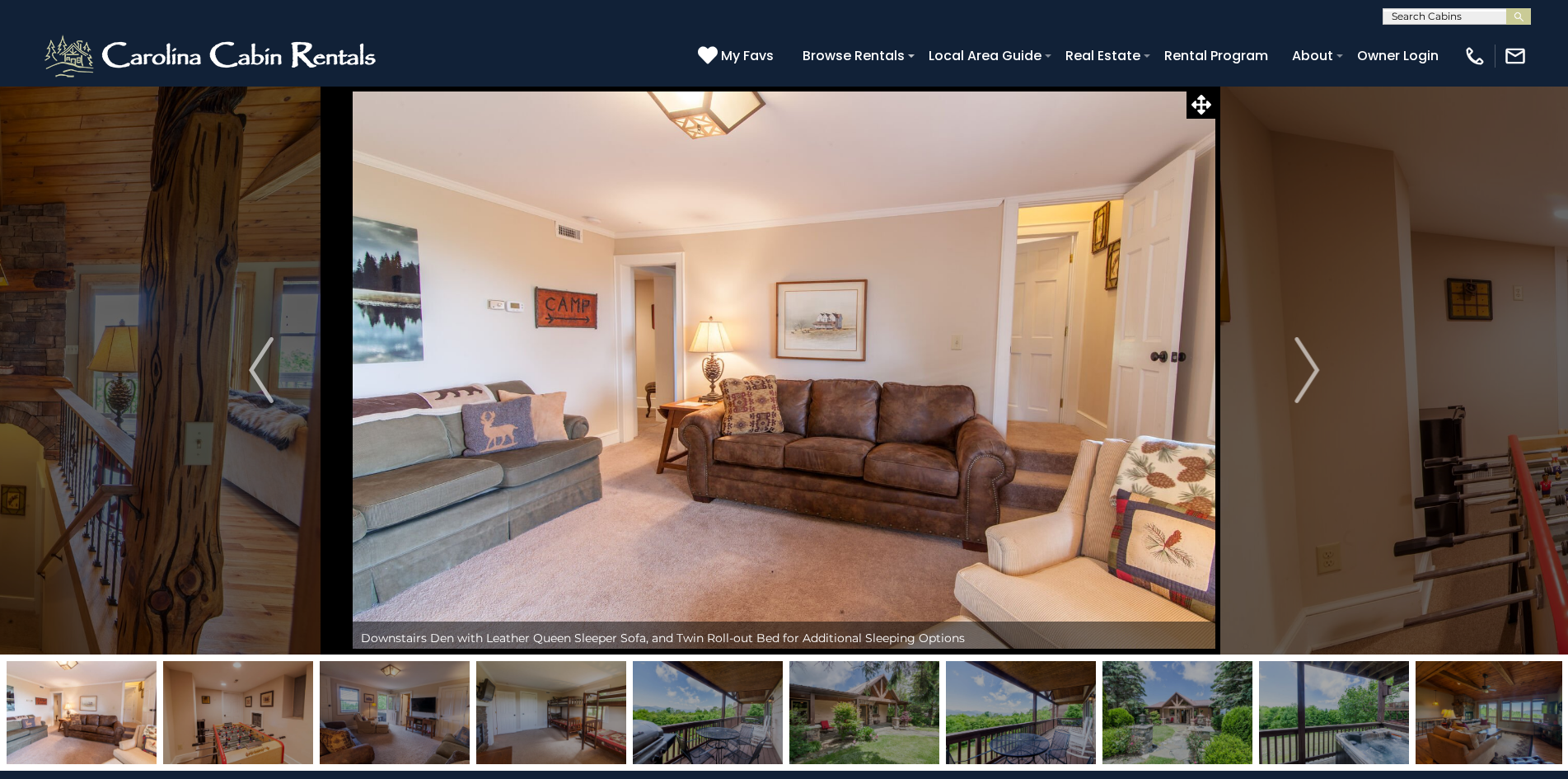
click at [410, 710] on img at bounding box center [395, 713] width 150 height 103
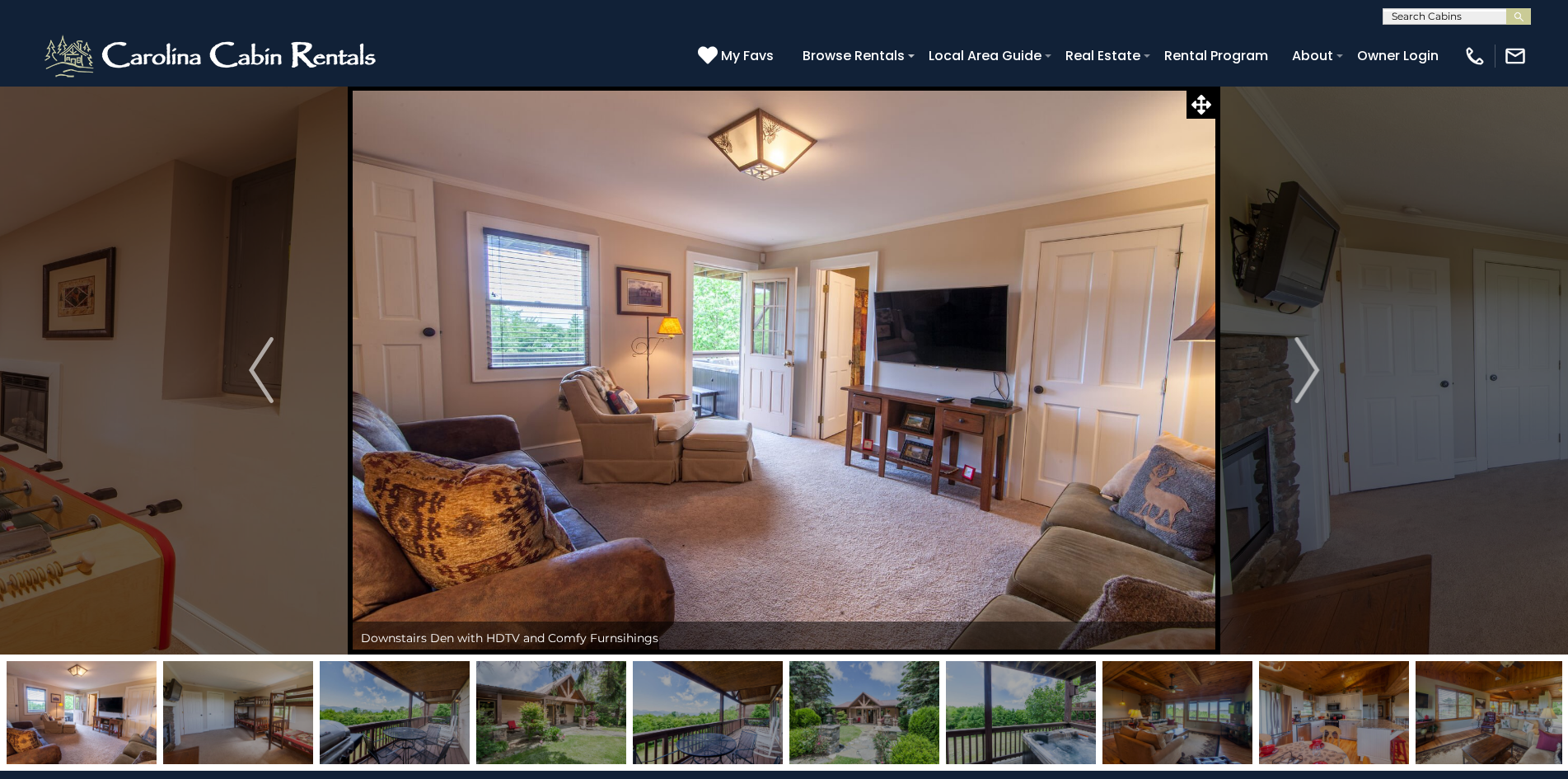
click at [410, 710] on img at bounding box center [395, 713] width 150 height 103
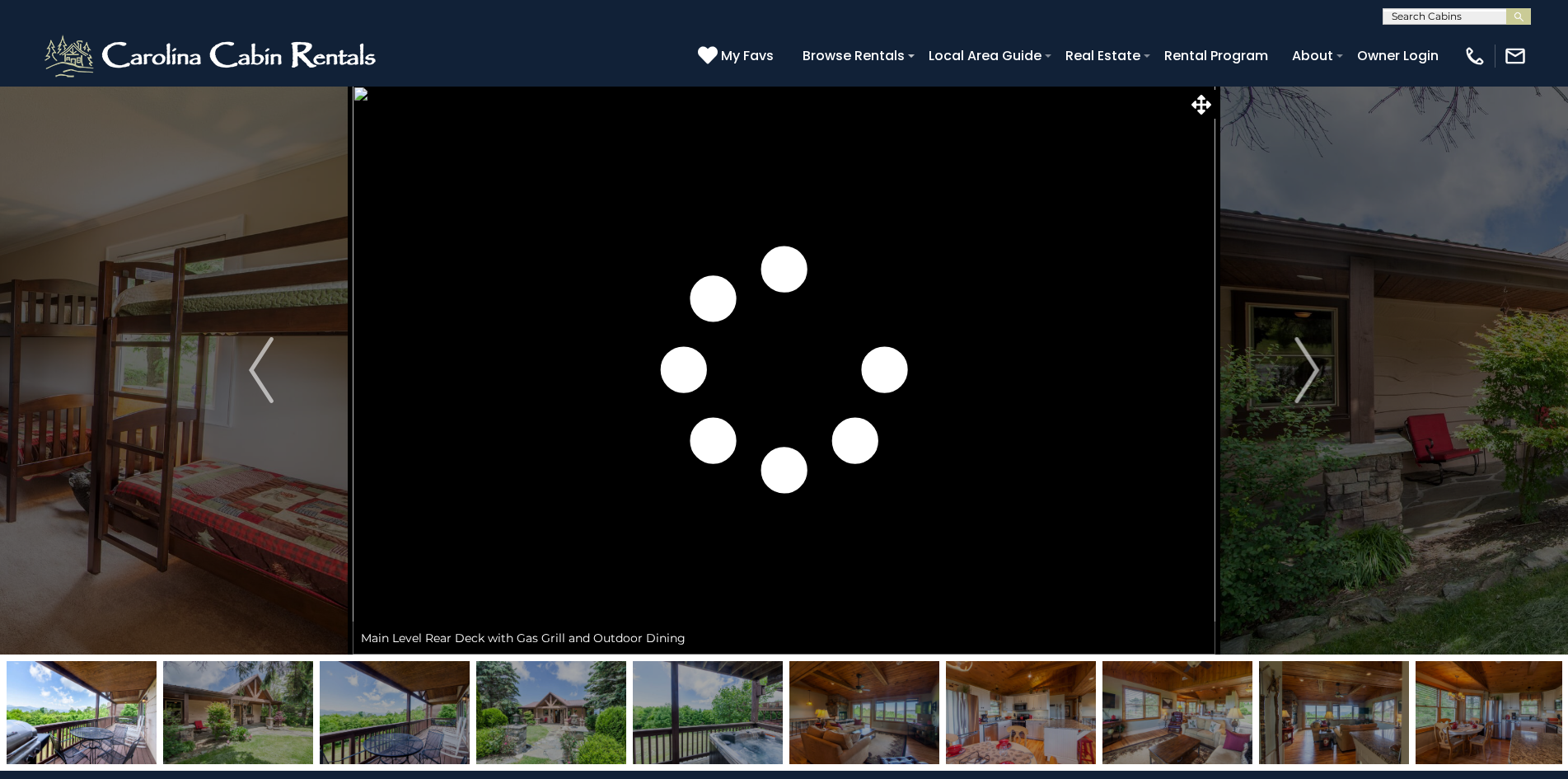
click at [410, 710] on img at bounding box center [395, 713] width 150 height 103
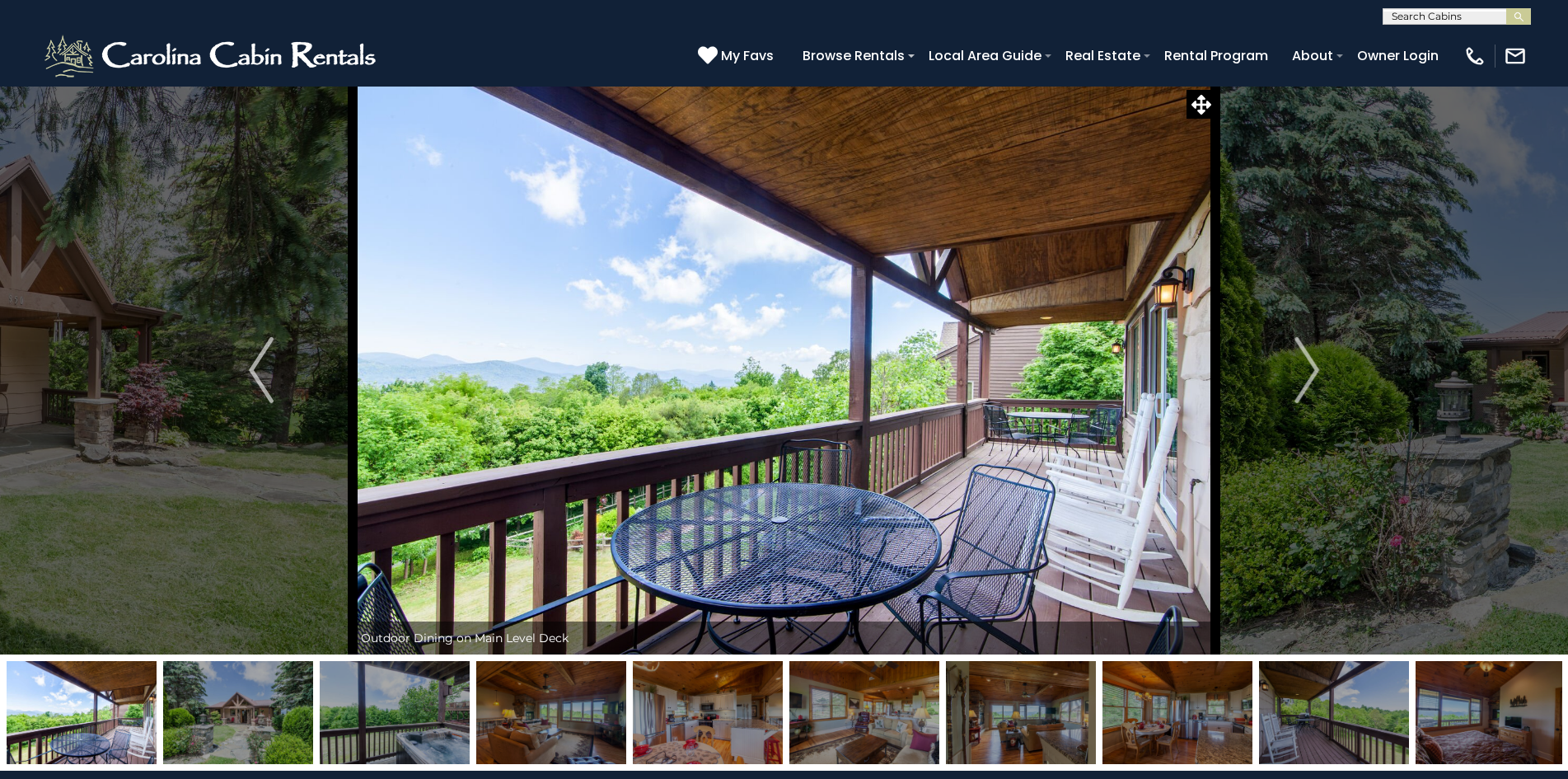
click at [410, 710] on img at bounding box center [395, 713] width 150 height 103
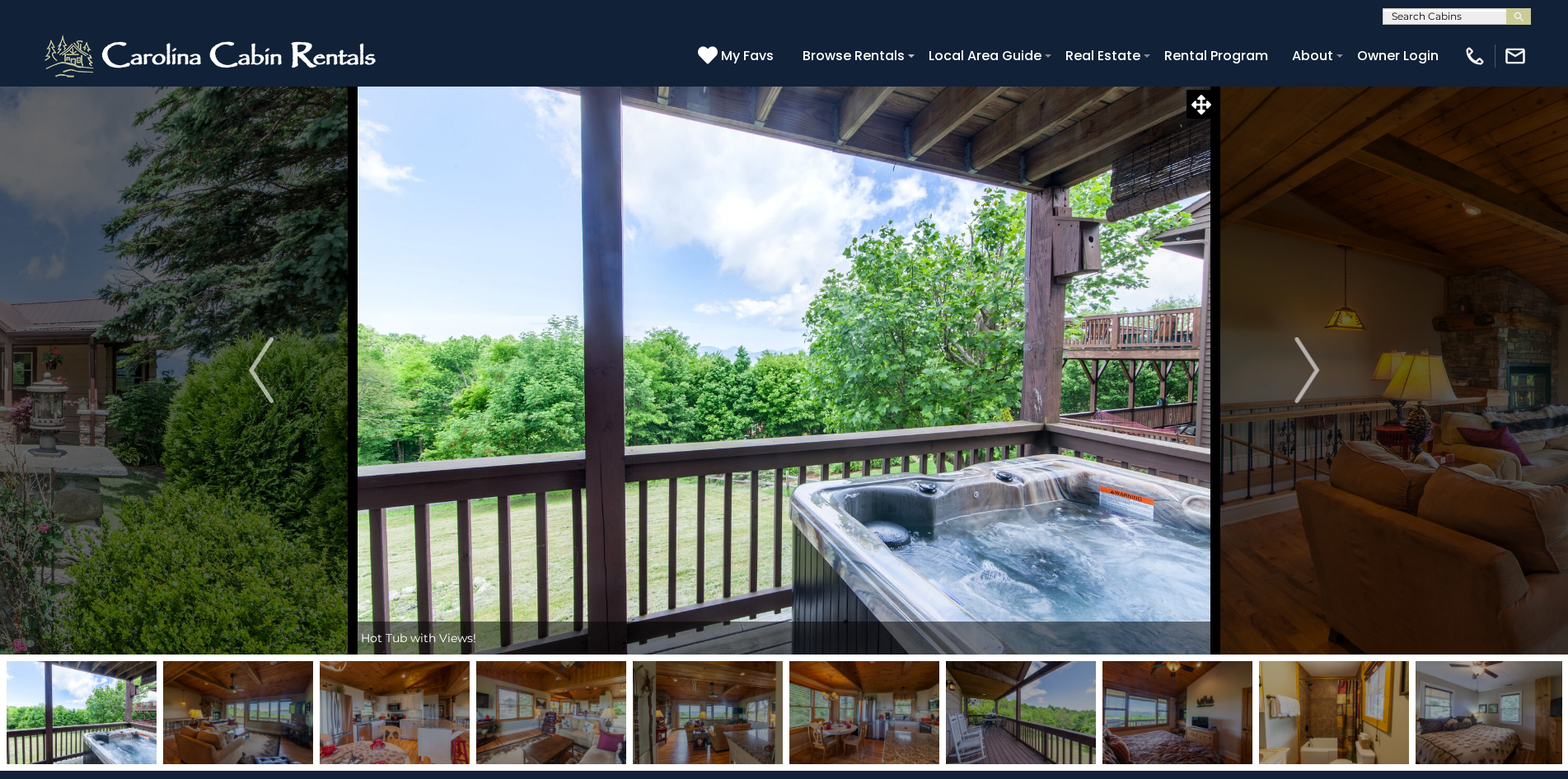
click at [410, 710] on img at bounding box center [395, 713] width 150 height 103
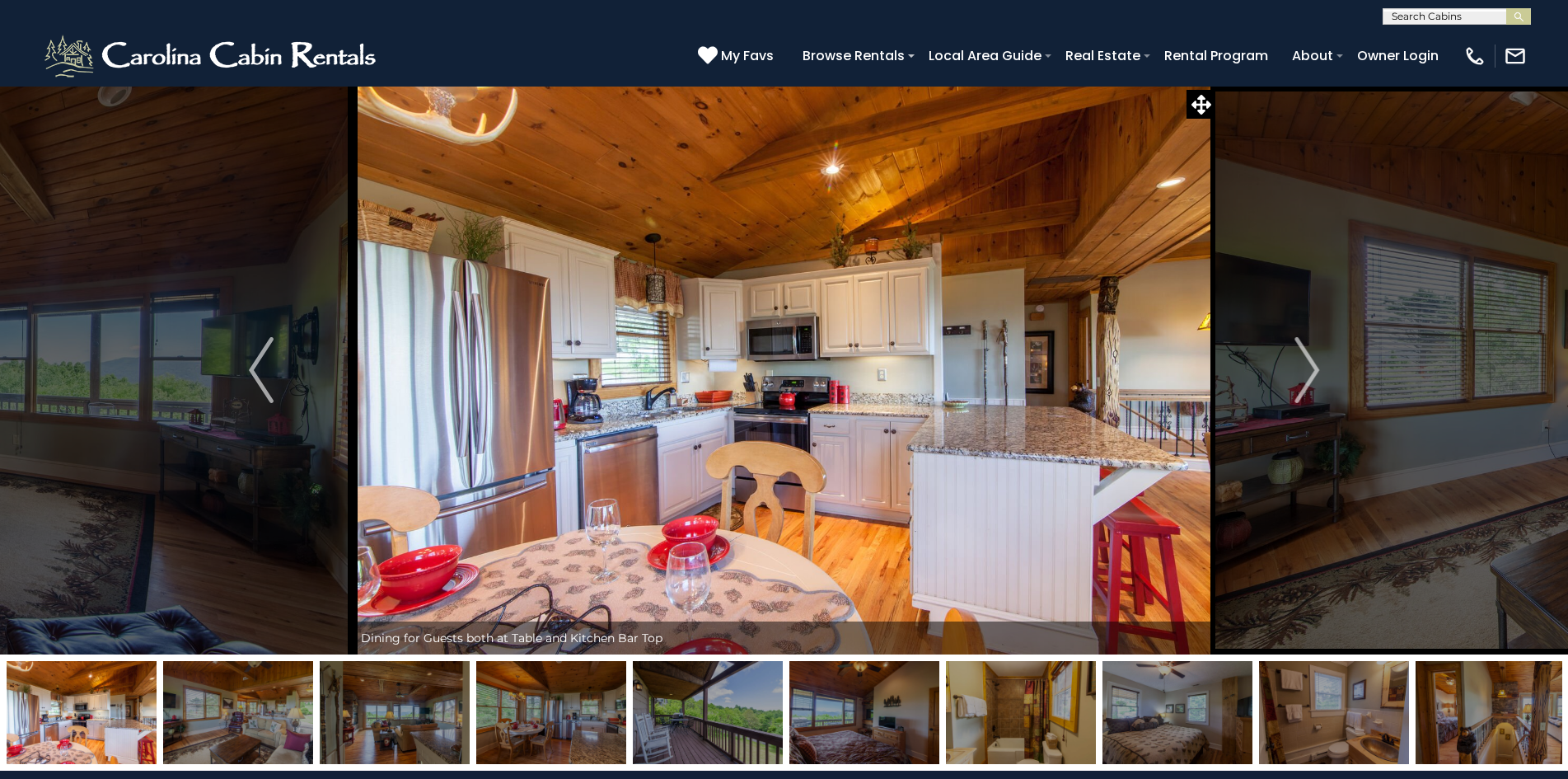
click at [262, 700] on img at bounding box center [238, 713] width 150 height 103
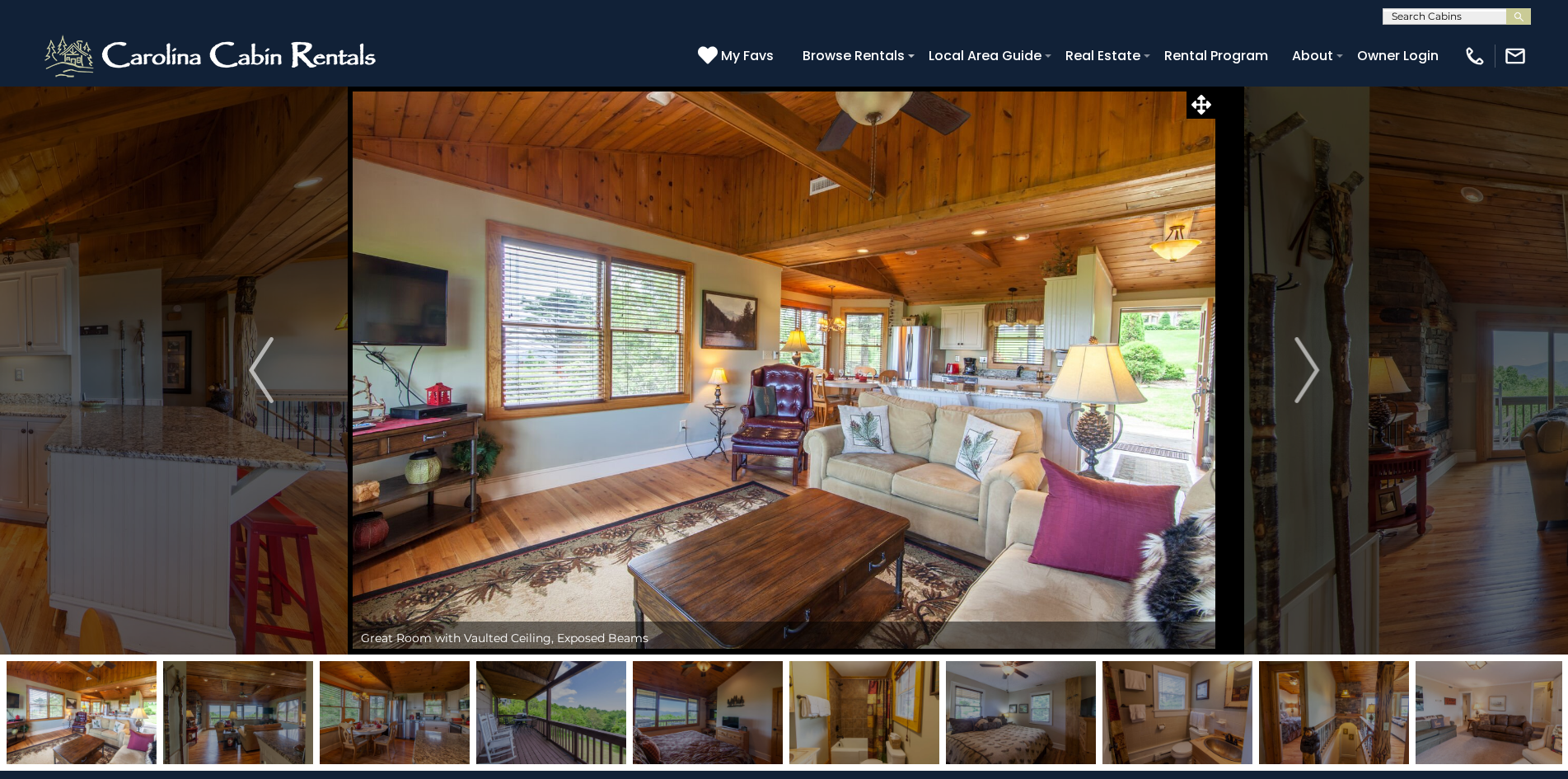
click at [89, 687] on img at bounding box center [82, 713] width 150 height 103
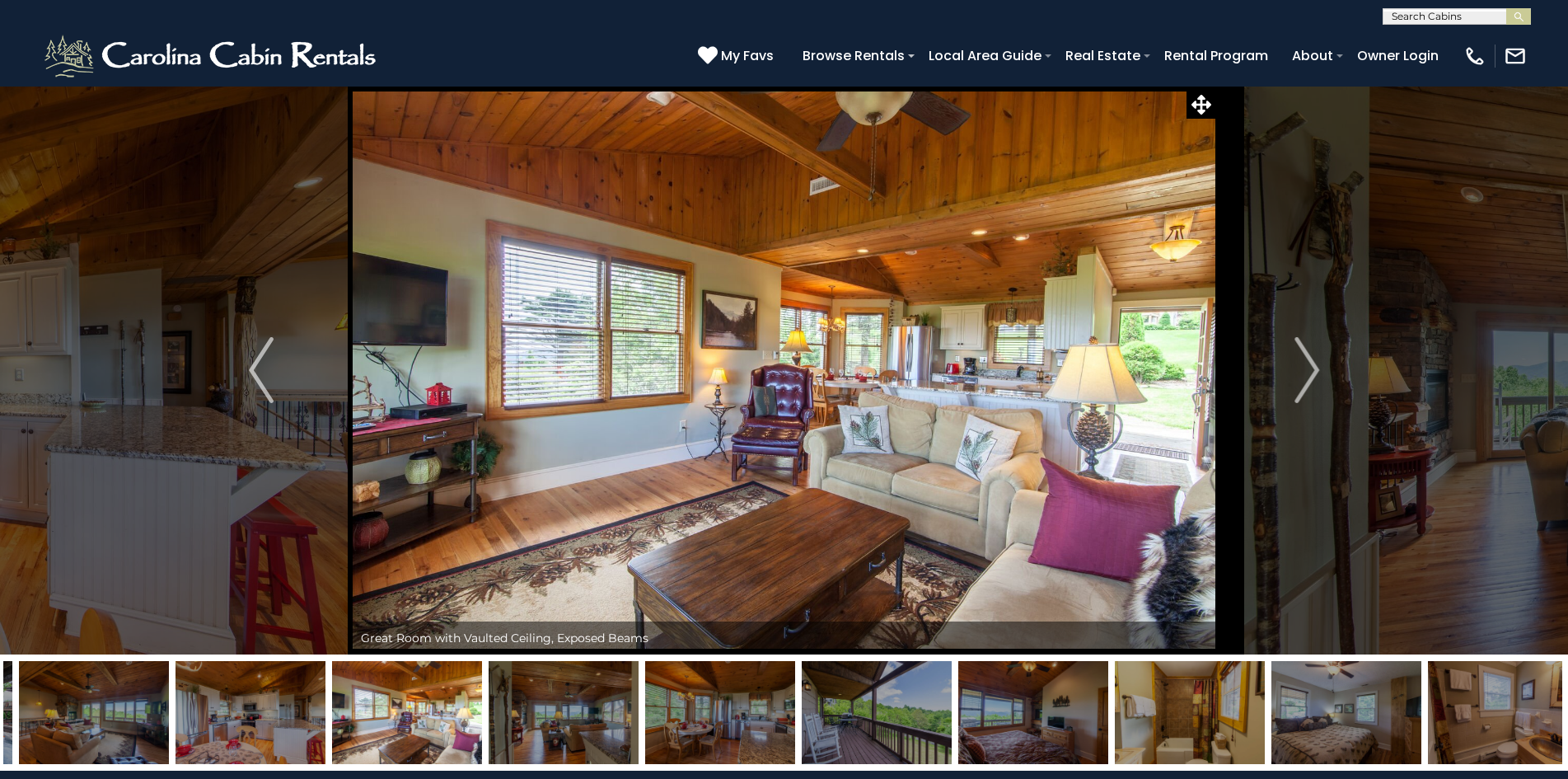
drag, startPoint x: 141, startPoint y: 702, endPoint x: 642, endPoint y: 694, distance: 501.1
click at [482, 697] on img at bounding box center [407, 713] width 150 height 103
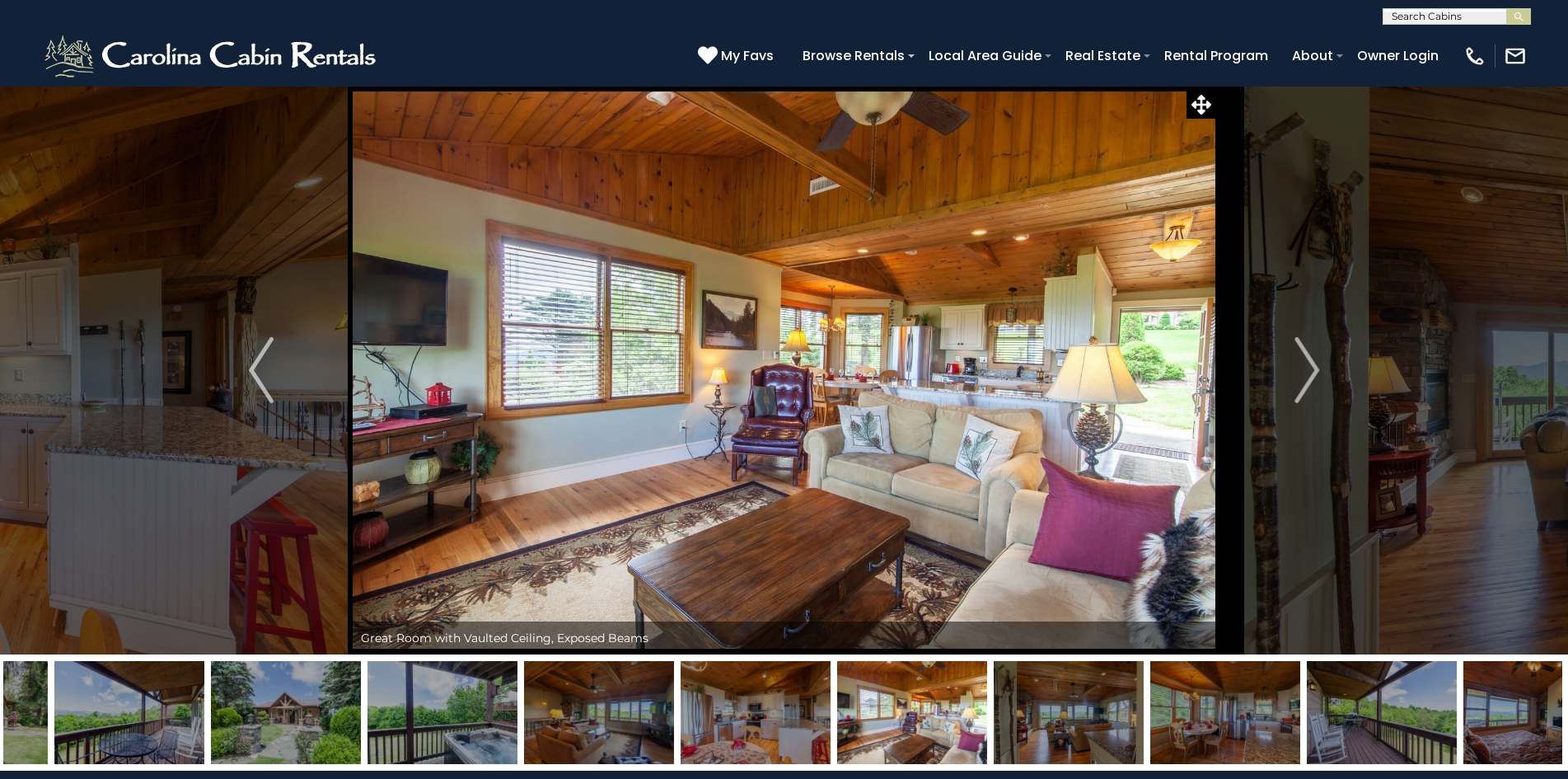
drag, startPoint x: 23, startPoint y: 693, endPoint x: 1126, endPoint y: 667, distance: 1103.3
click at [987, 662] on img at bounding box center [912, 713] width 150 height 103
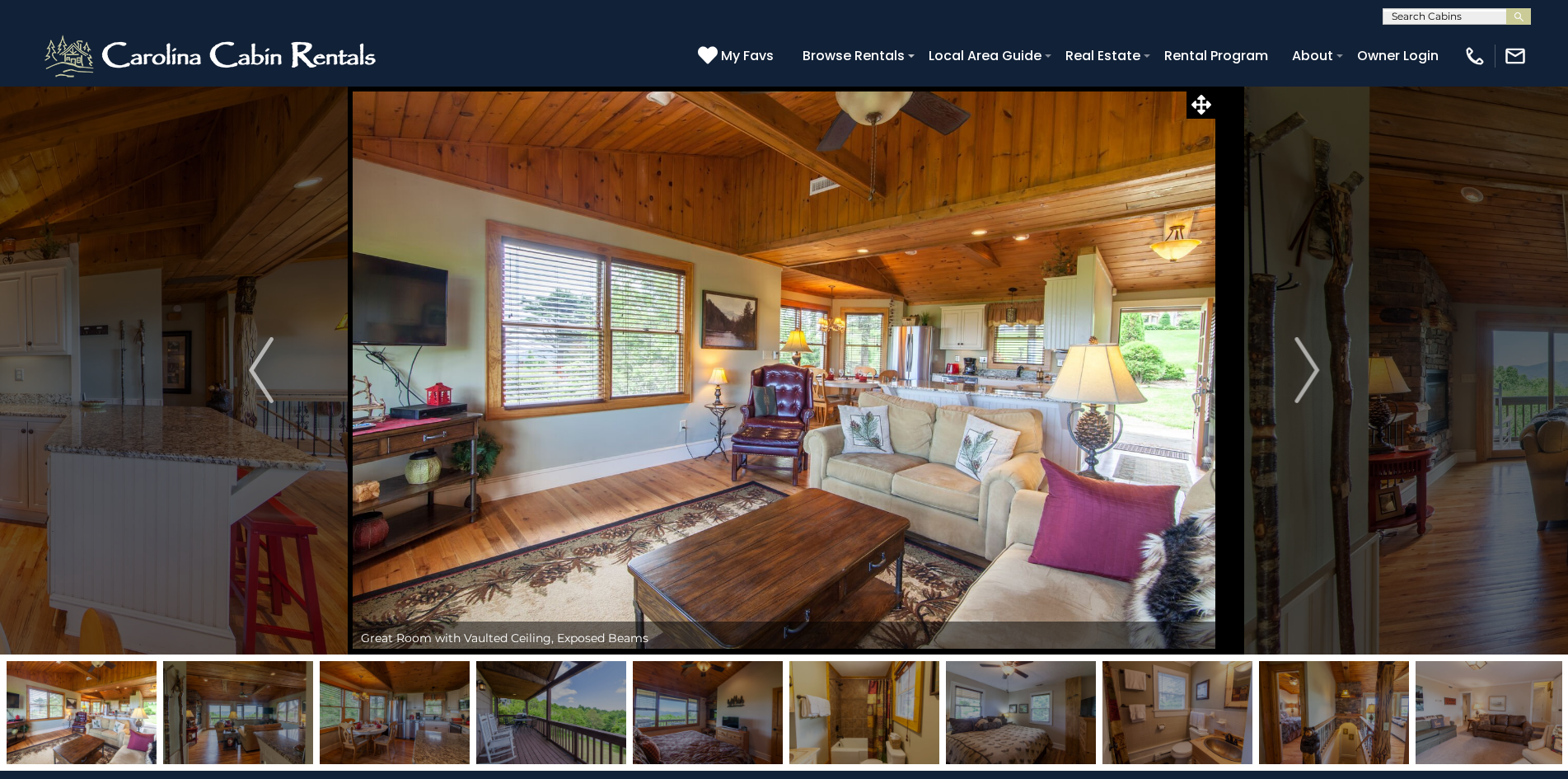
drag, startPoint x: 62, startPoint y: 740, endPoint x: 1581, endPoint y: 653, distance: 1521.5
click at [265, 385] on img "Previous" at bounding box center [261, 370] width 25 height 66
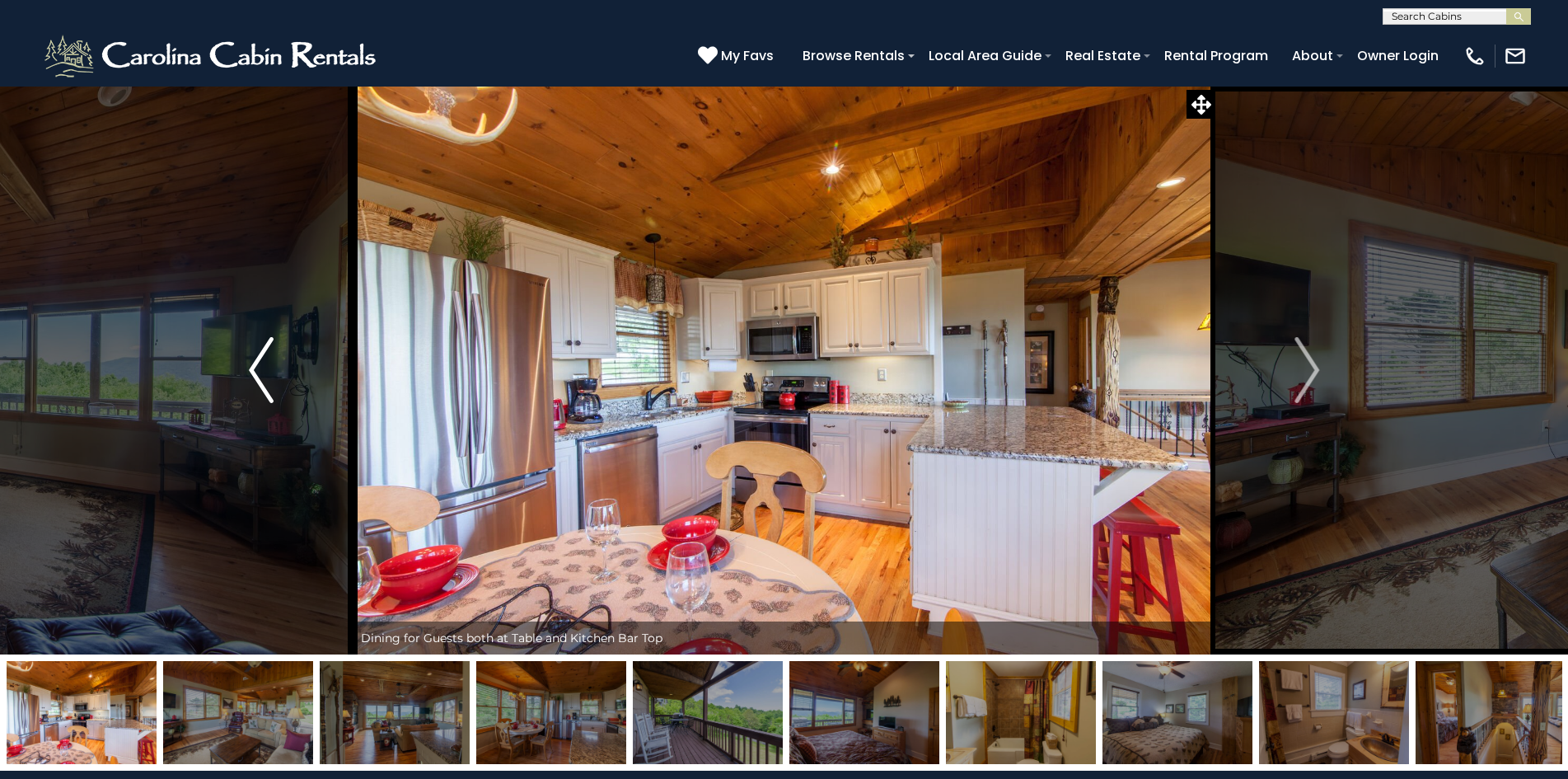
click at [265, 385] on img "Previous" at bounding box center [261, 370] width 25 height 66
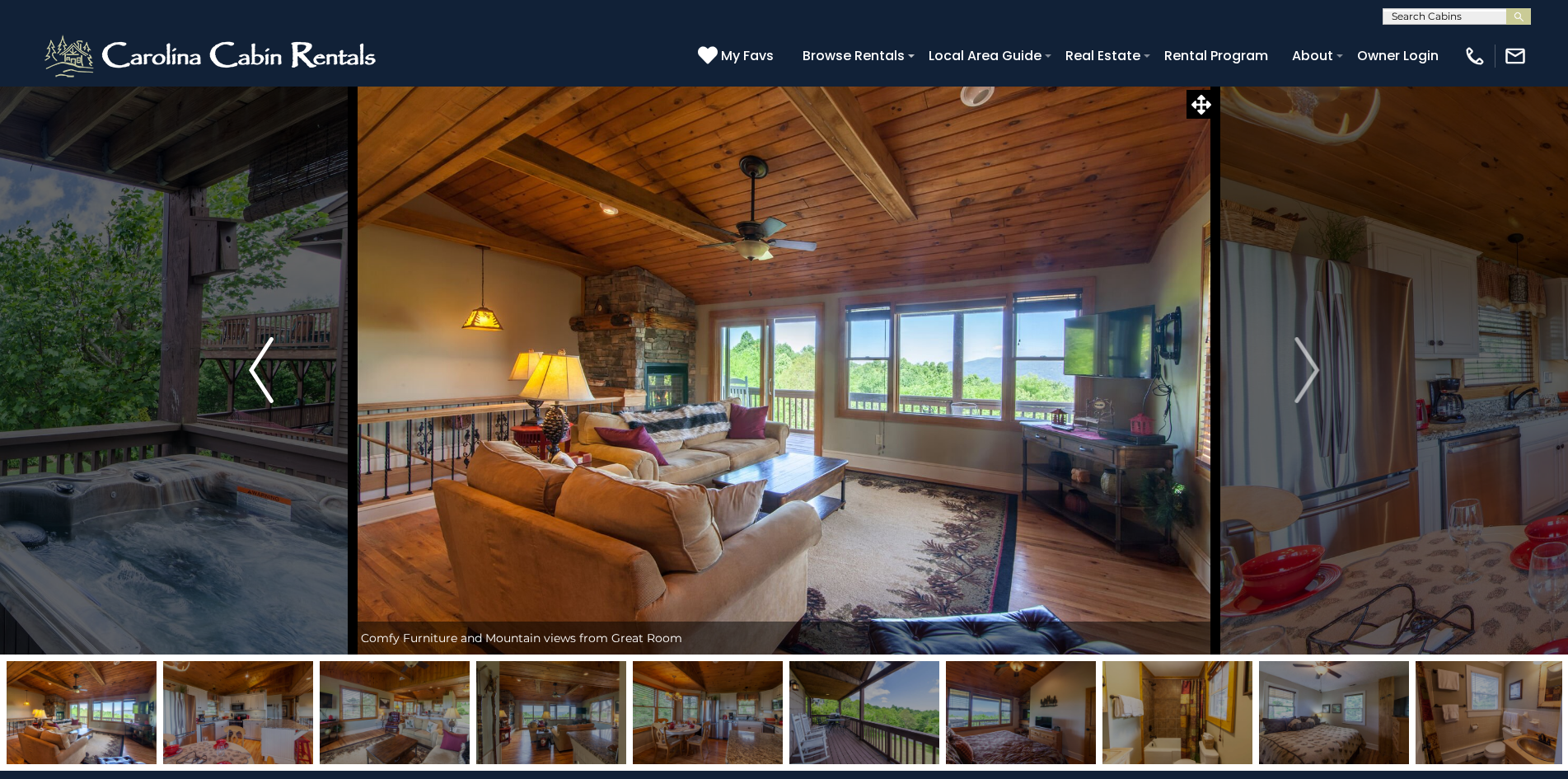
click at [265, 385] on img "Previous" at bounding box center [261, 370] width 25 height 66
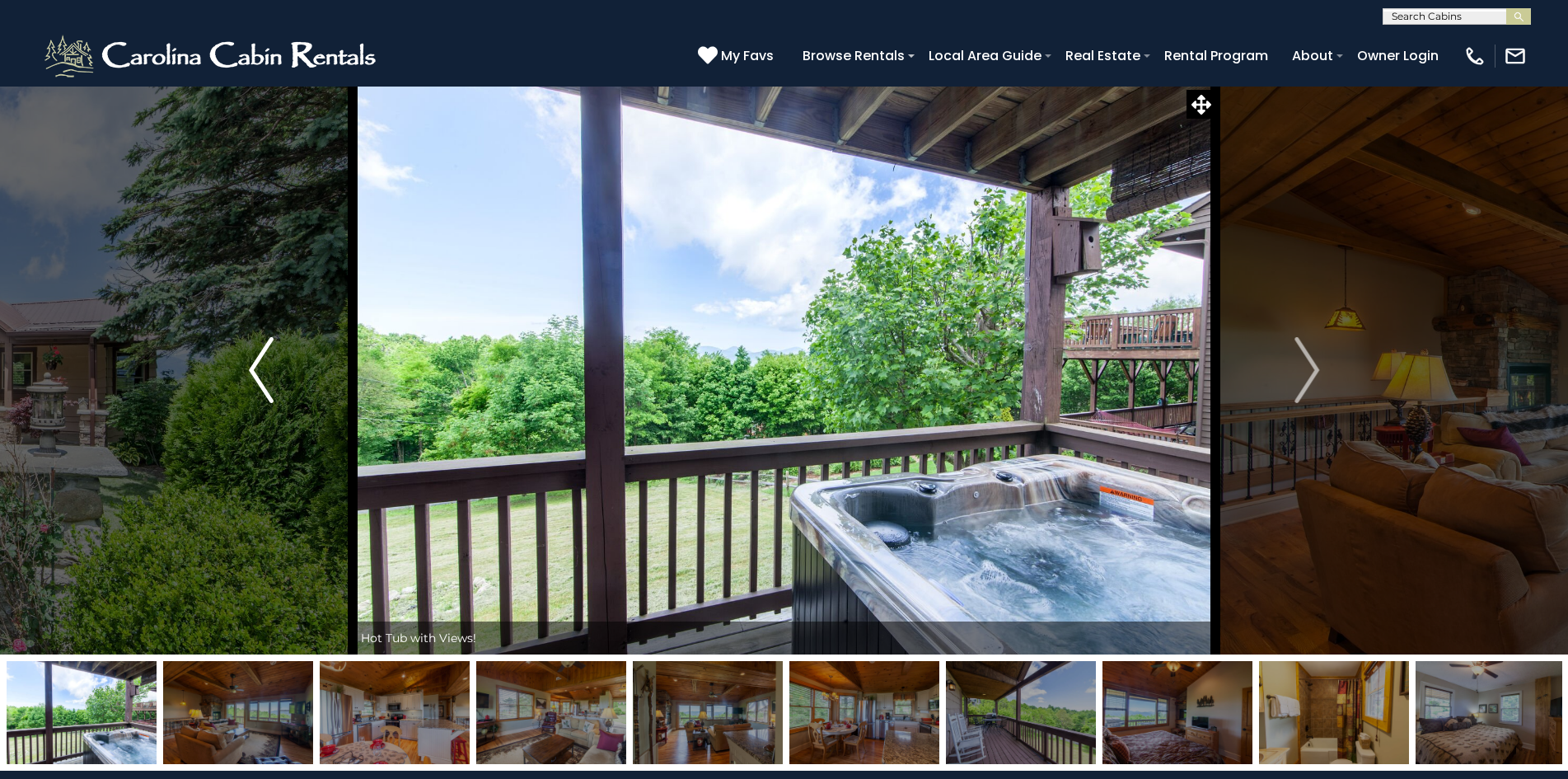
click at [265, 385] on img "Previous" at bounding box center [261, 370] width 25 height 66
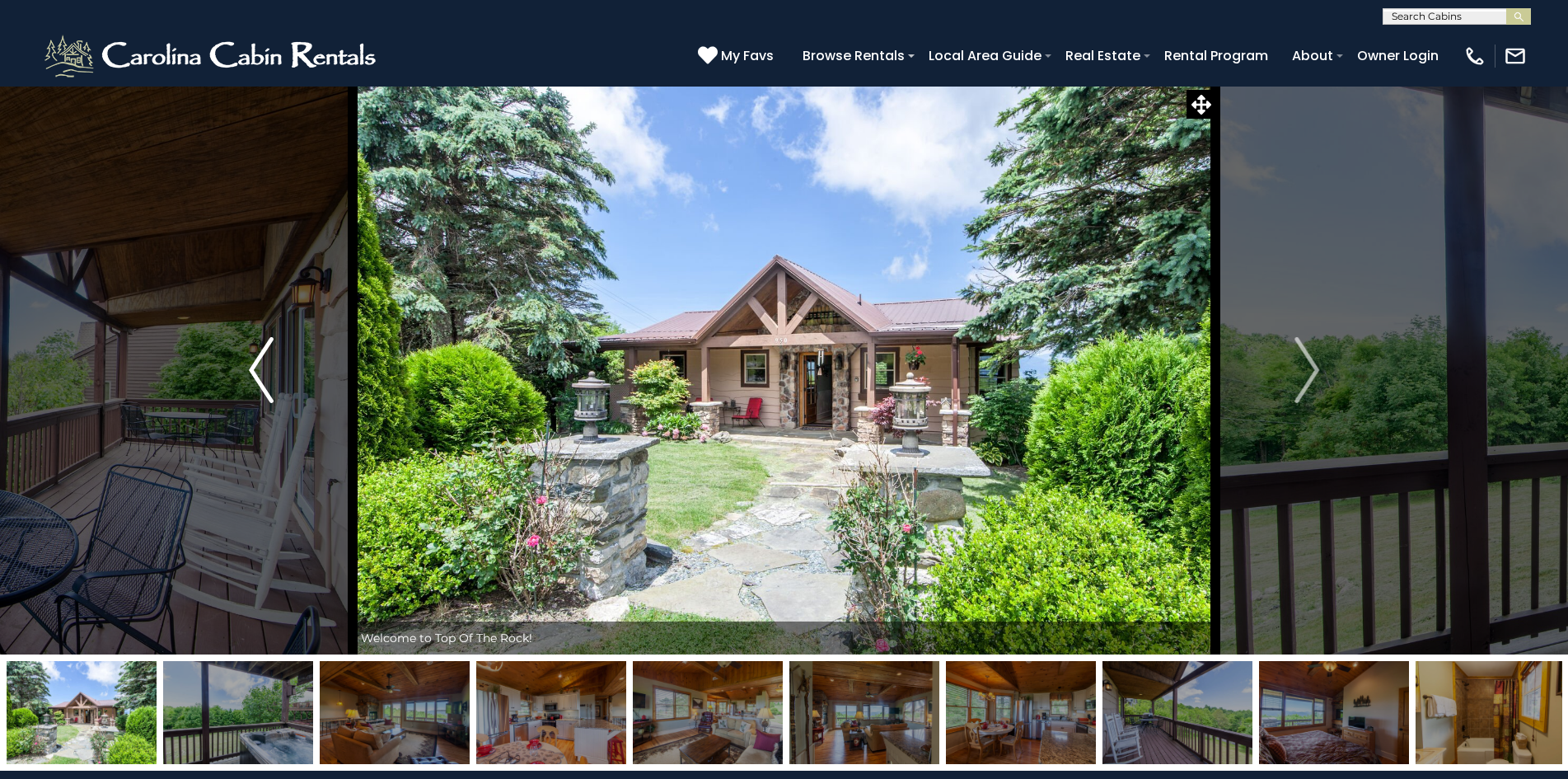
click at [265, 385] on img "Previous" at bounding box center [261, 370] width 25 height 66
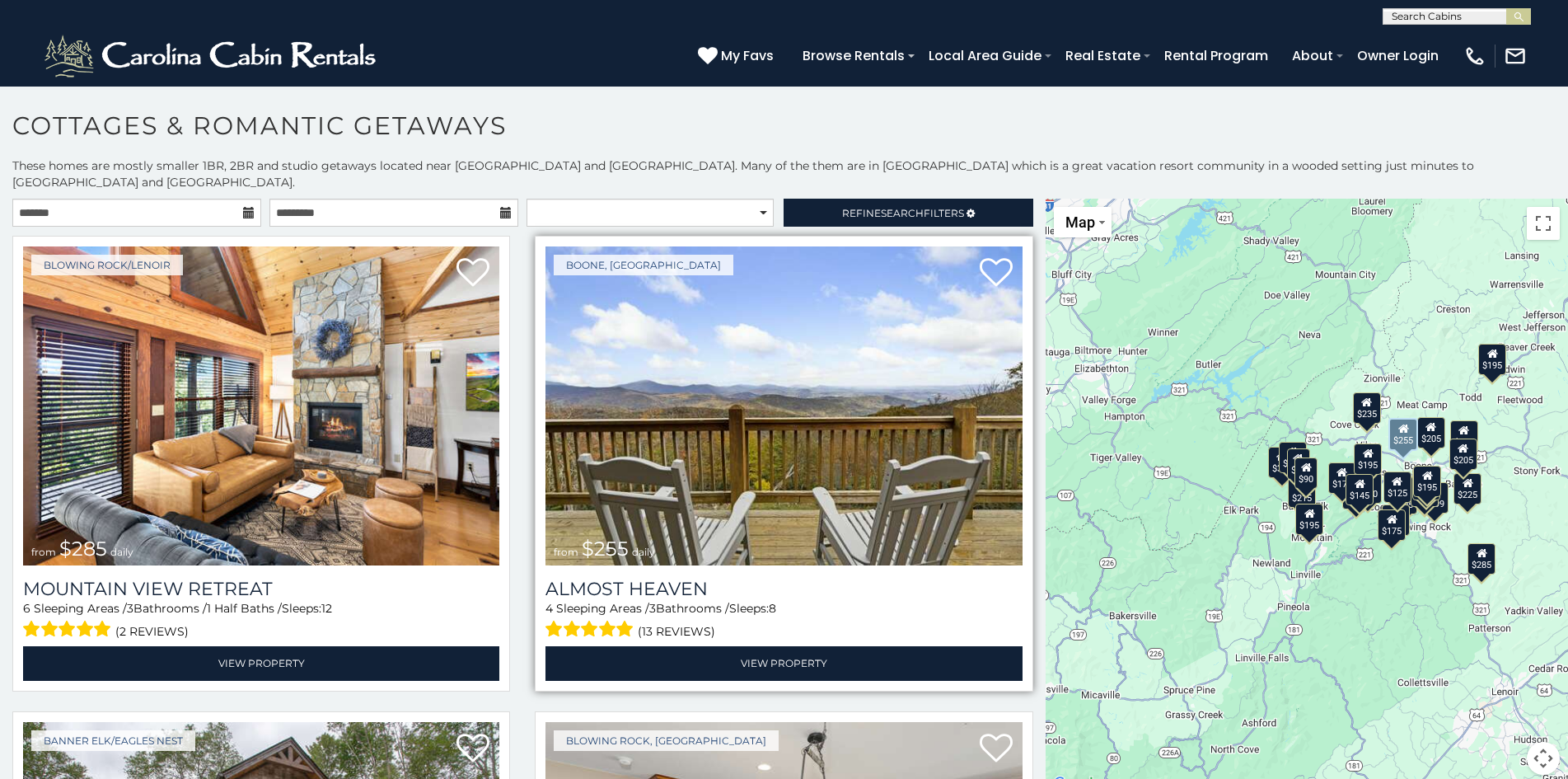
click at [683, 565] on div "Almost Heaven 4 Sleeping Areas / 3 Bathrooms / Sleeps: 8 (13 reviews) View Prop…" at bounding box center [784, 623] width 476 height 115
click at [682, 578] on h3 "Almost Heaven" at bounding box center [784, 589] width 476 height 23
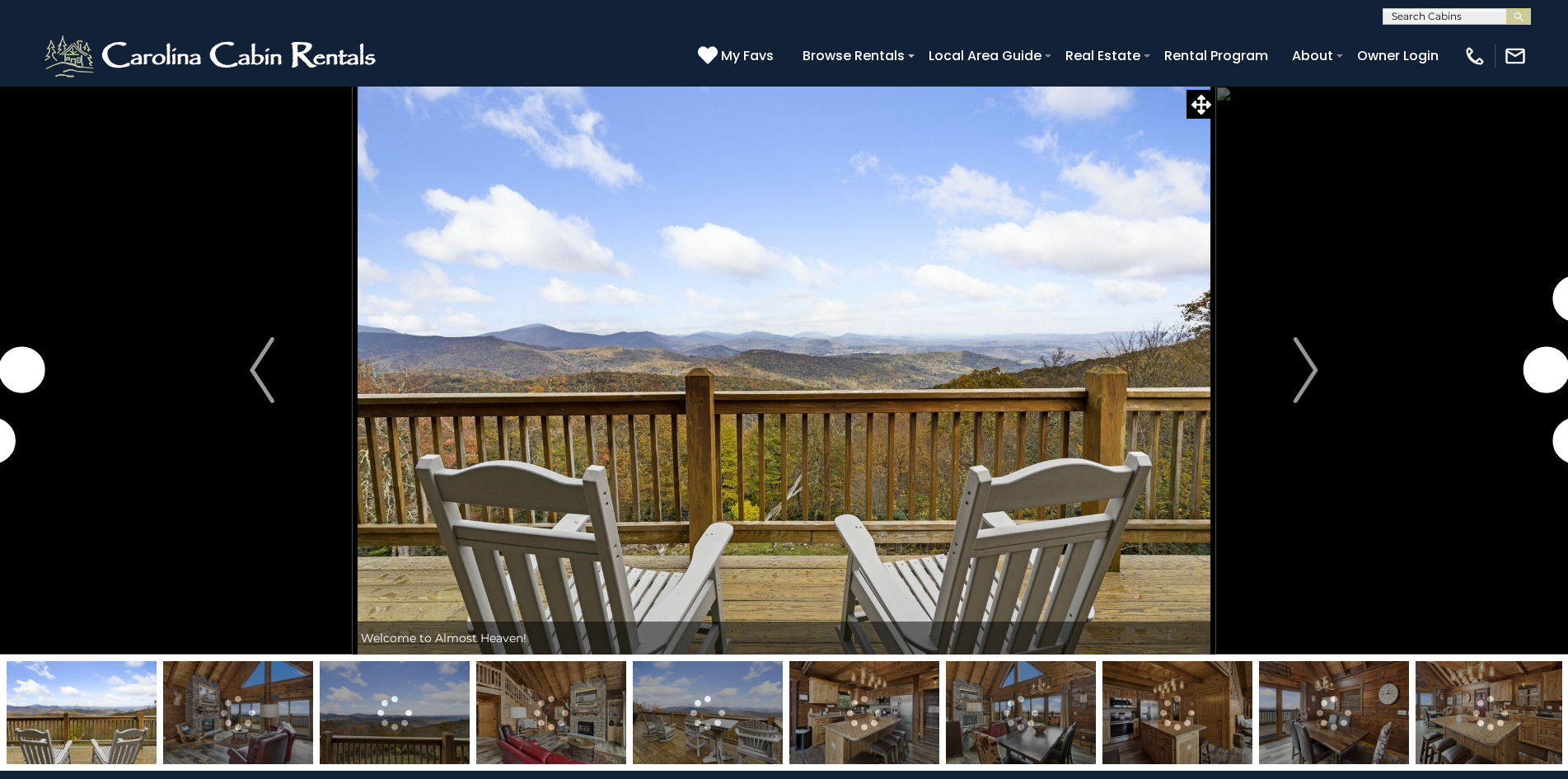
click at [258, 701] on img at bounding box center [238, 713] width 150 height 103
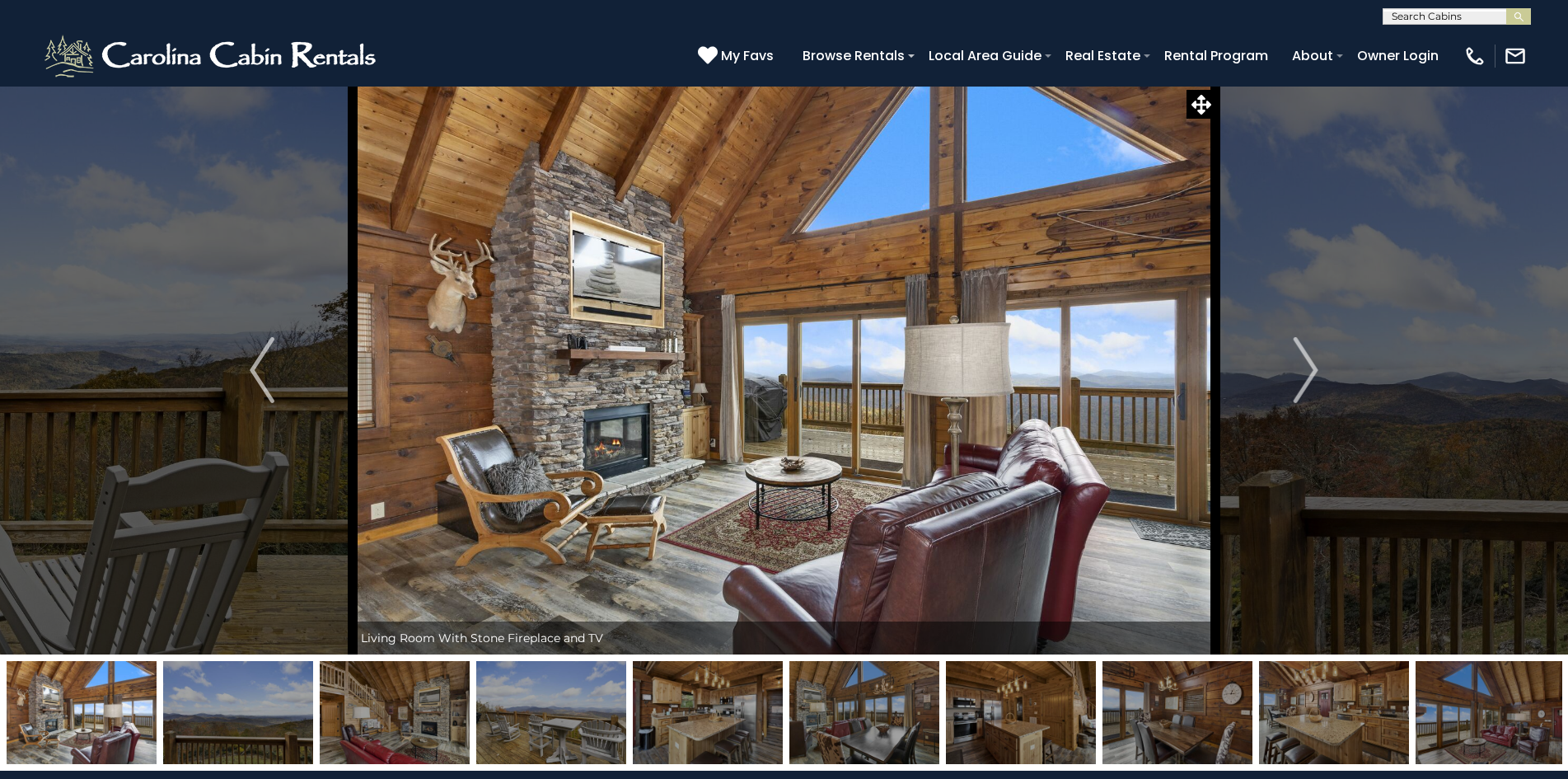
click at [362, 695] on img at bounding box center [395, 713] width 150 height 103
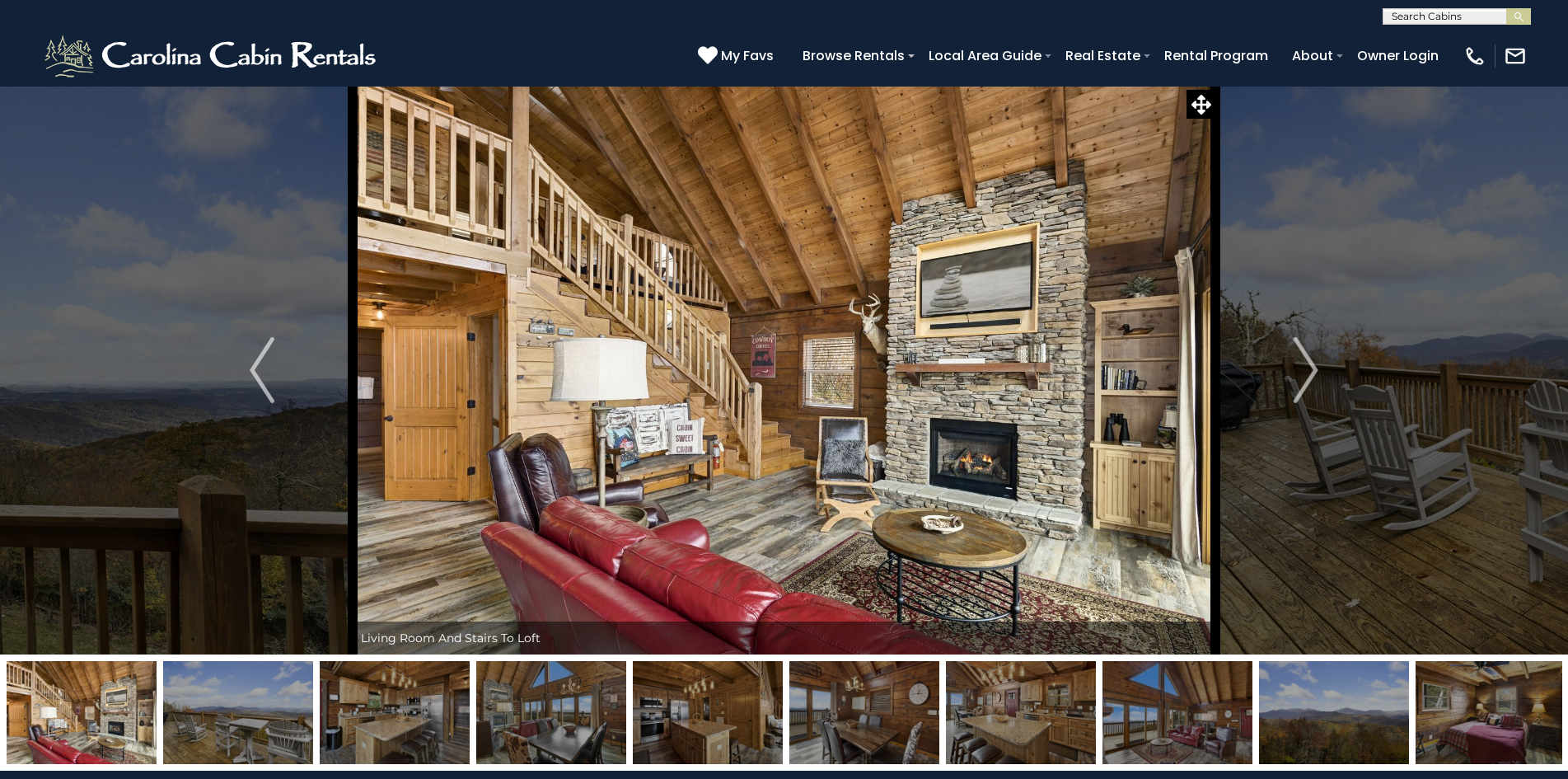
click at [399, 692] on img at bounding box center [395, 713] width 150 height 103
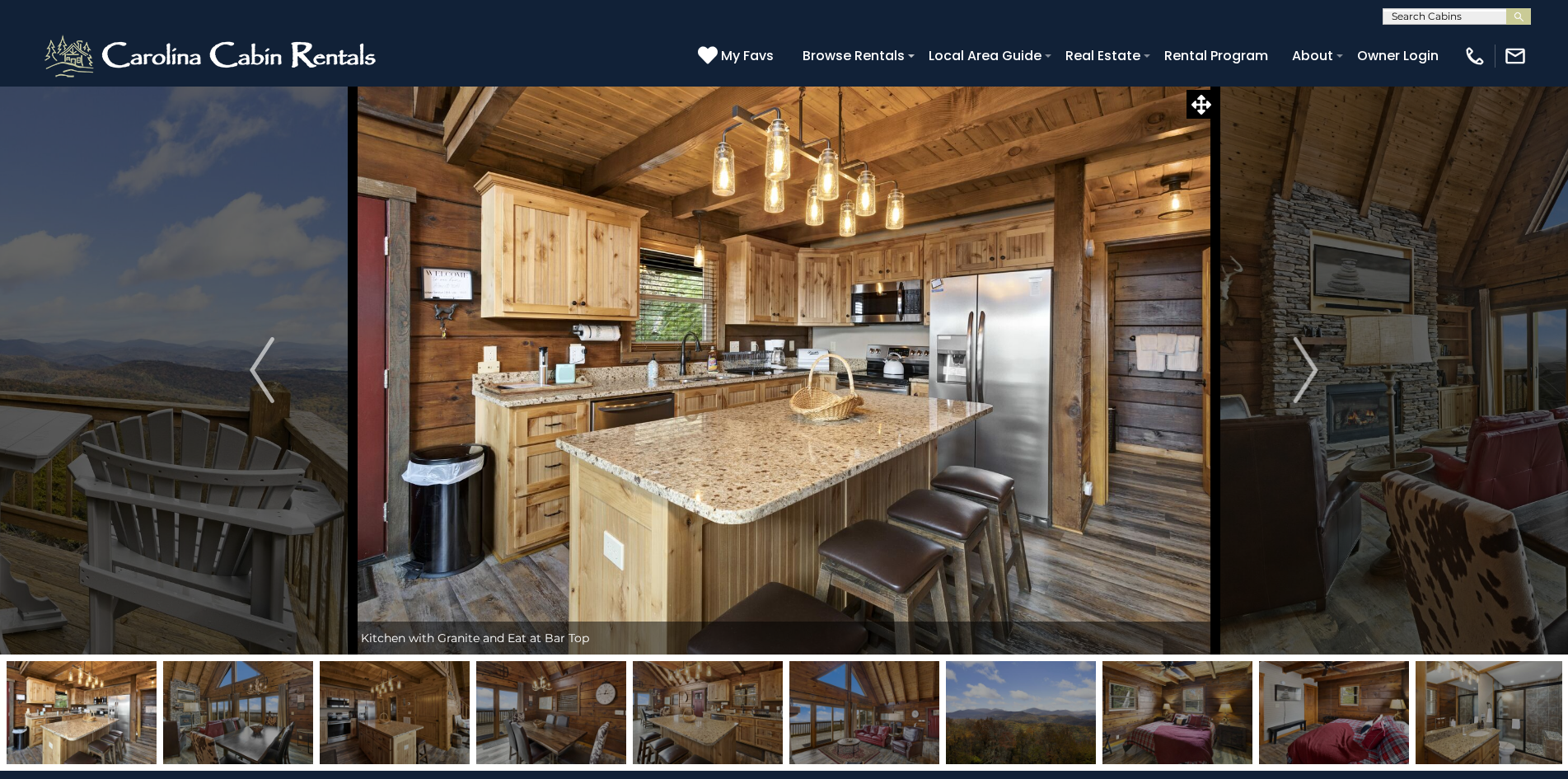
click at [373, 702] on img at bounding box center [395, 713] width 150 height 103
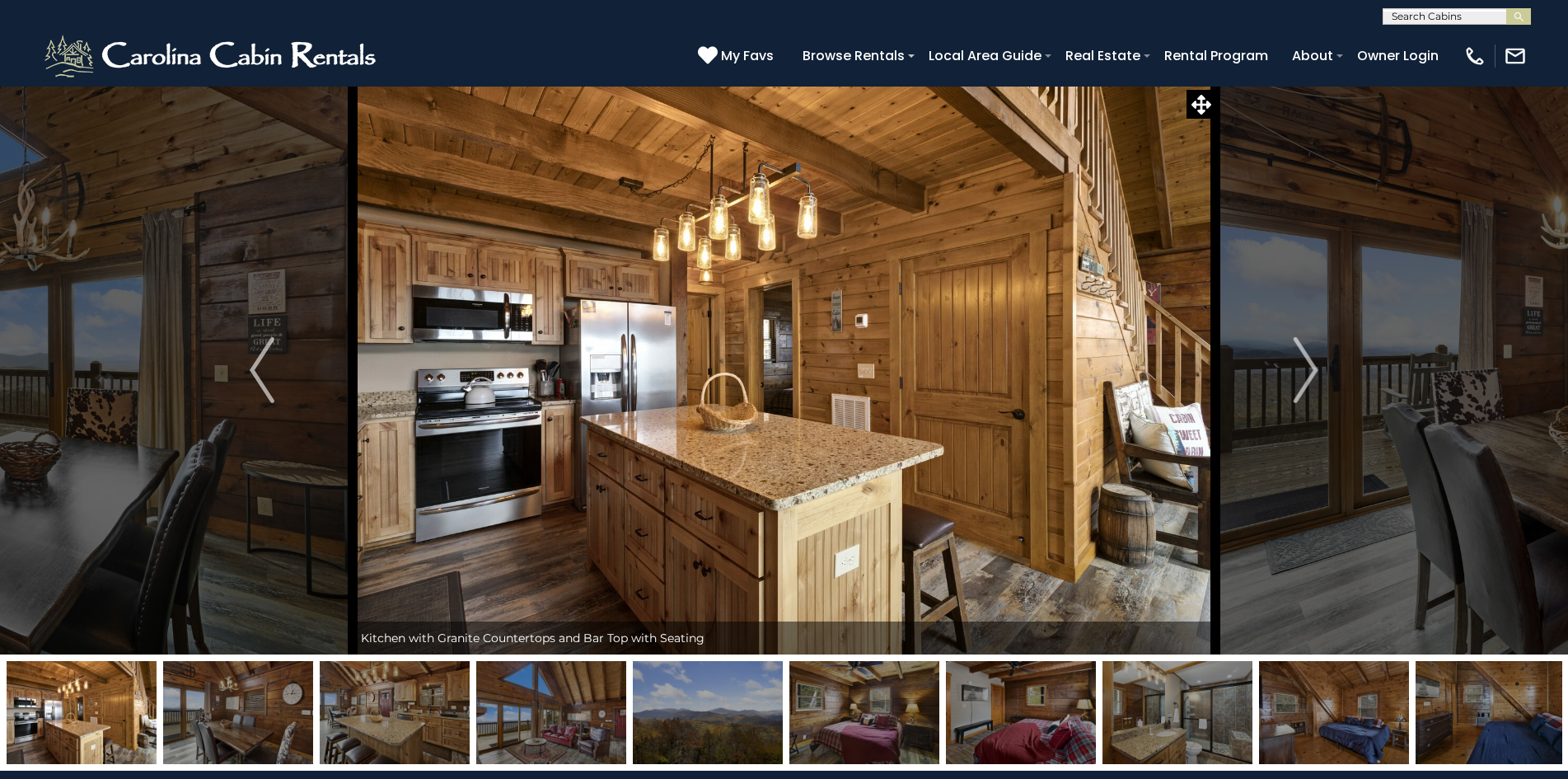
click at [379, 697] on img at bounding box center [395, 713] width 150 height 103
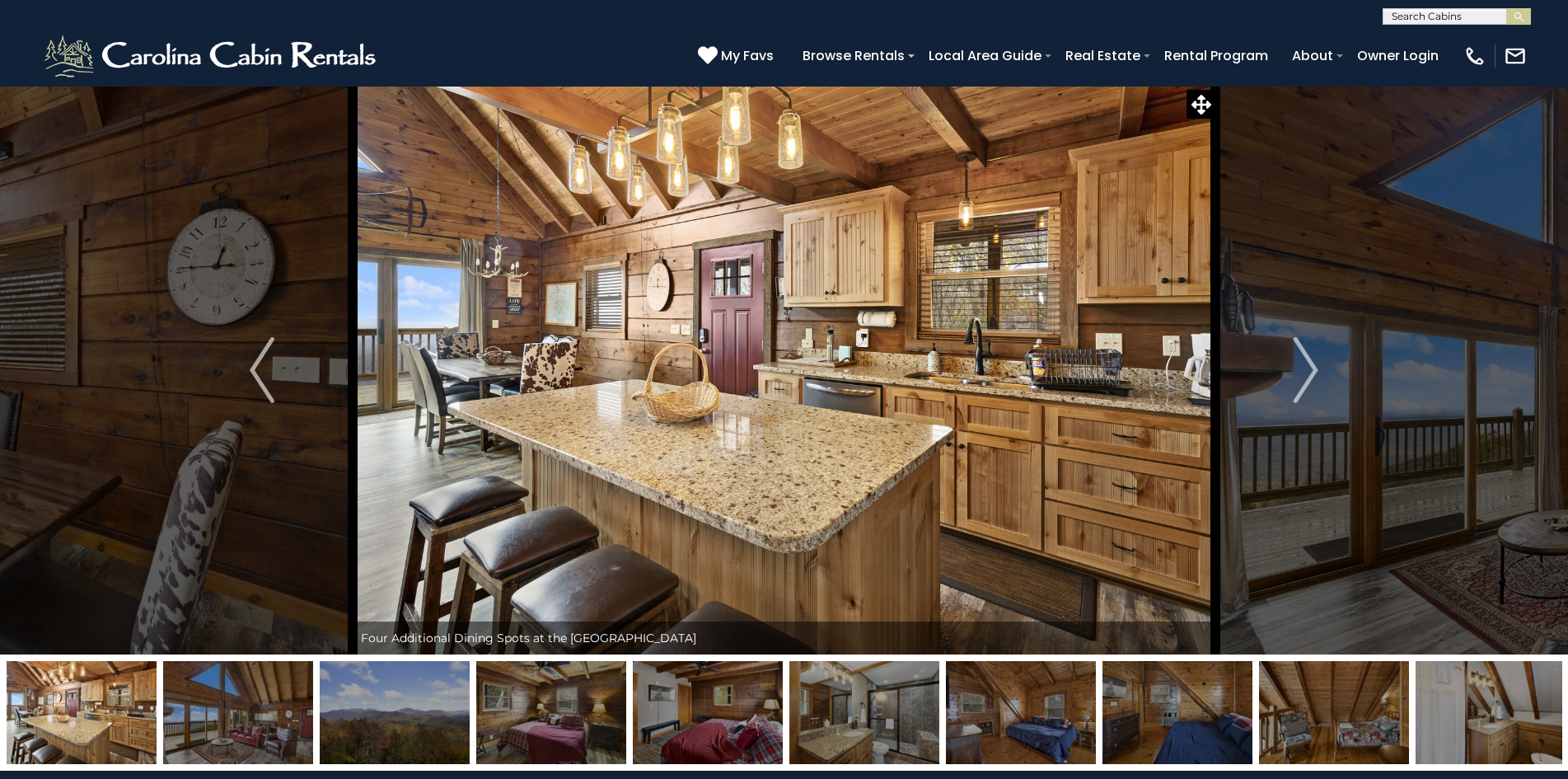
click at [389, 688] on img at bounding box center [395, 713] width 150 height 103
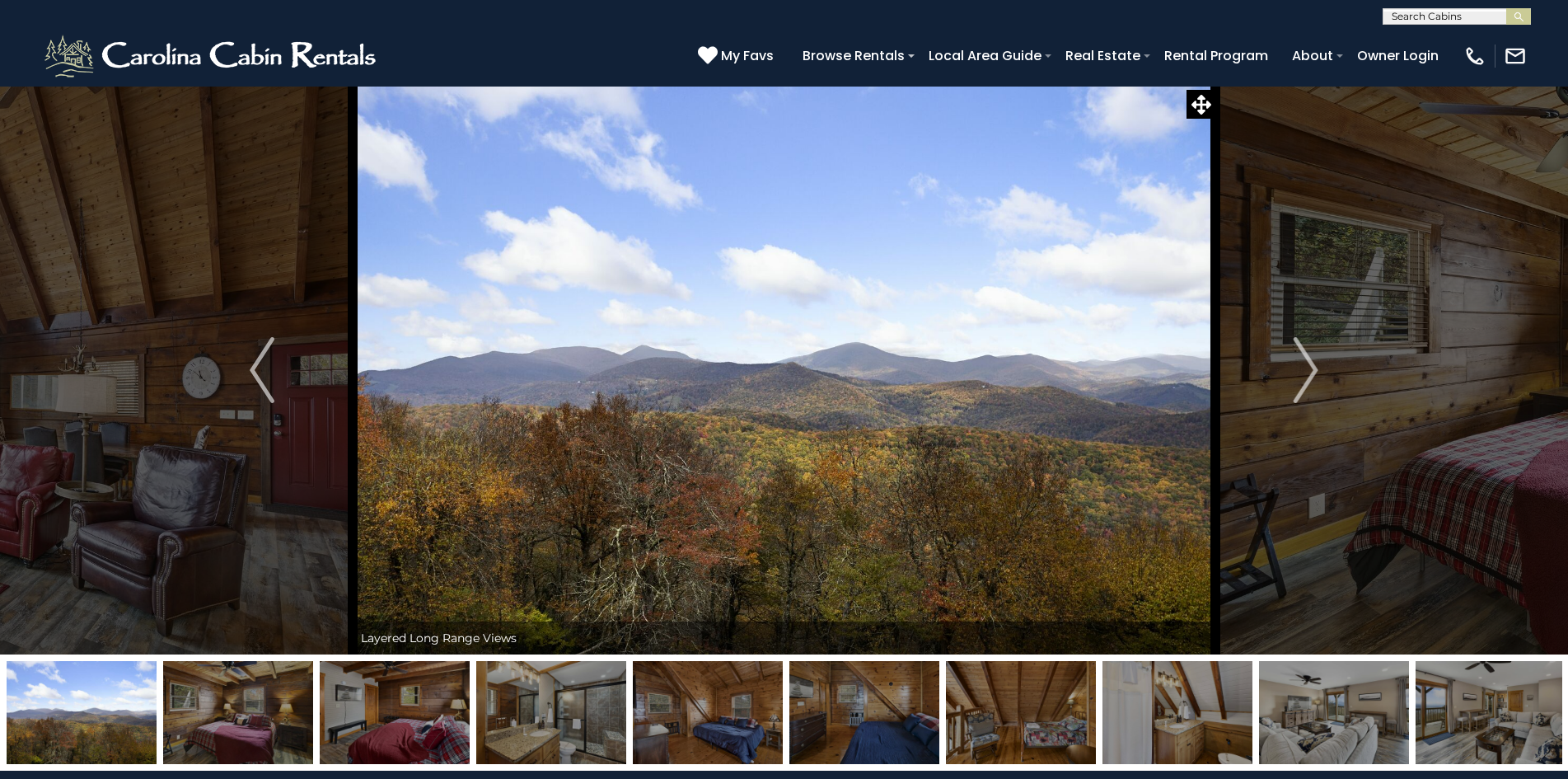
click at [389, 688] on img at bounding box center [395, 713] width 150 height 103
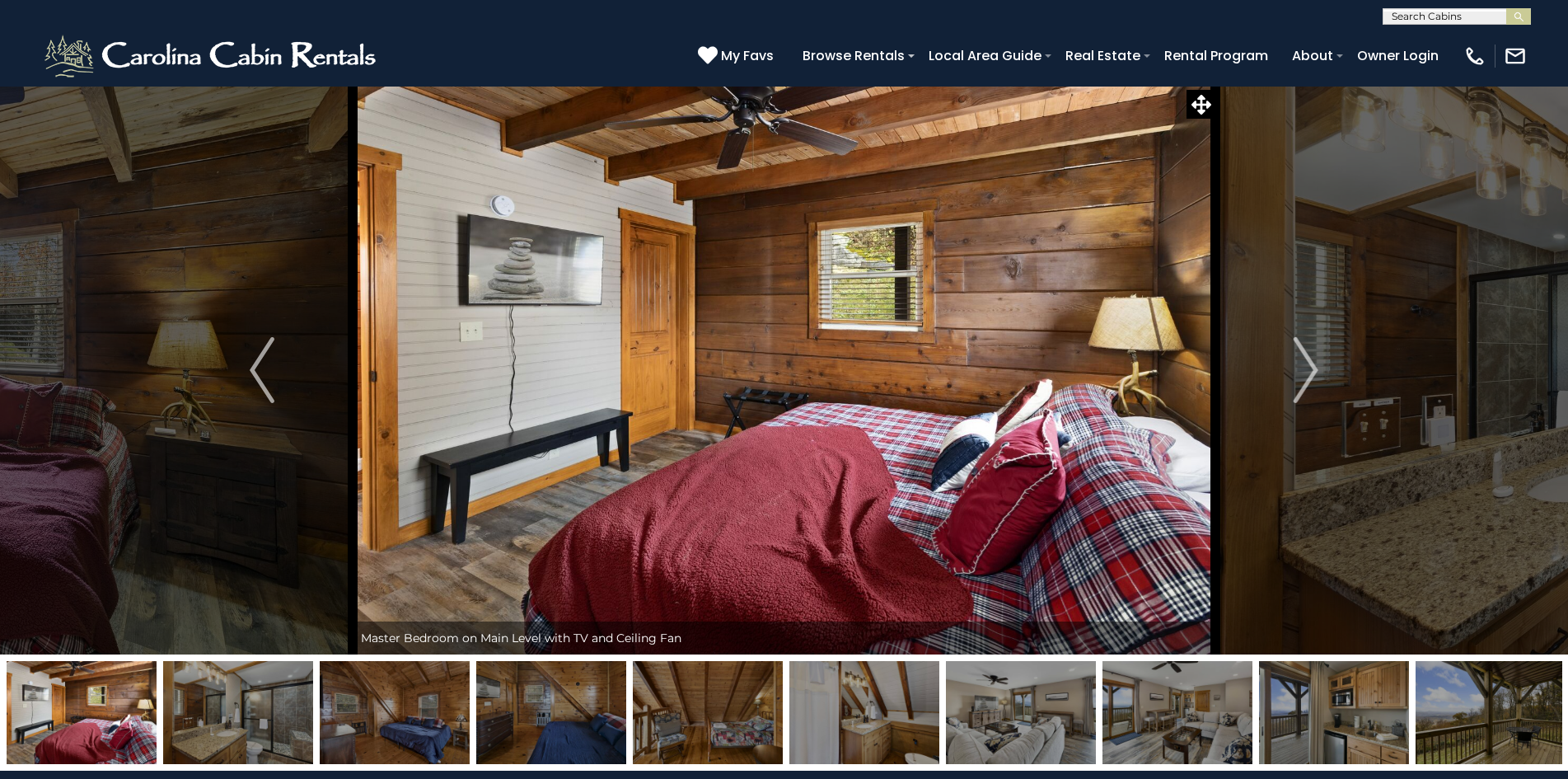
click at [389, 688] on img at bounding box center [395, 713] width 150 height 103
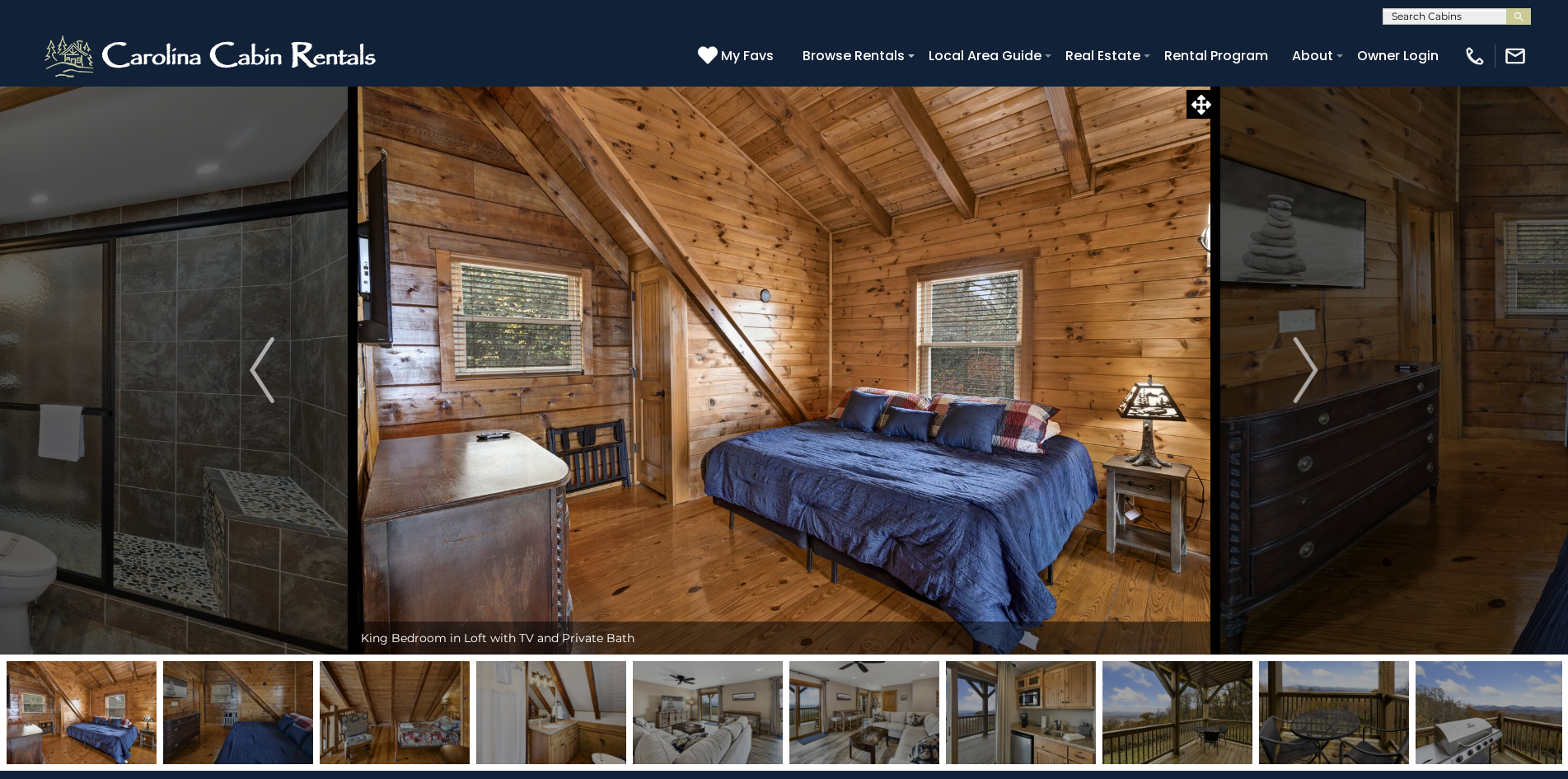
click at [389, 687] on img at bounding box center [395, 713] width 150 height 103
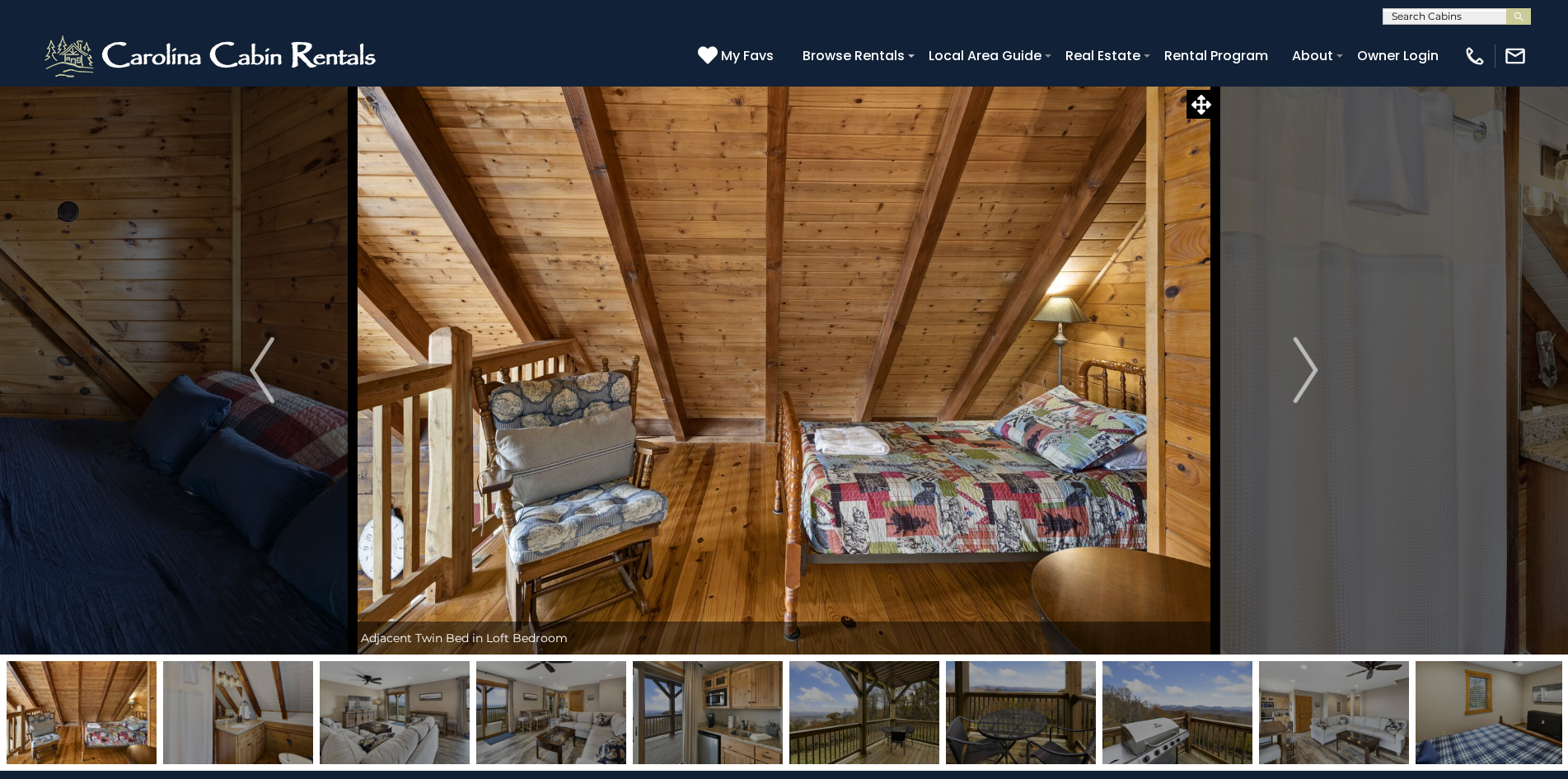
click at [394, 683] on img at bounding box center [395, 713] width 150 height 103
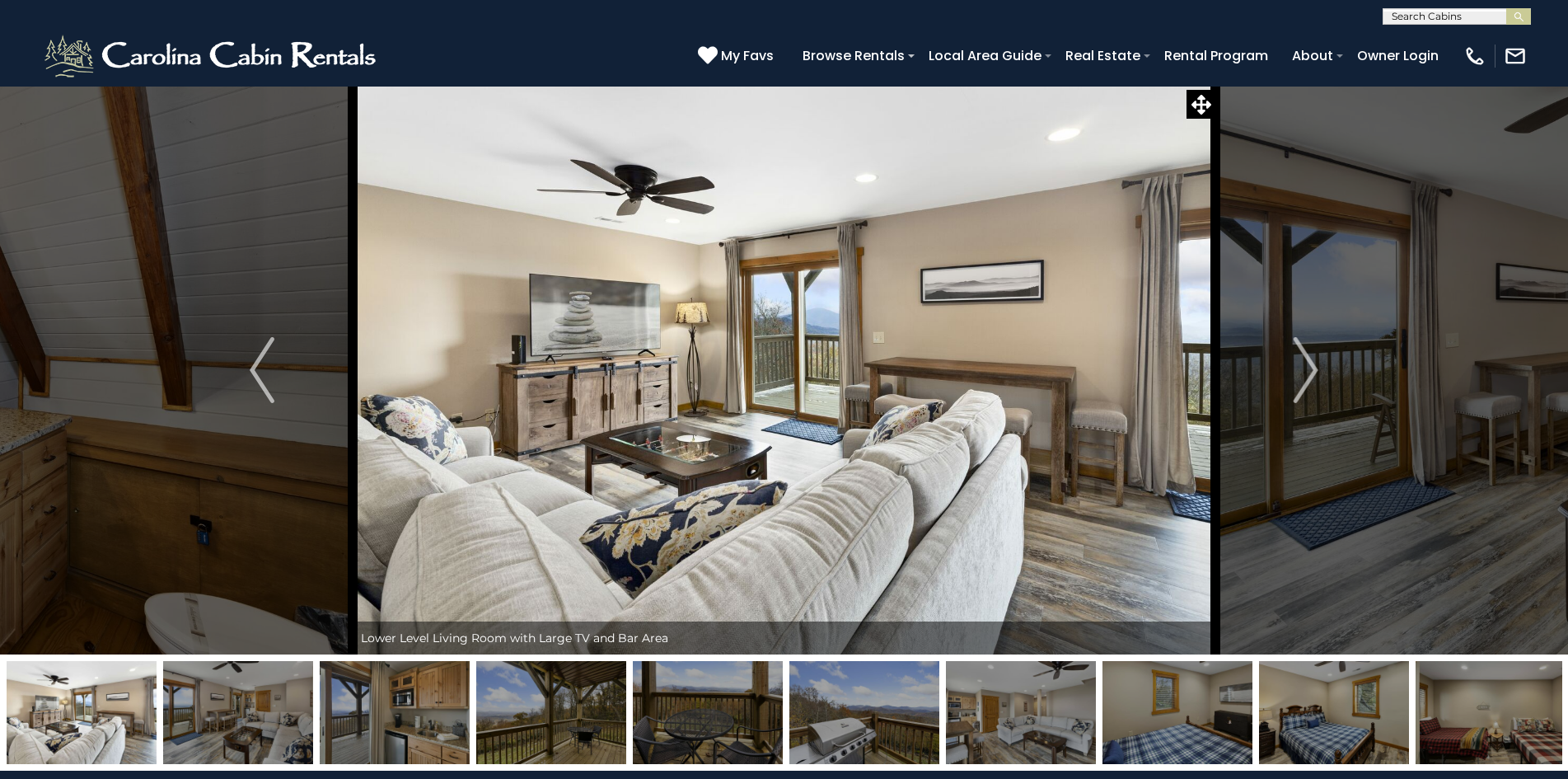
click at [394, 683] on img at bounding box center [395, 713] width 150 height 103
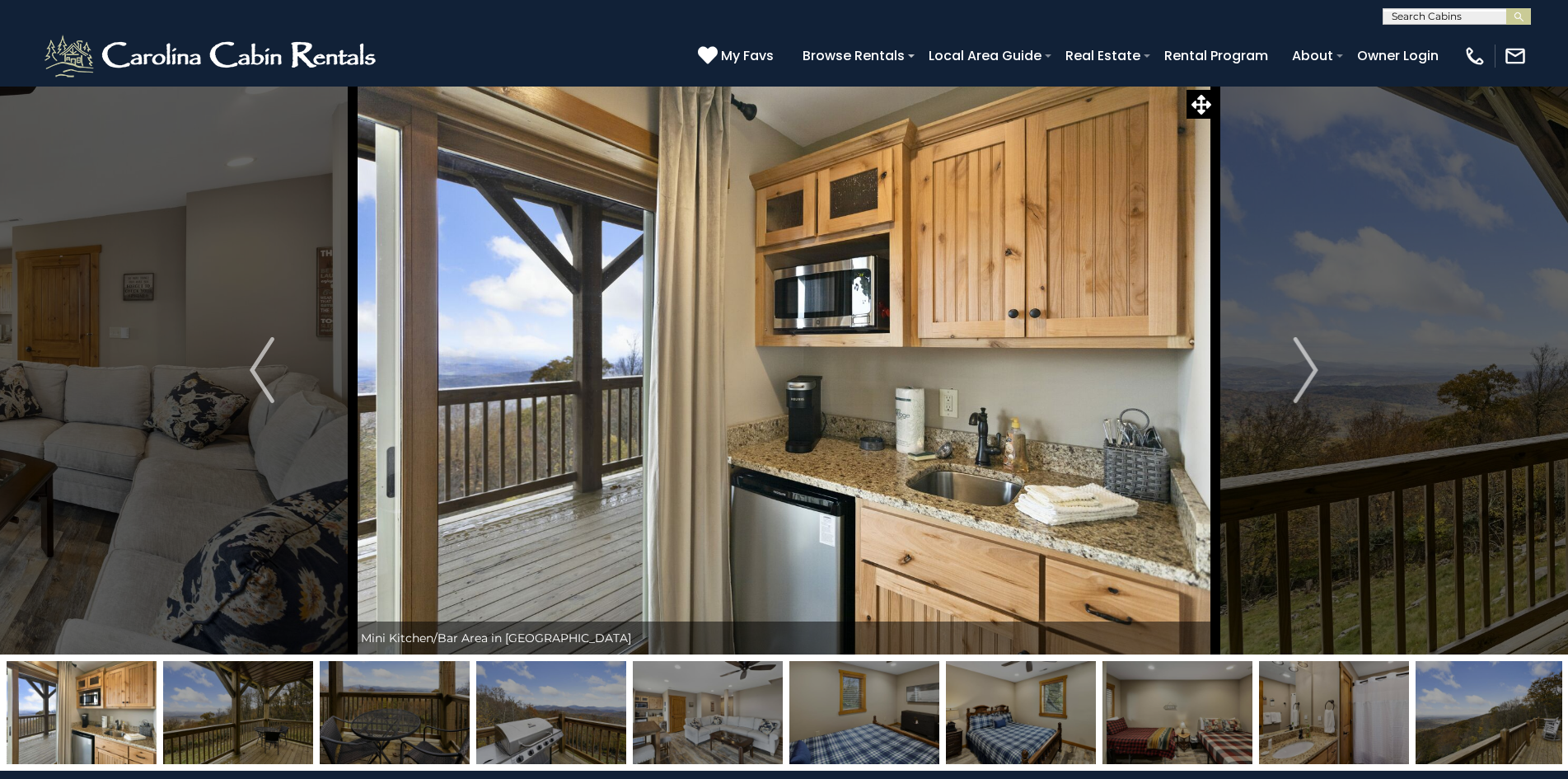
click at [394, 683] on img at bounding box center [395, 713] width 150 height 103
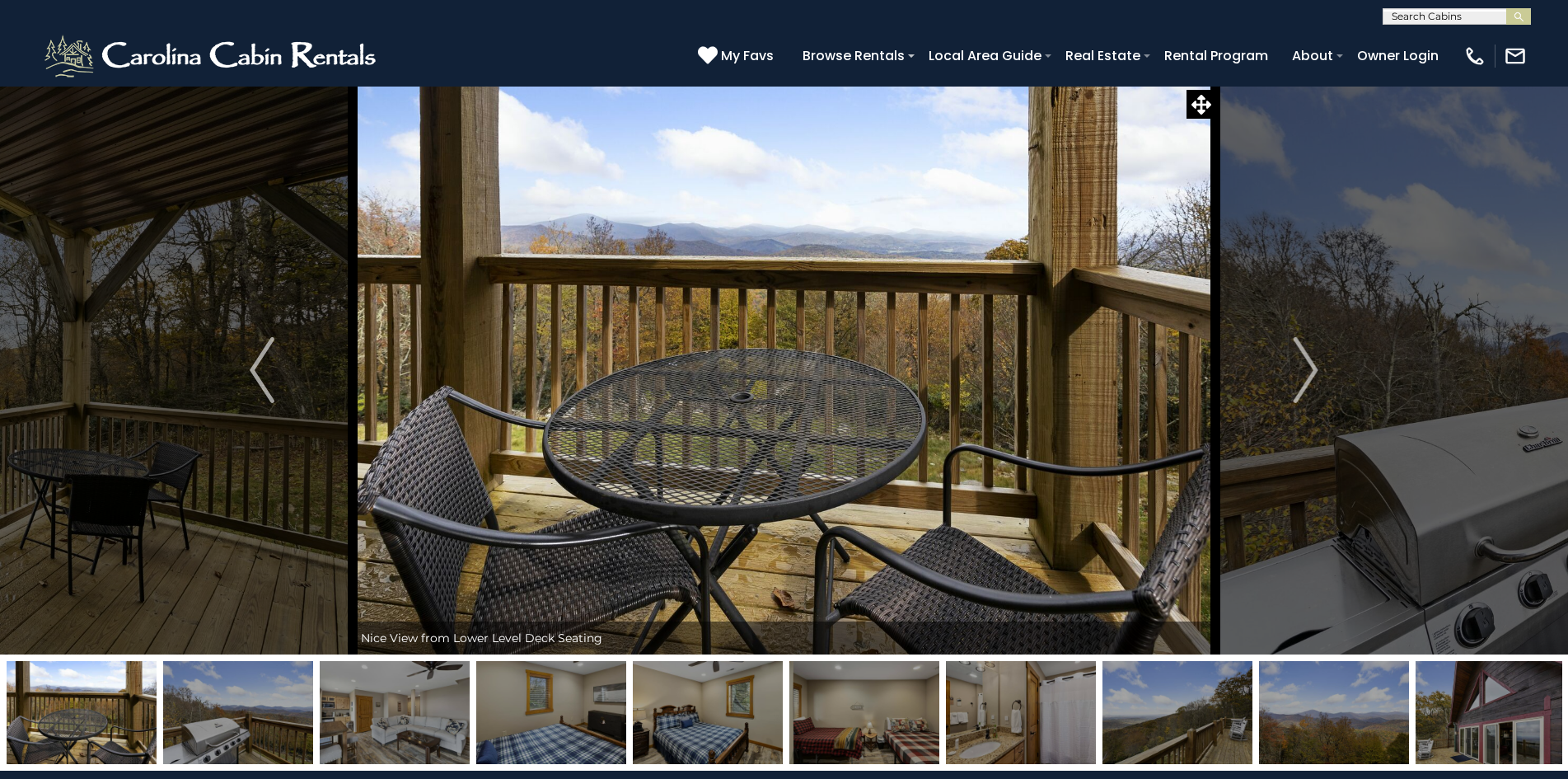
click at [394, 683] on img at bounding box center [395, 713] width 150 height 103
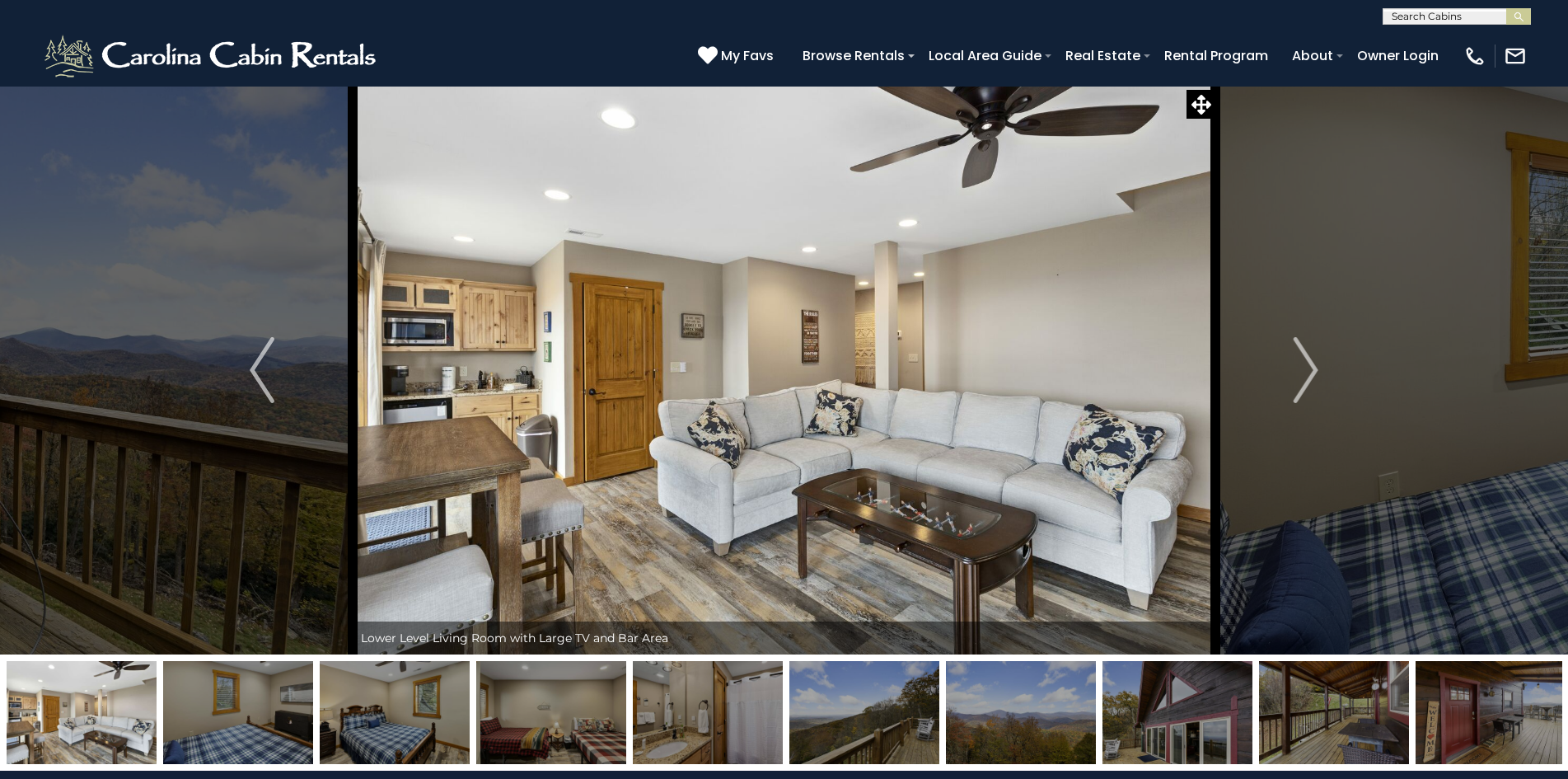
click at [394, 683] on img at bounding box center [395, 713] width 150 height 103
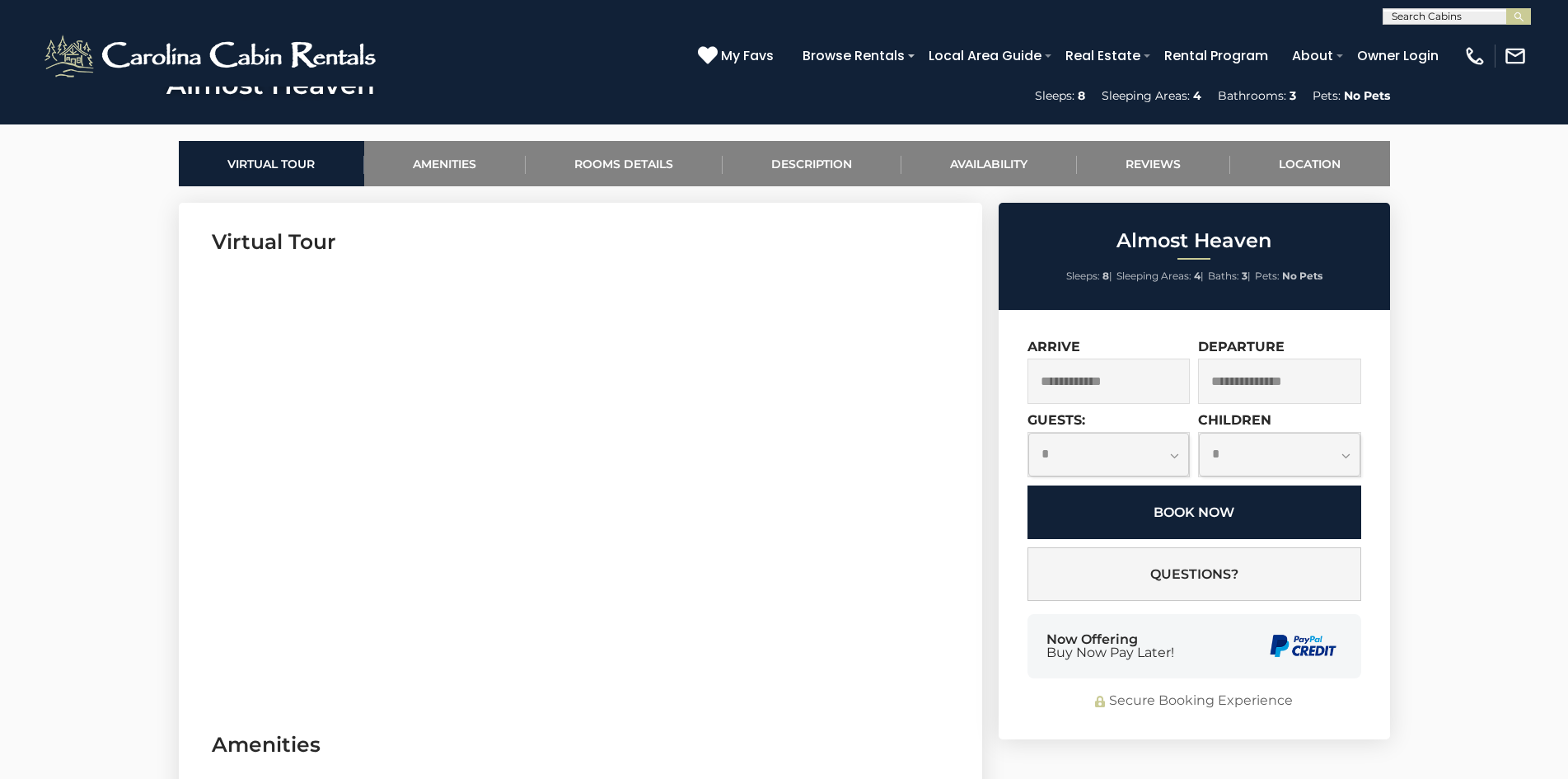
scroll to position [741, 0]
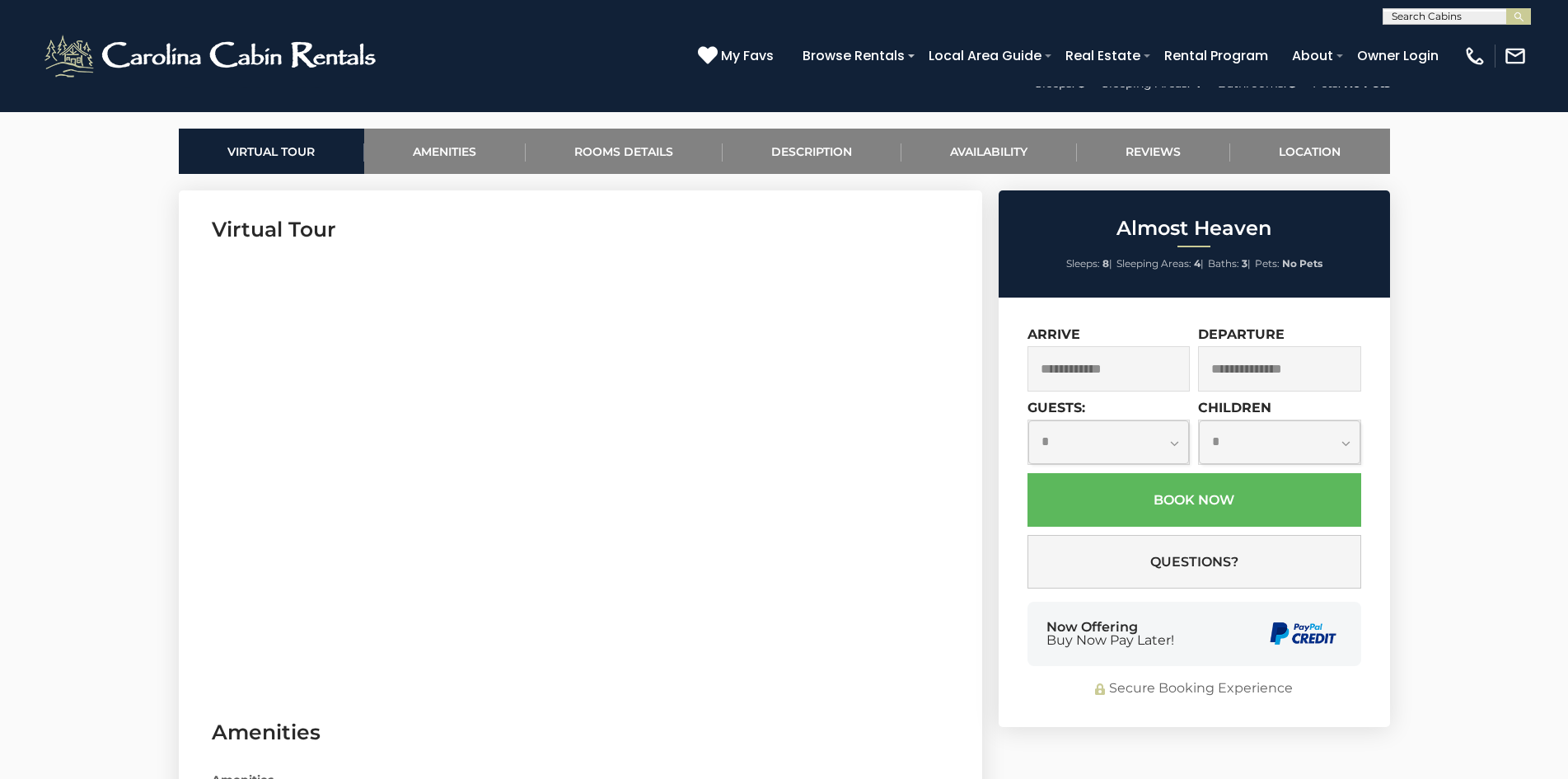
click at [1056, 356] on input "text" at bounding box center [1109, 369] width 163 height 45
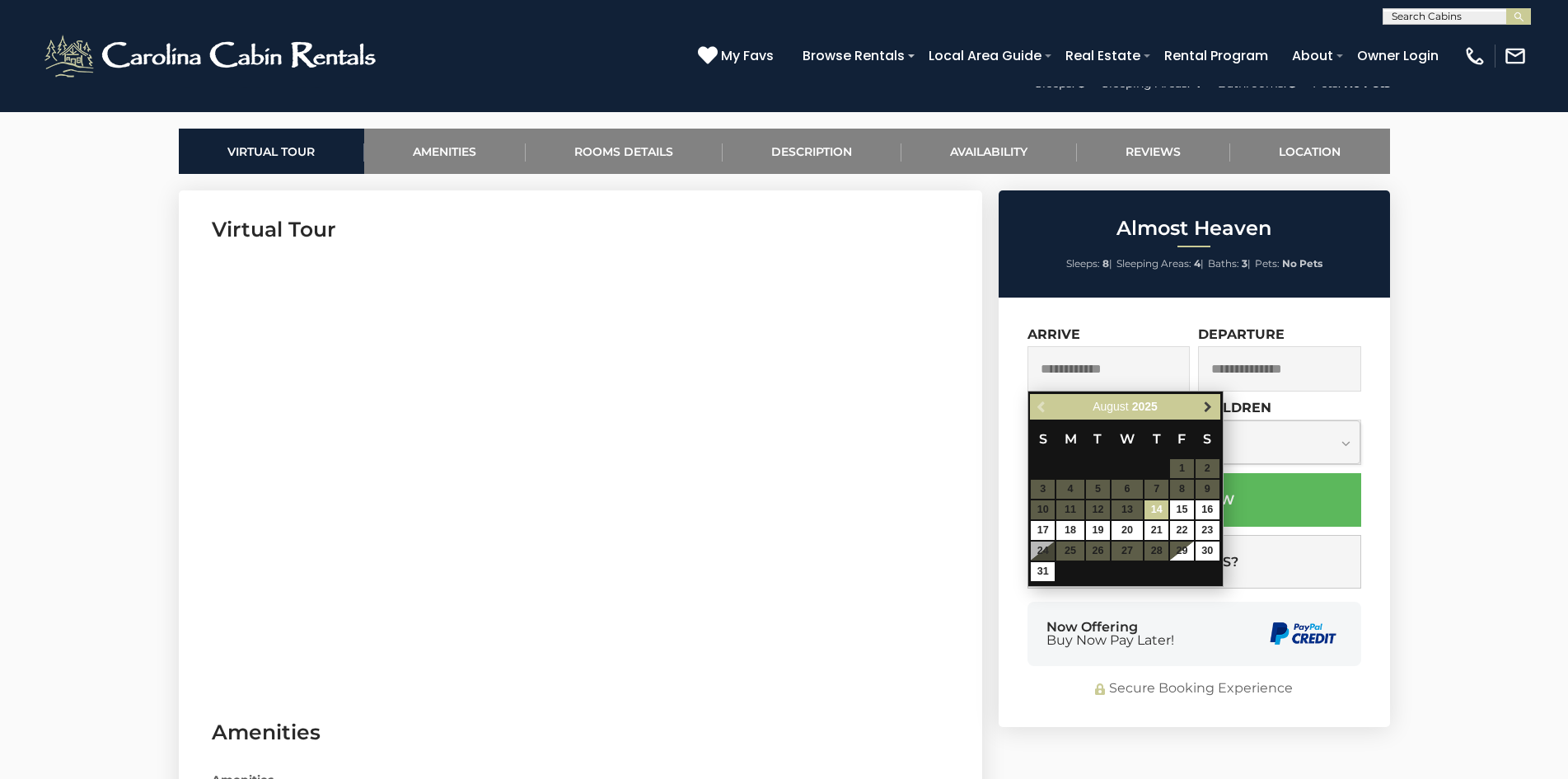
click at [1200, 403] on link "Next" at bounding box center [1207, 406] width 21 height 21
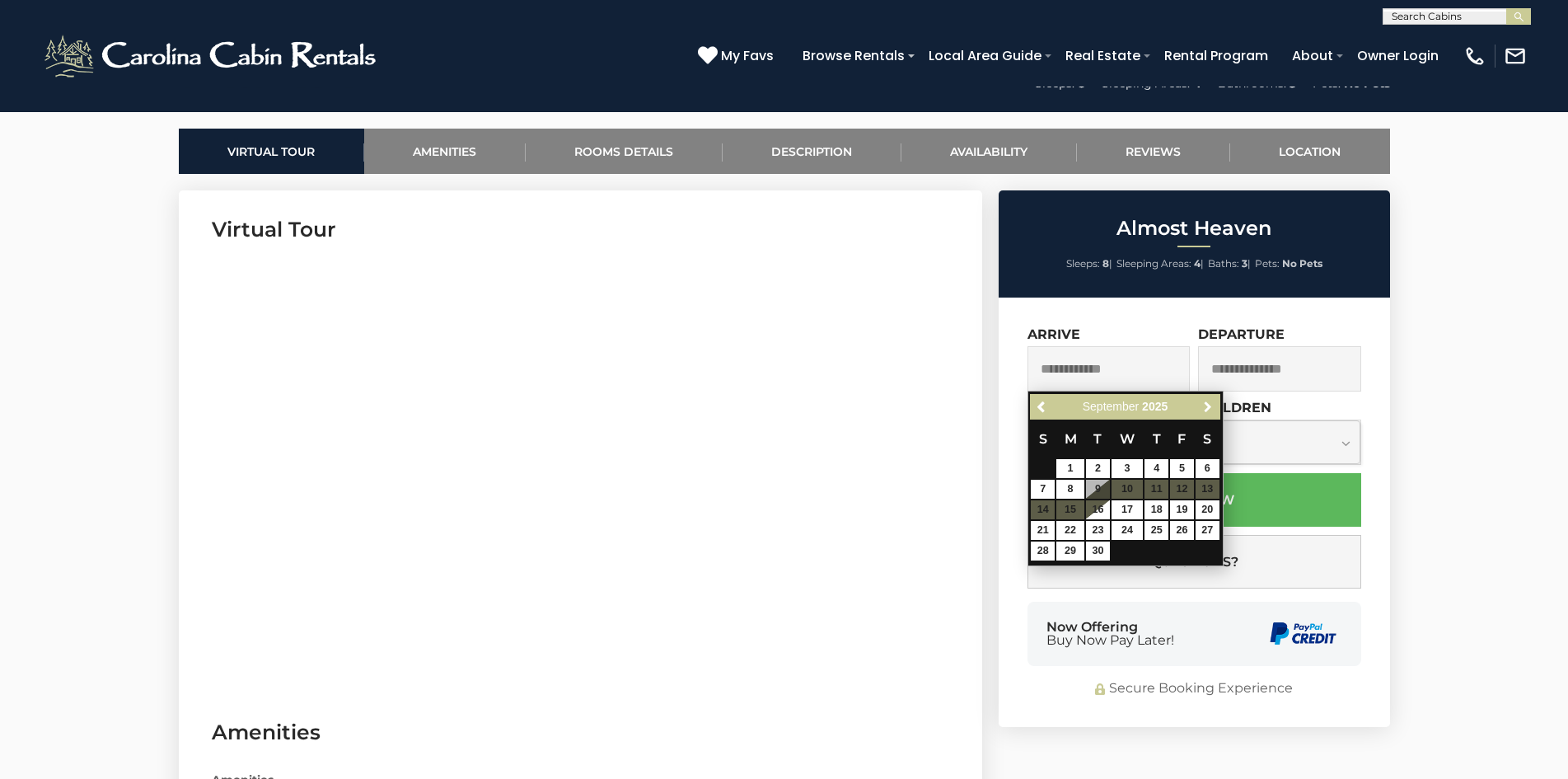
click at [1200, 403] on link "Next" at bounding box center [1207, 406] width 21 height 21
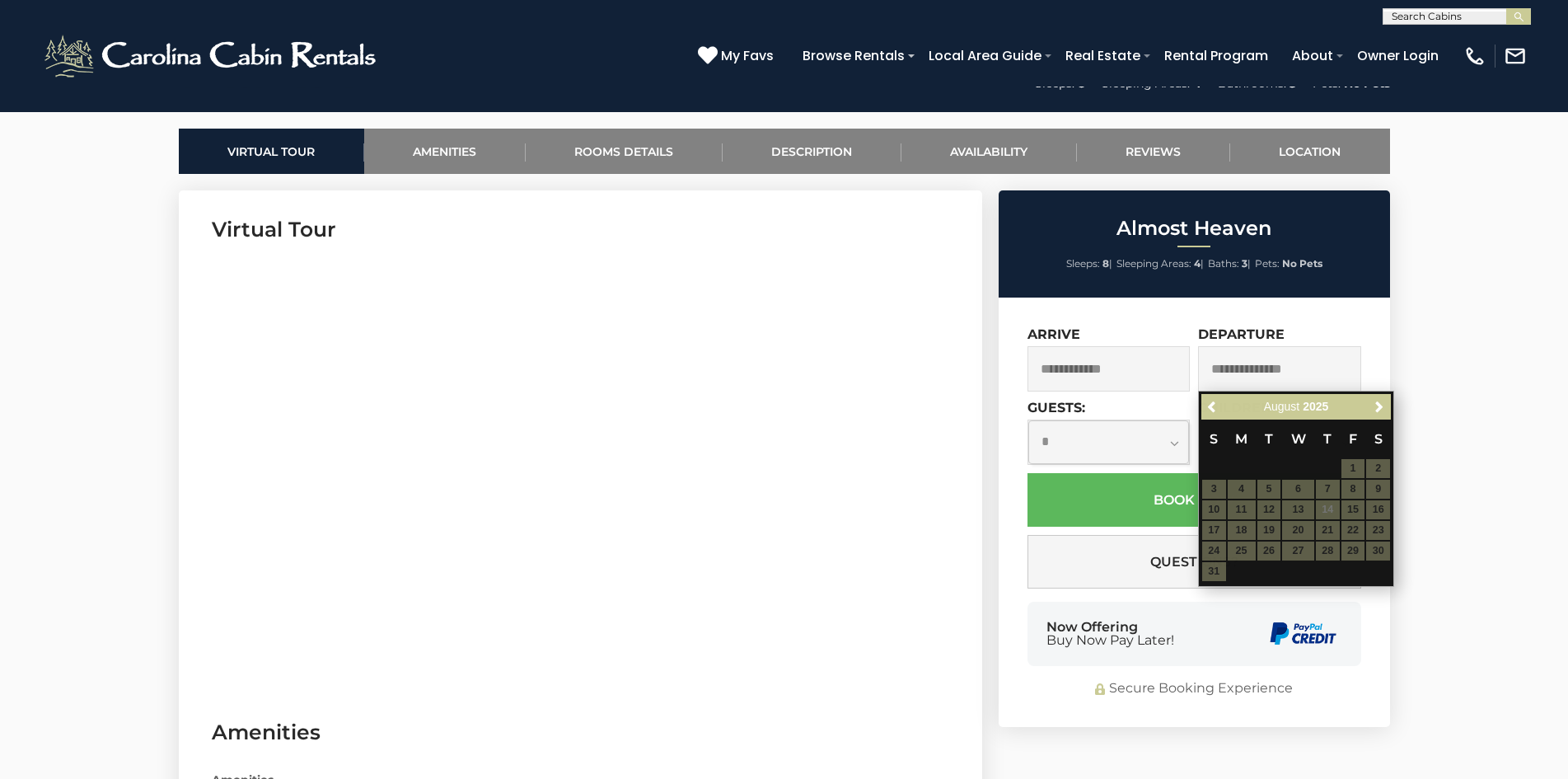
drag, startPoint x: 1206, startPoint y: 518, endPoint x: 1206, endPoint y: 508, distance: 10.0
click at [1206, 508] on div "$425" at bounding box center [1207, 495] width 42 height 27
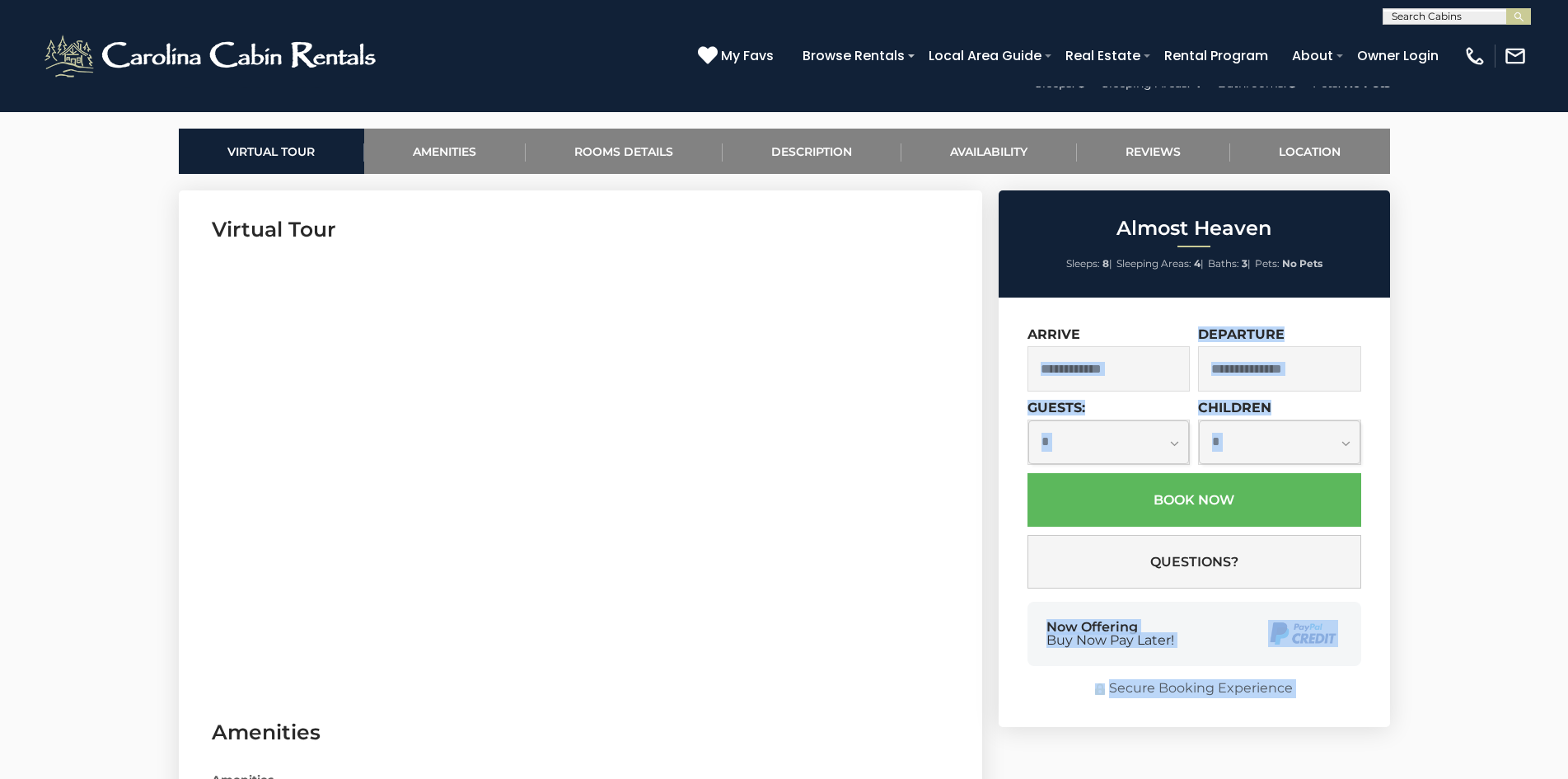
drag, startPoint x: 1206, startPoint y: 508, endPoint x: 1125, endPoint y: 357, distance: 171.4
click at [1123, 365] on input "text" at bounding box center [1109, 369] width 163 height 45
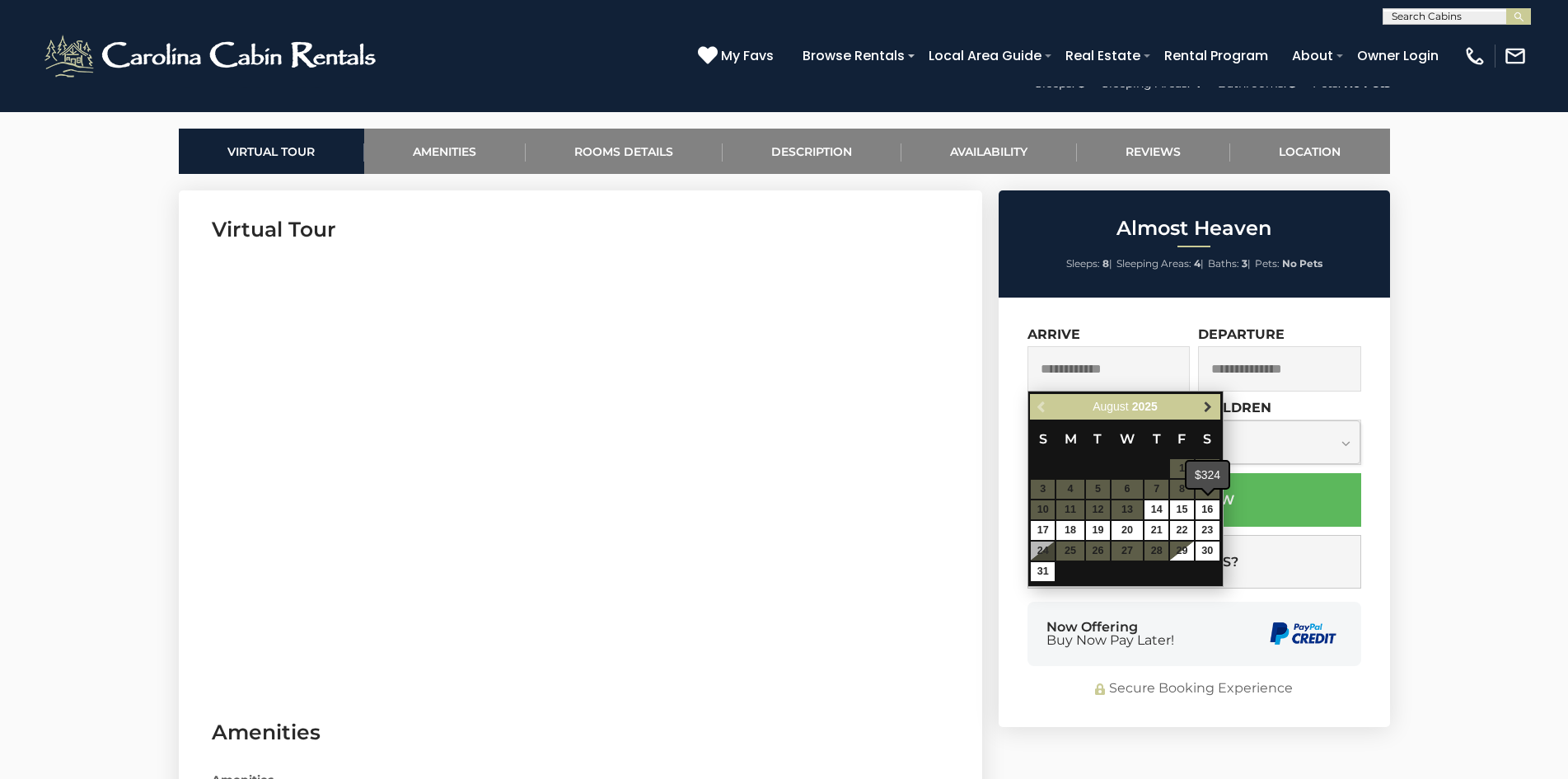
click at [1204, 410] on span "Next" at bounding box center [1207, 406] width 13 height 13
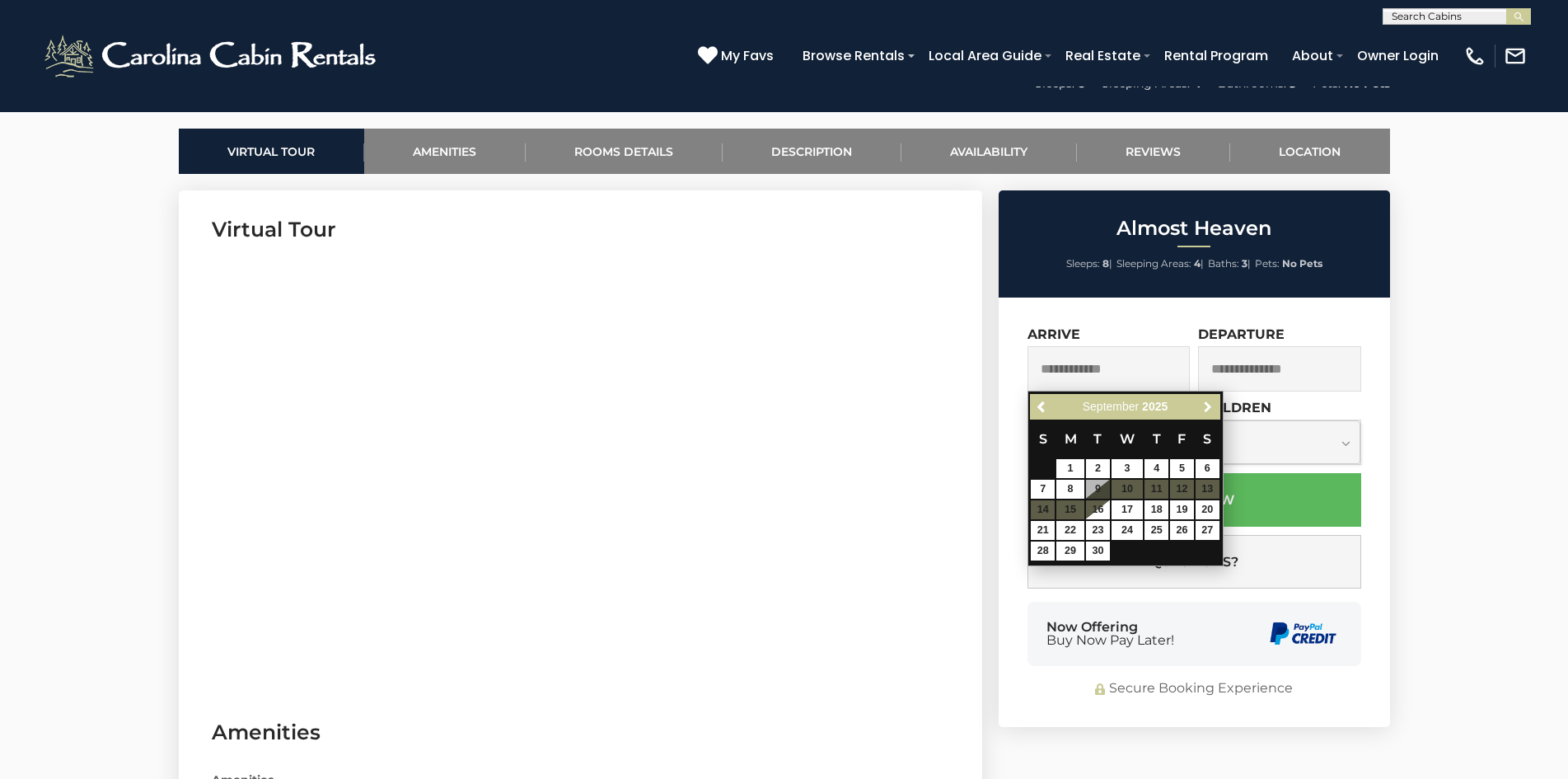
click at [1204, 410] on span "Next" at bounding box center [1207, 406] width 13 height 13
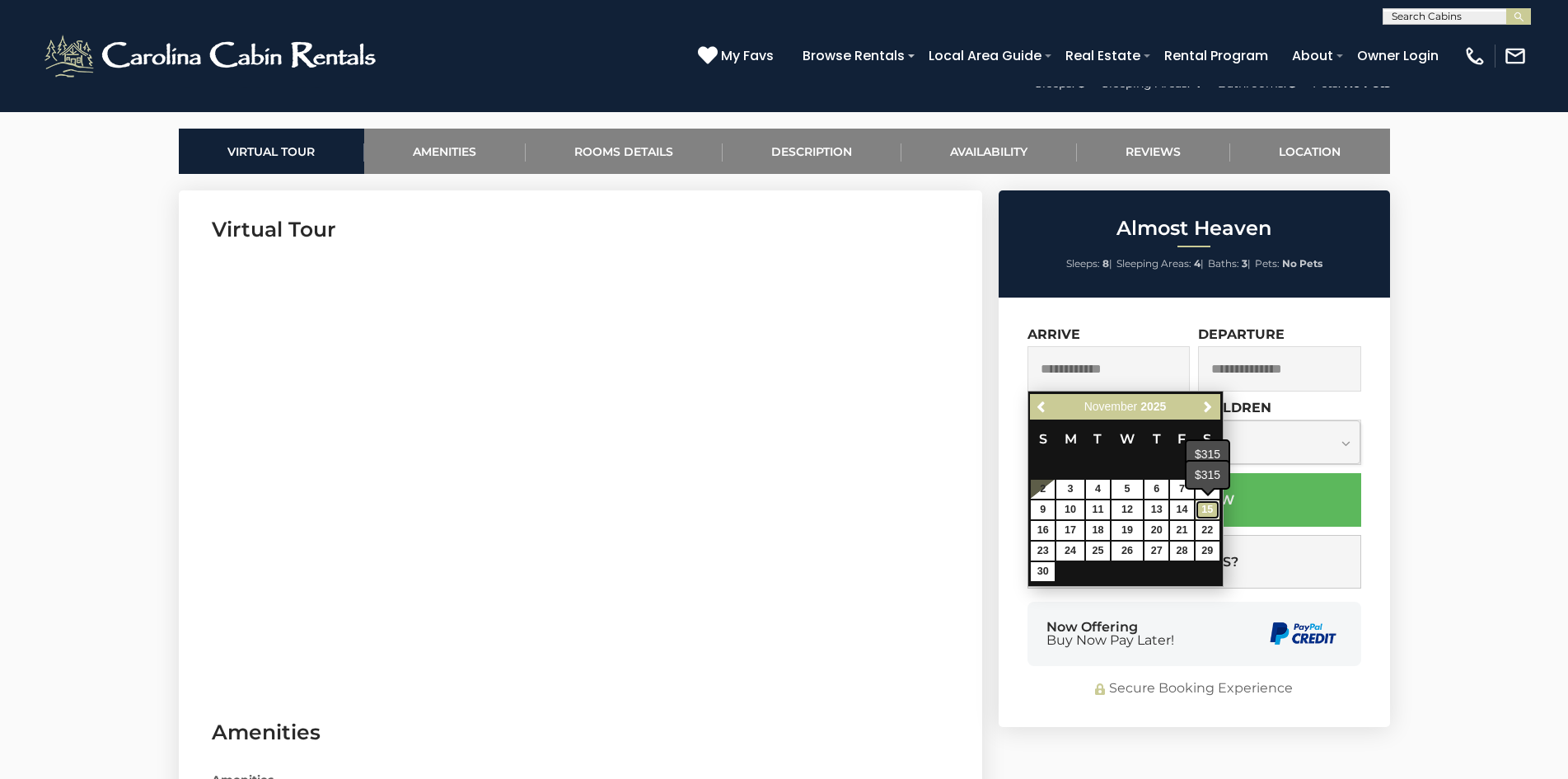
click at [1208, 508] on link "15" at bounding box center [1207, 509] width 24 height 19
type input "**********"
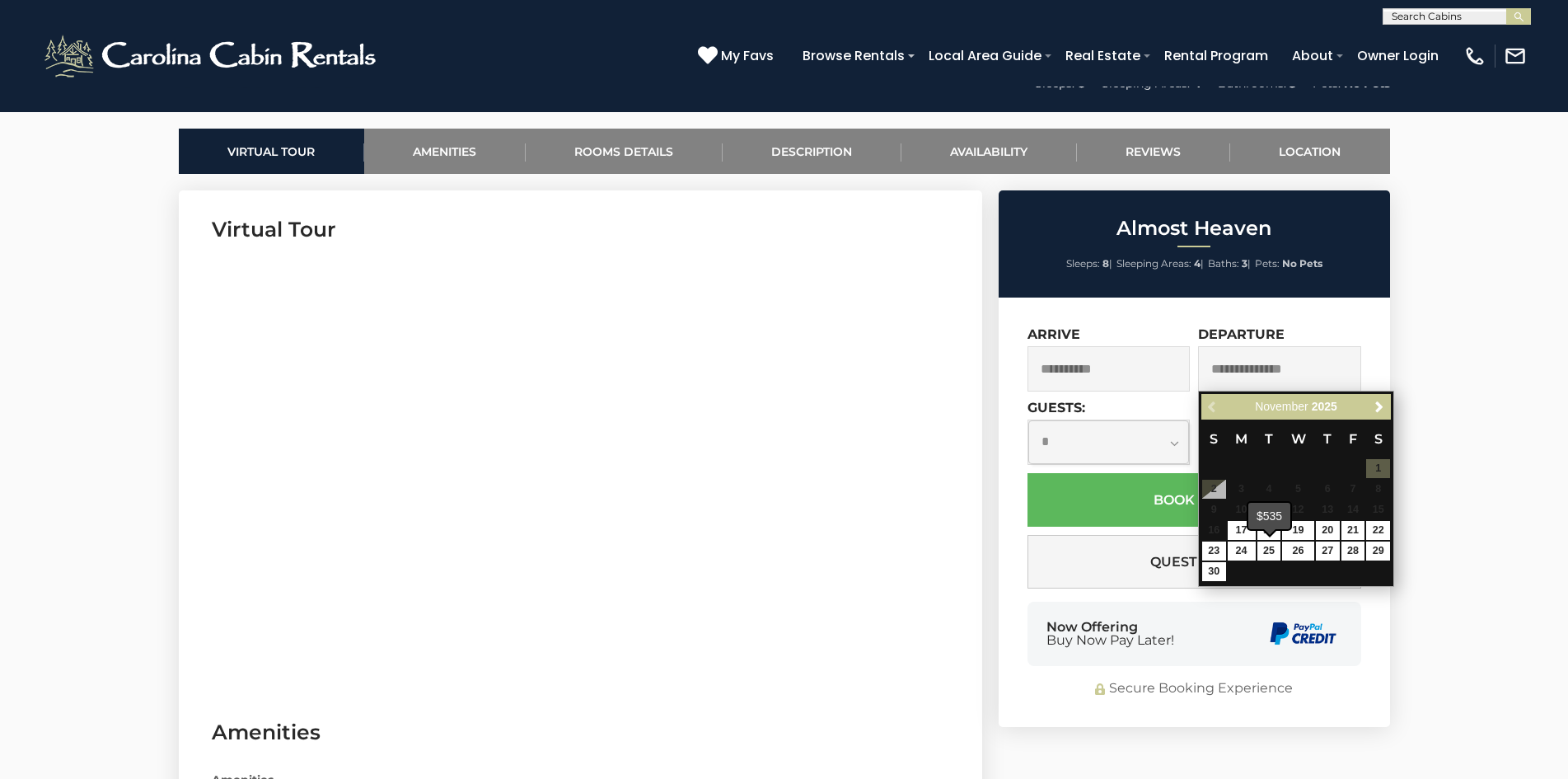
click at [1271, 524] on div "$535" at bounding box center [1269, 516] width 42 height 27
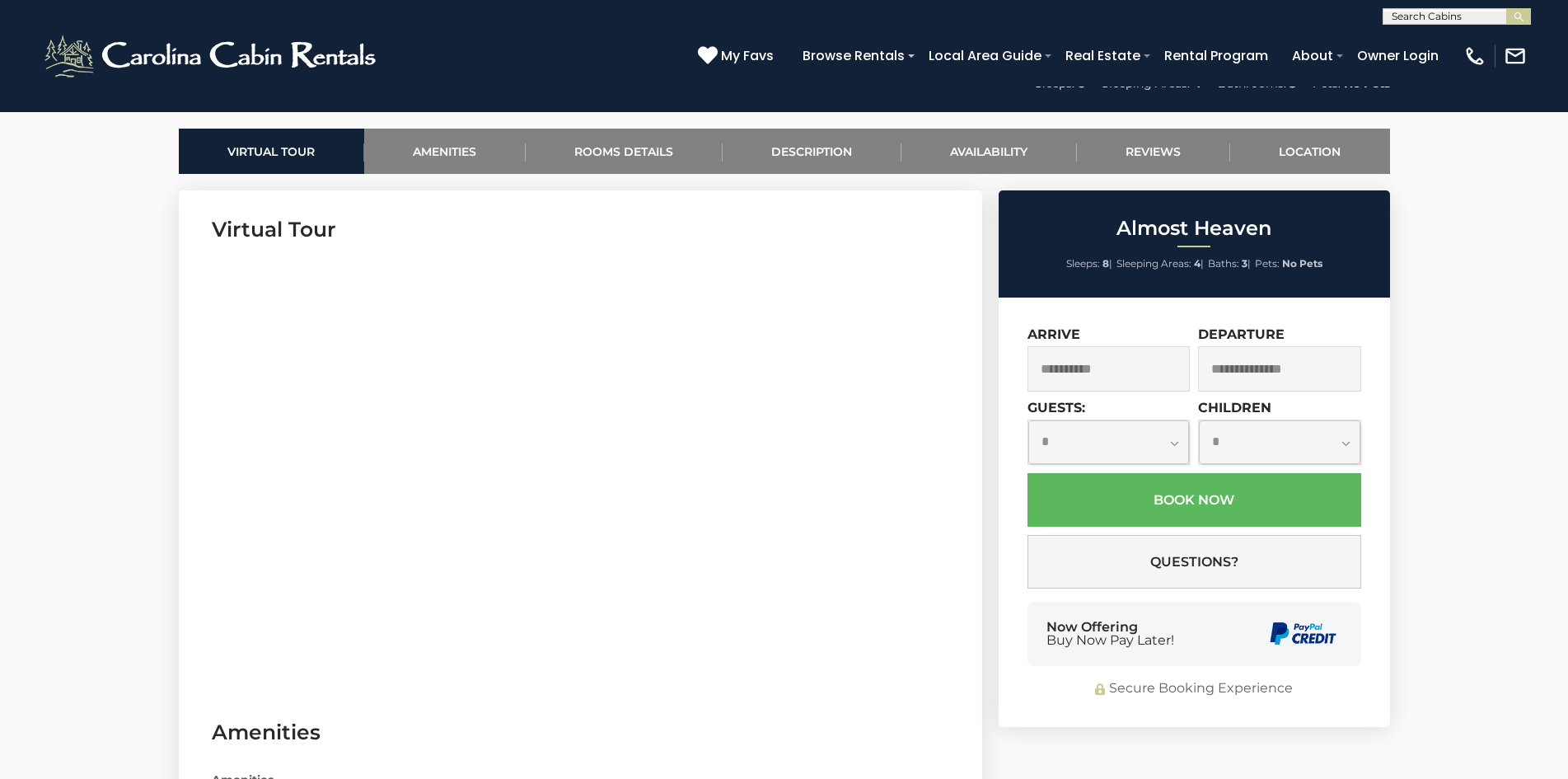
click at [1260, 350] on input "text" at bounding box center [1279, 369] width 163 height 45
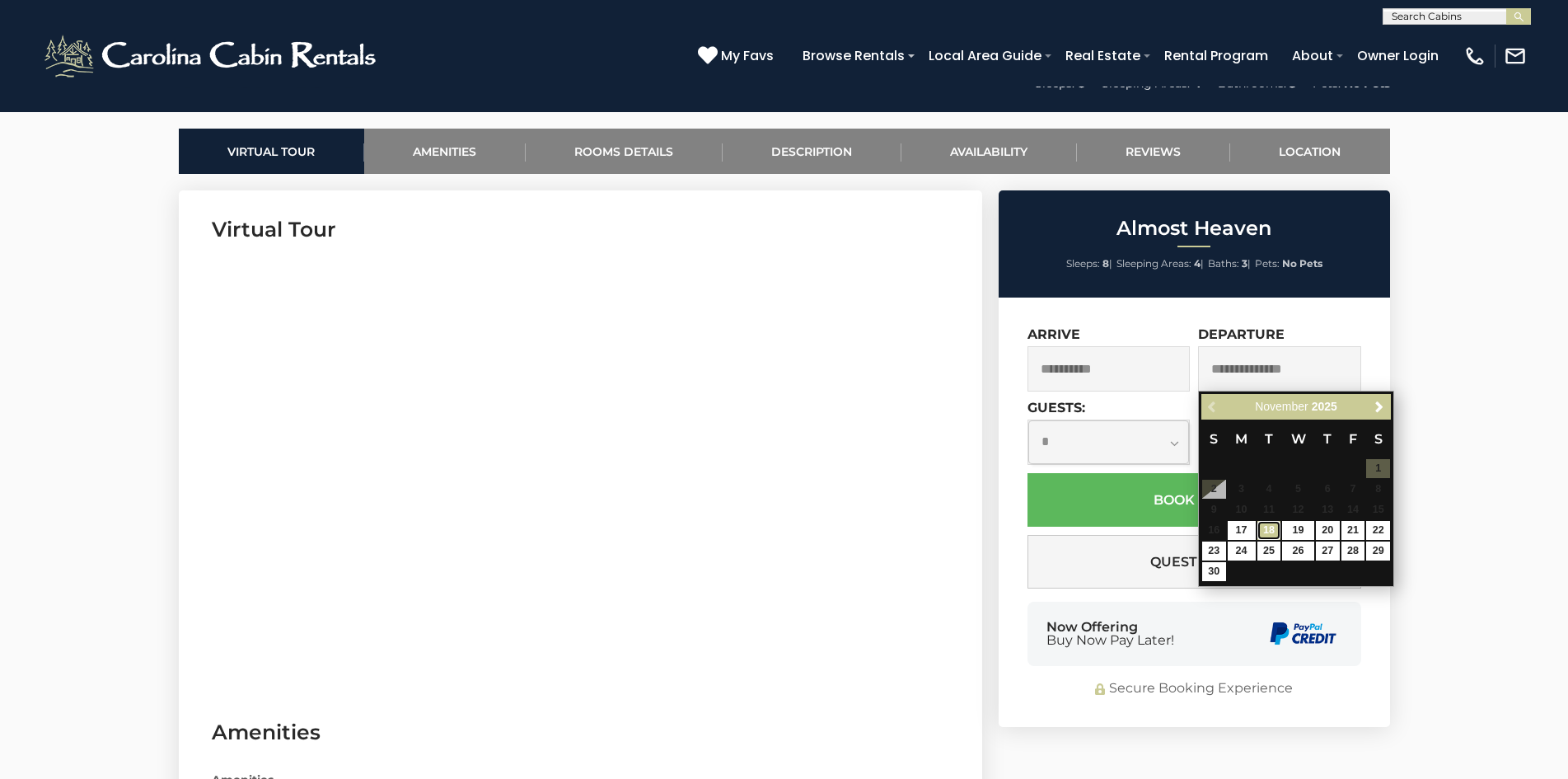
click at [1271, 528] on link "18" at bounding box center [1269, 530] width 24 height 19
type input "**********"
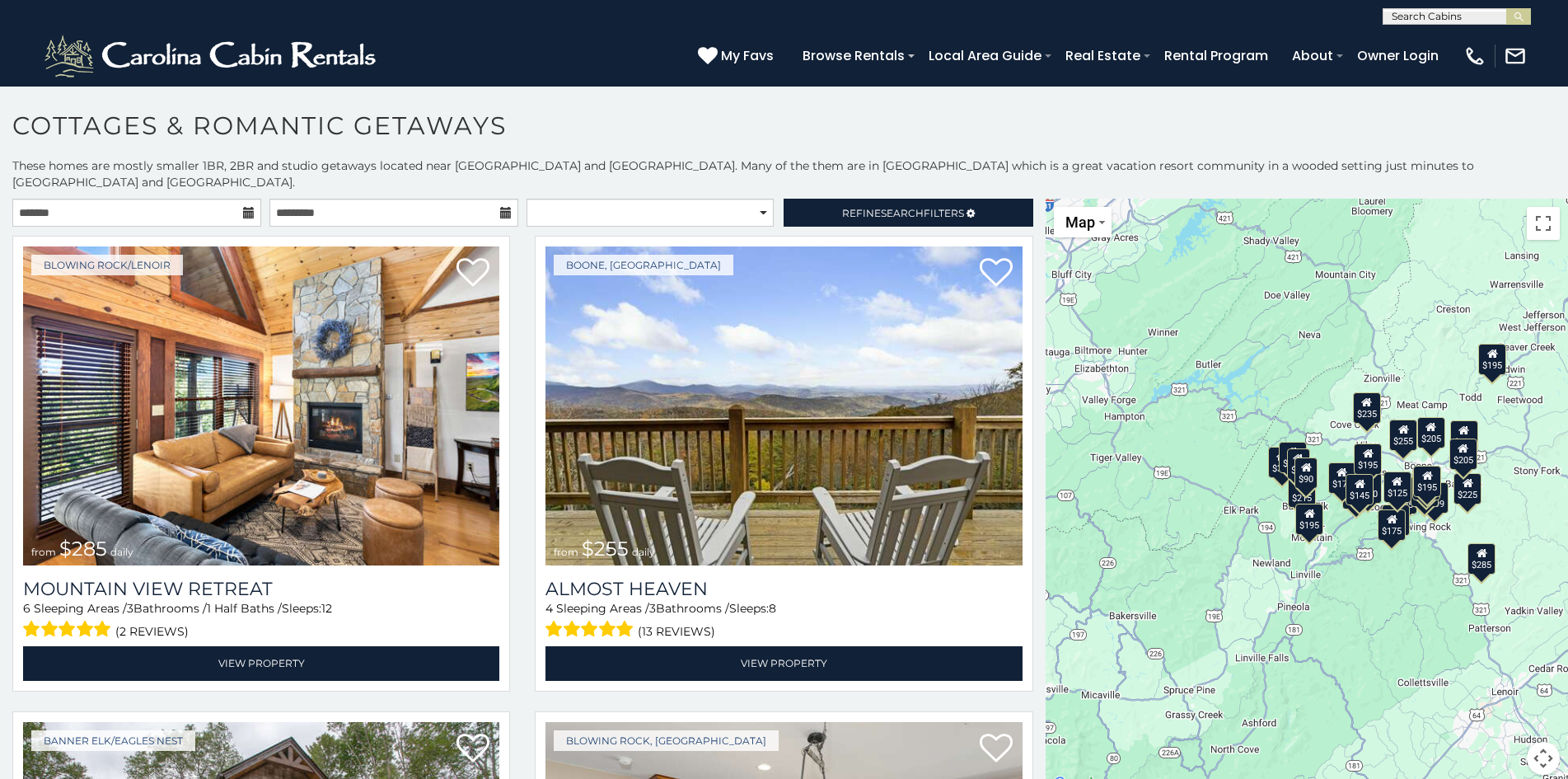
click at [180, 215] on div "**********" at bounding box center [523, 216] width 1045 height 37
click at [184, 199] on input "text" at bounding box center [137, 213] width 249 height 28
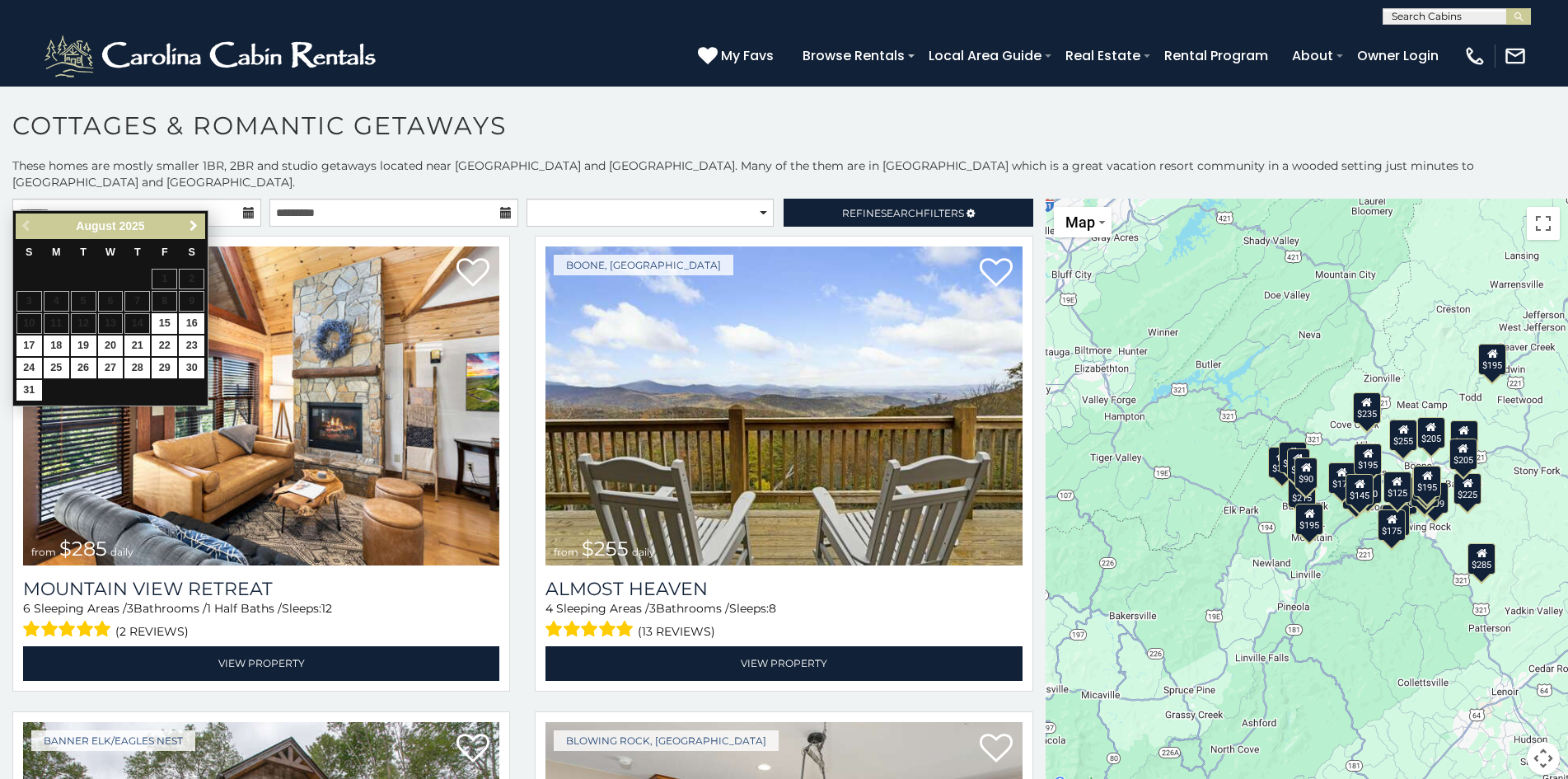
click at [190, 219] on span "Next" at bounding box center [193, 225] width 13 height 13
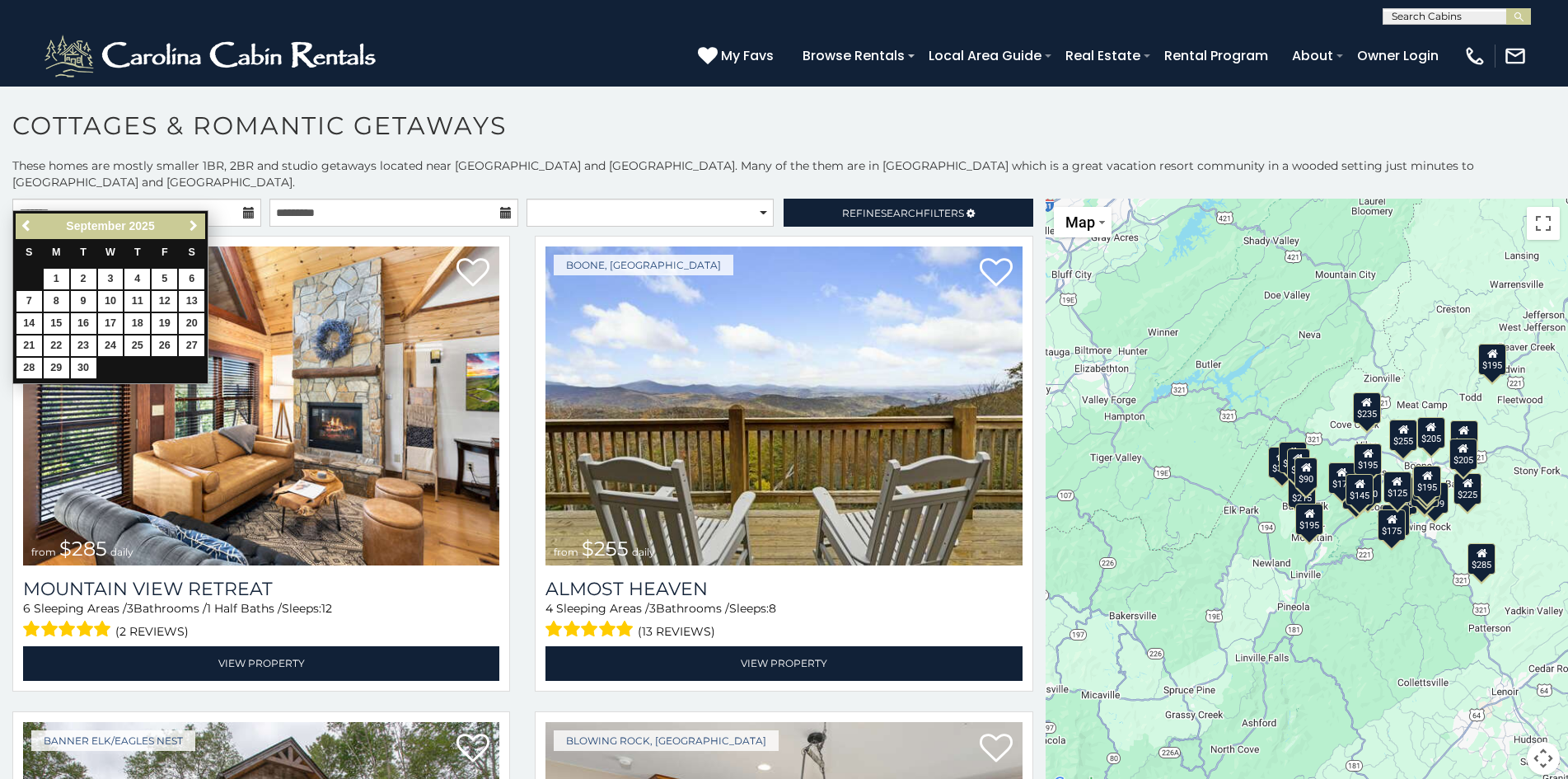
click at [190, 219] on span "Next" at bounding box center [193, 225] width 13 height 13
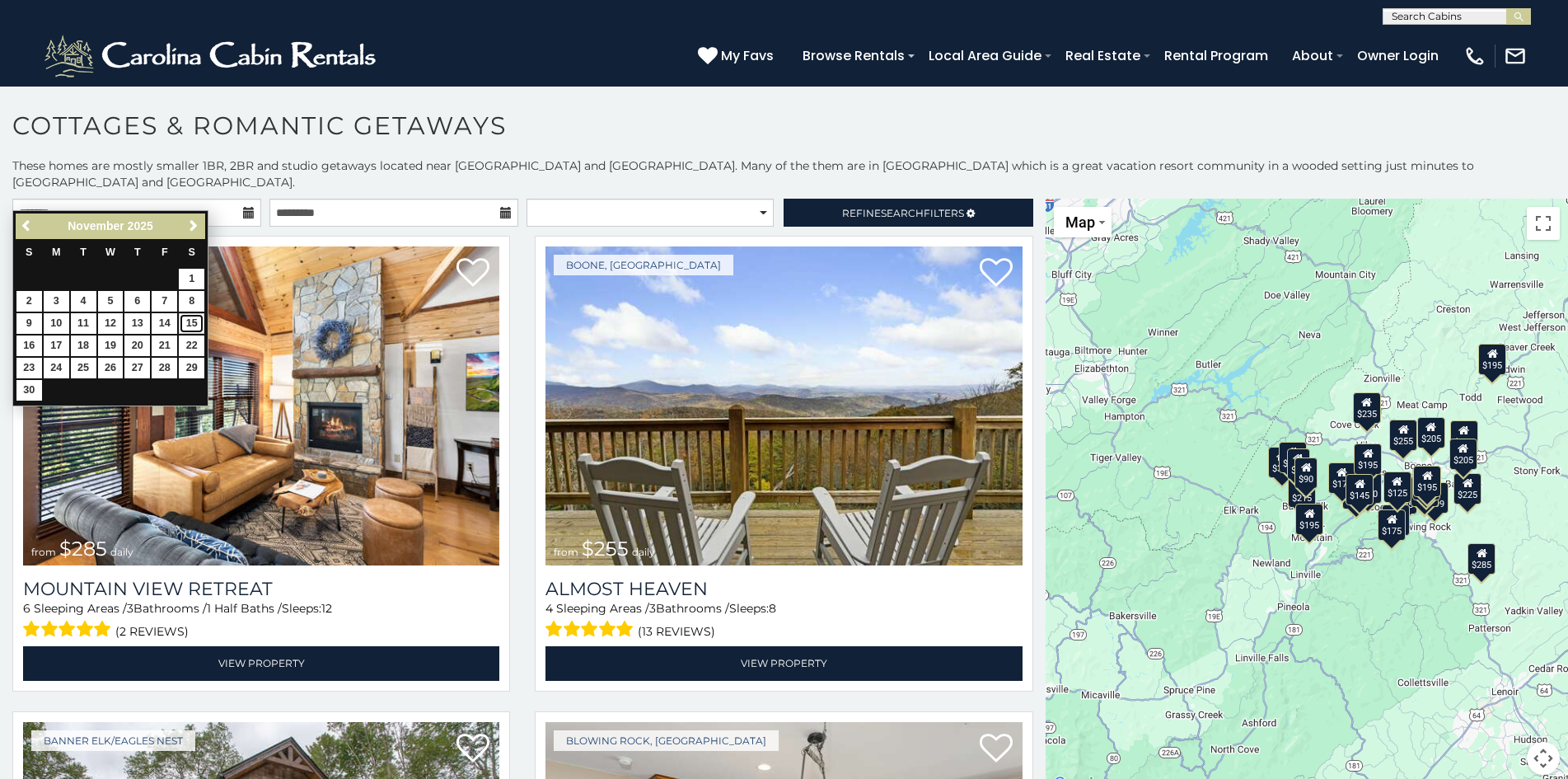
click at [183, 320] on link "15" at bounding box center [192, 323] width 26 height 21
type input "**********"
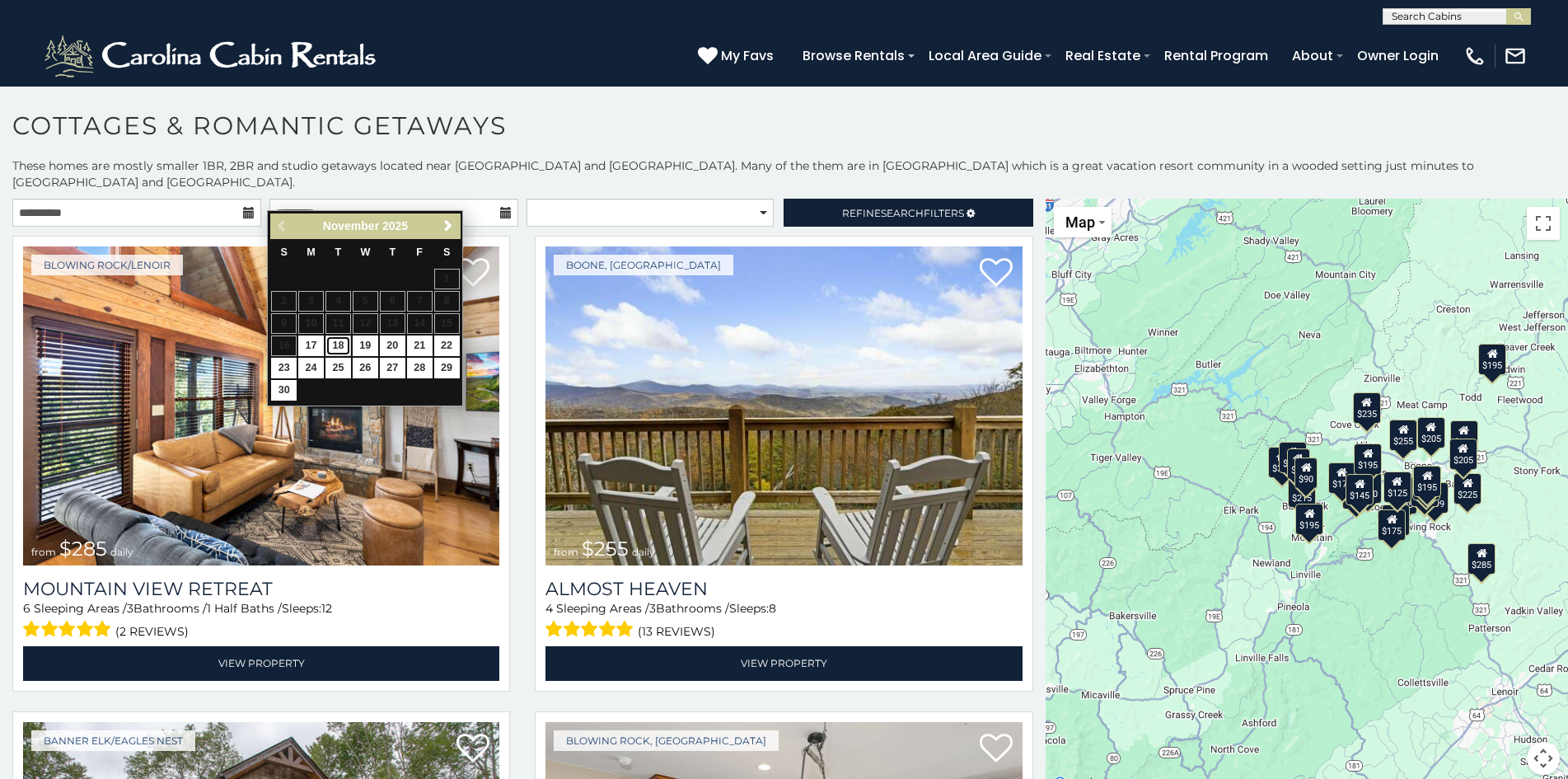
click at [338, 338] on link "18" at bounding box center [338, 345] width 26 height 21
type input "**********"
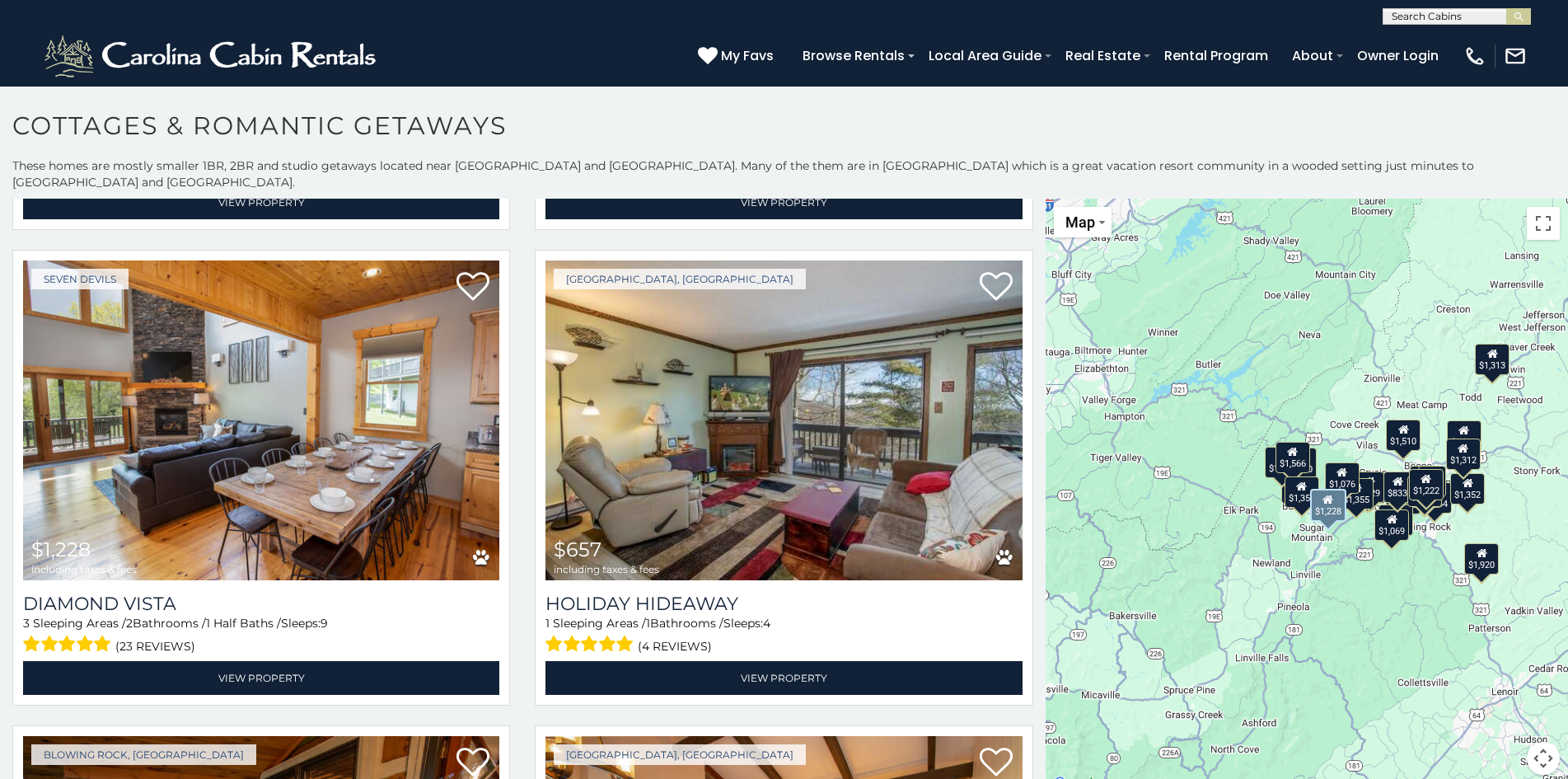
scroll to position [5688, 0]
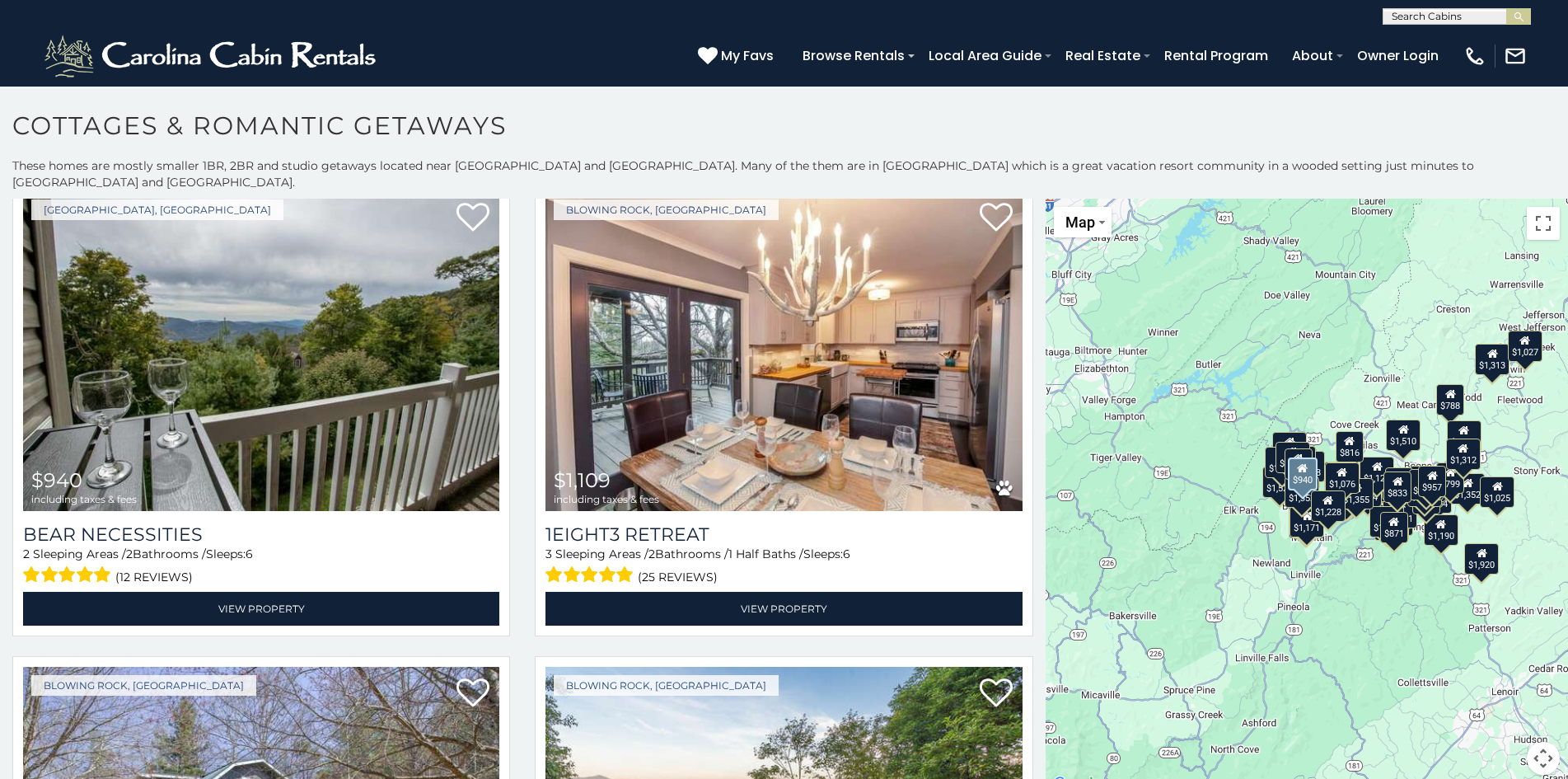
scroll to position [7102, 0]
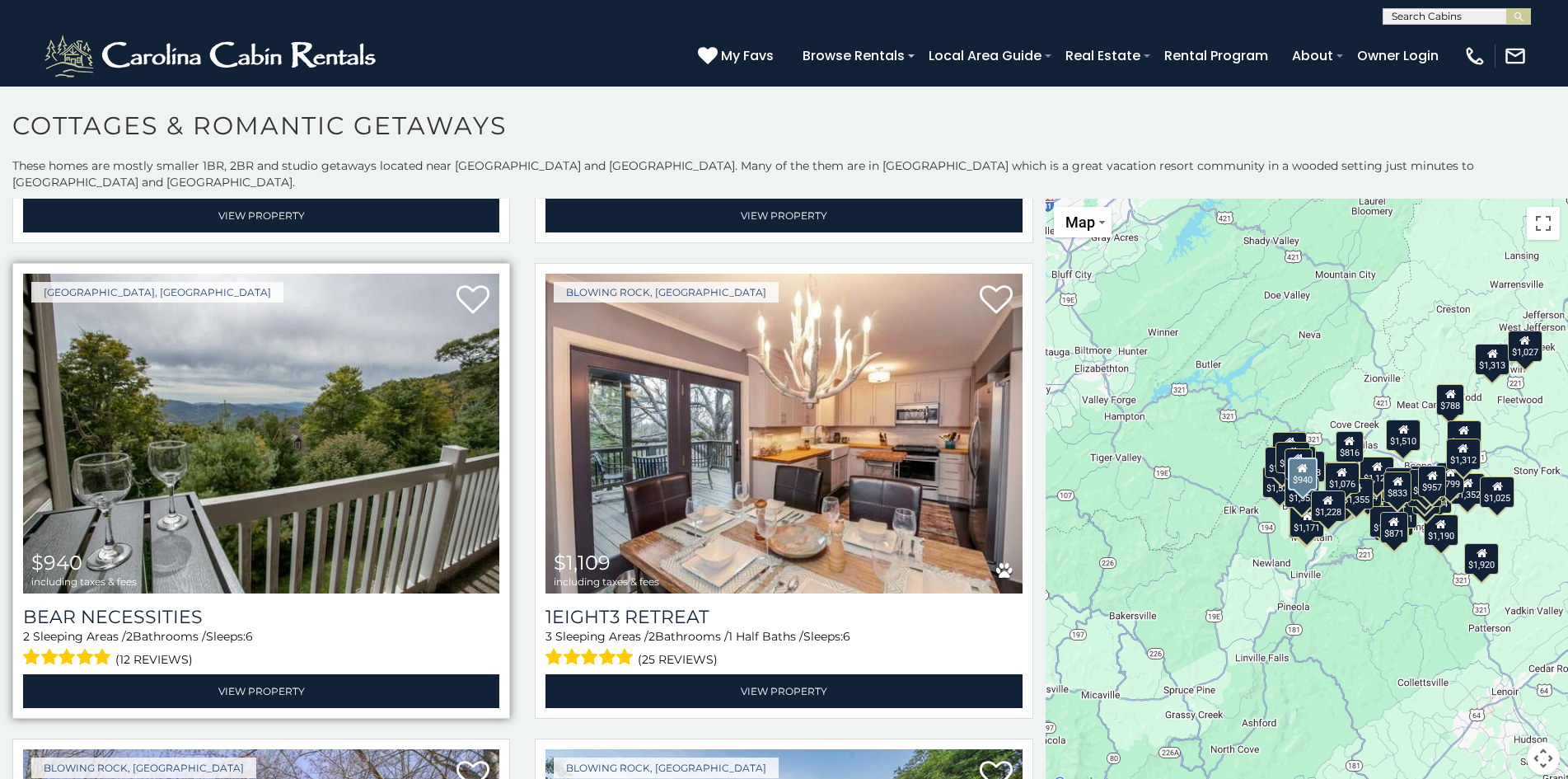
click at [173, 593] on div "Bear Necessities 2 Sleeping Areas / 2 Bathrooms / Sleeps: 6 (12 reviews) View P…" at bounding box center [261, 650] width 476 height 115
click at [176, 606] on h3 "Bear Necessities" at bounding box center [261, 617] width 476 height 23
click at [130, 606] on h3 "Bear Necessities" at bounding box center [261, 617] width 476 height 23
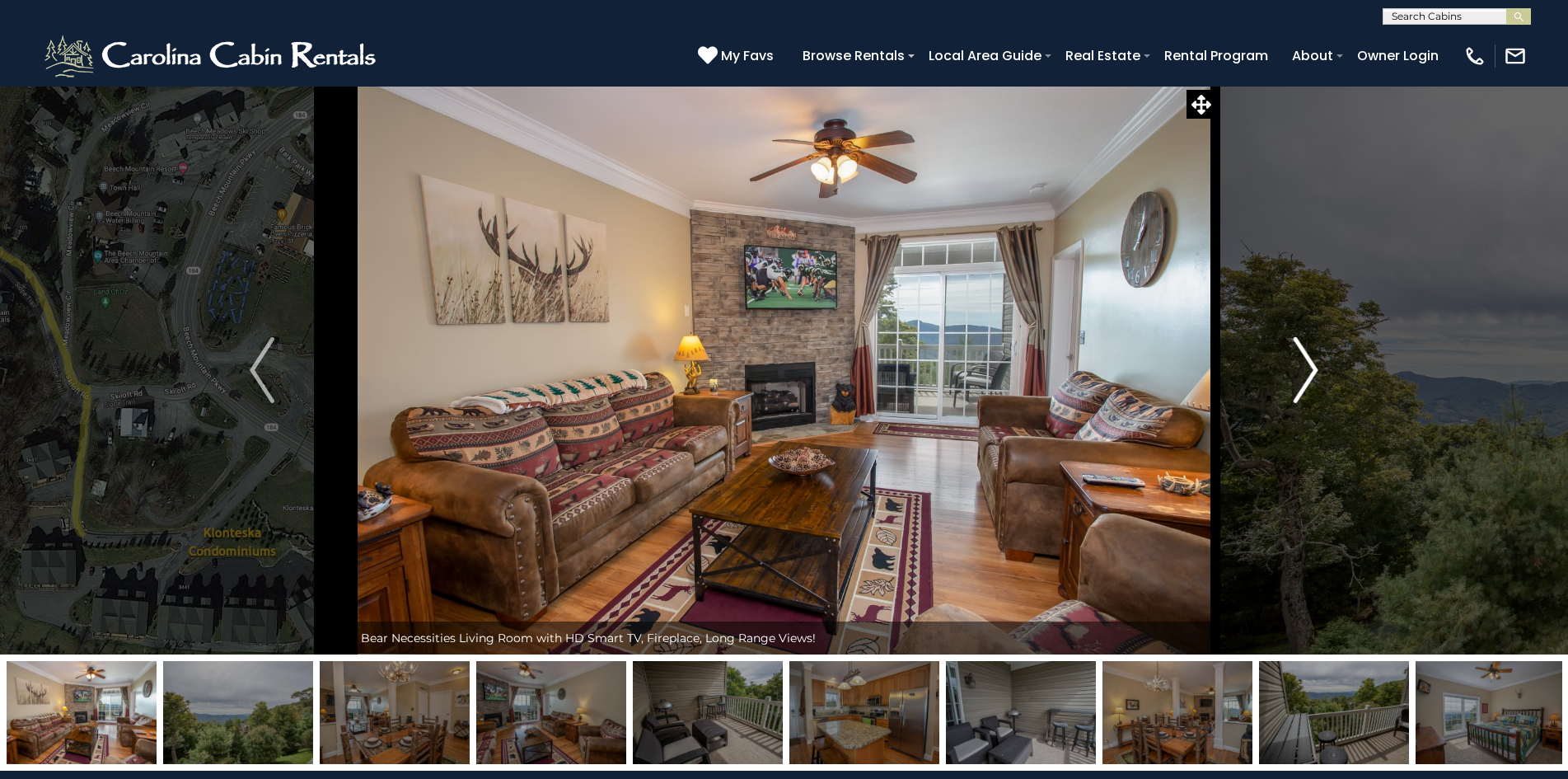
click at [1310, 350] on img "Next" at bounding box center [1305, 370] width 25 height 66
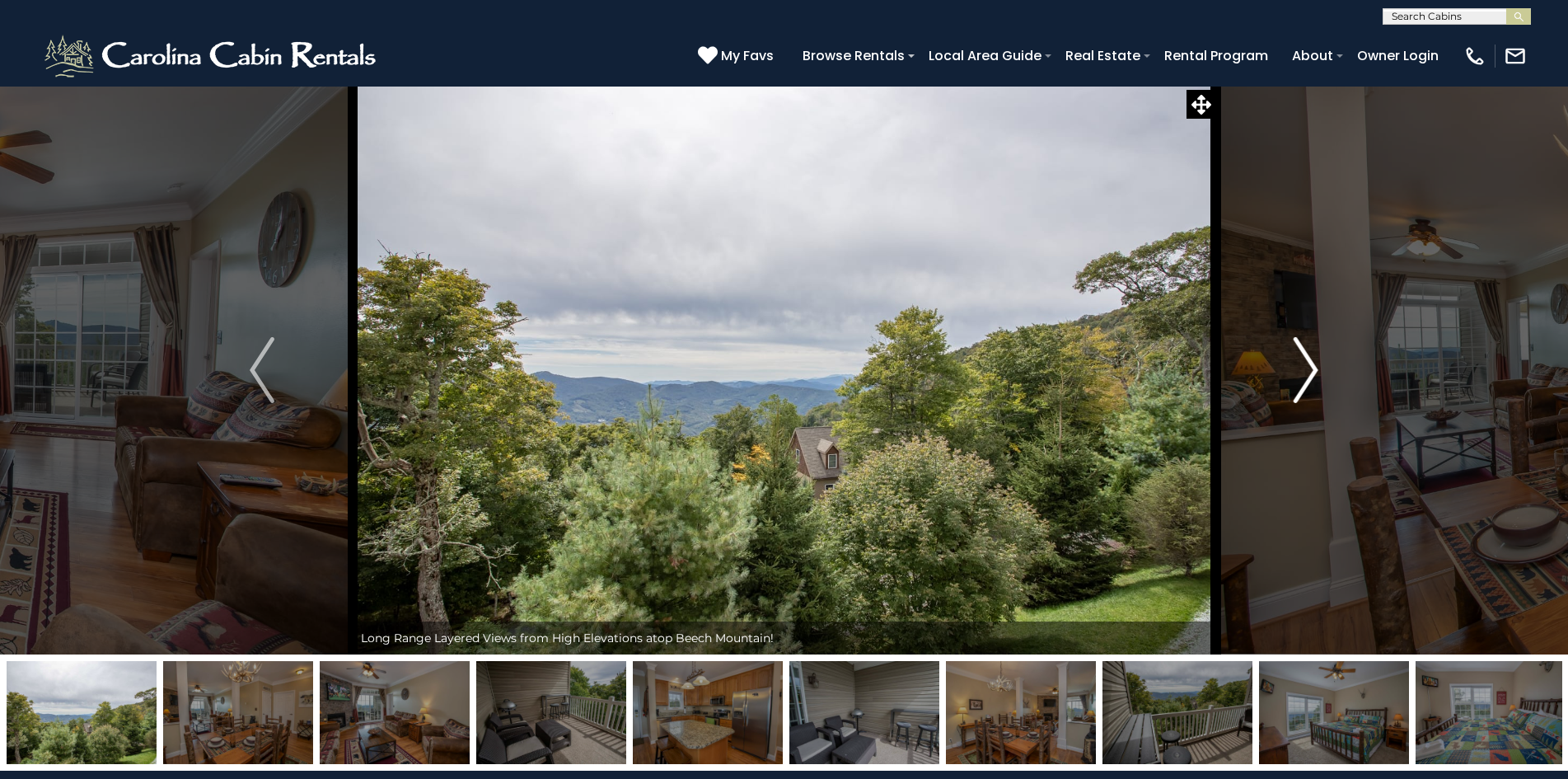
click at [1310, 350] on img "Next" at bounding box center [1305, 370] width 25 height 66
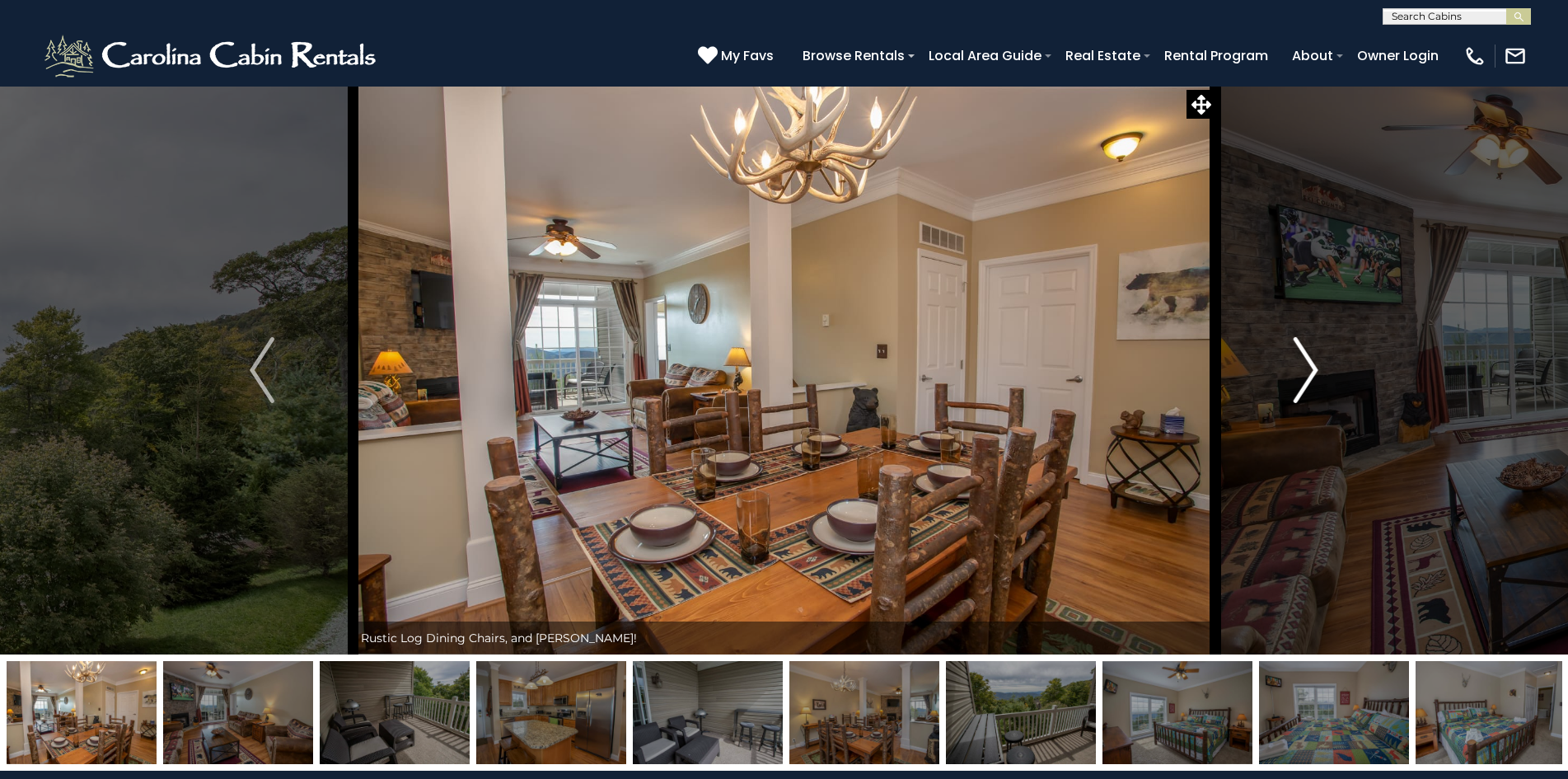
click at [1310, 350] on img "Next" at bounding box center [1305, 370] width 25 height 66
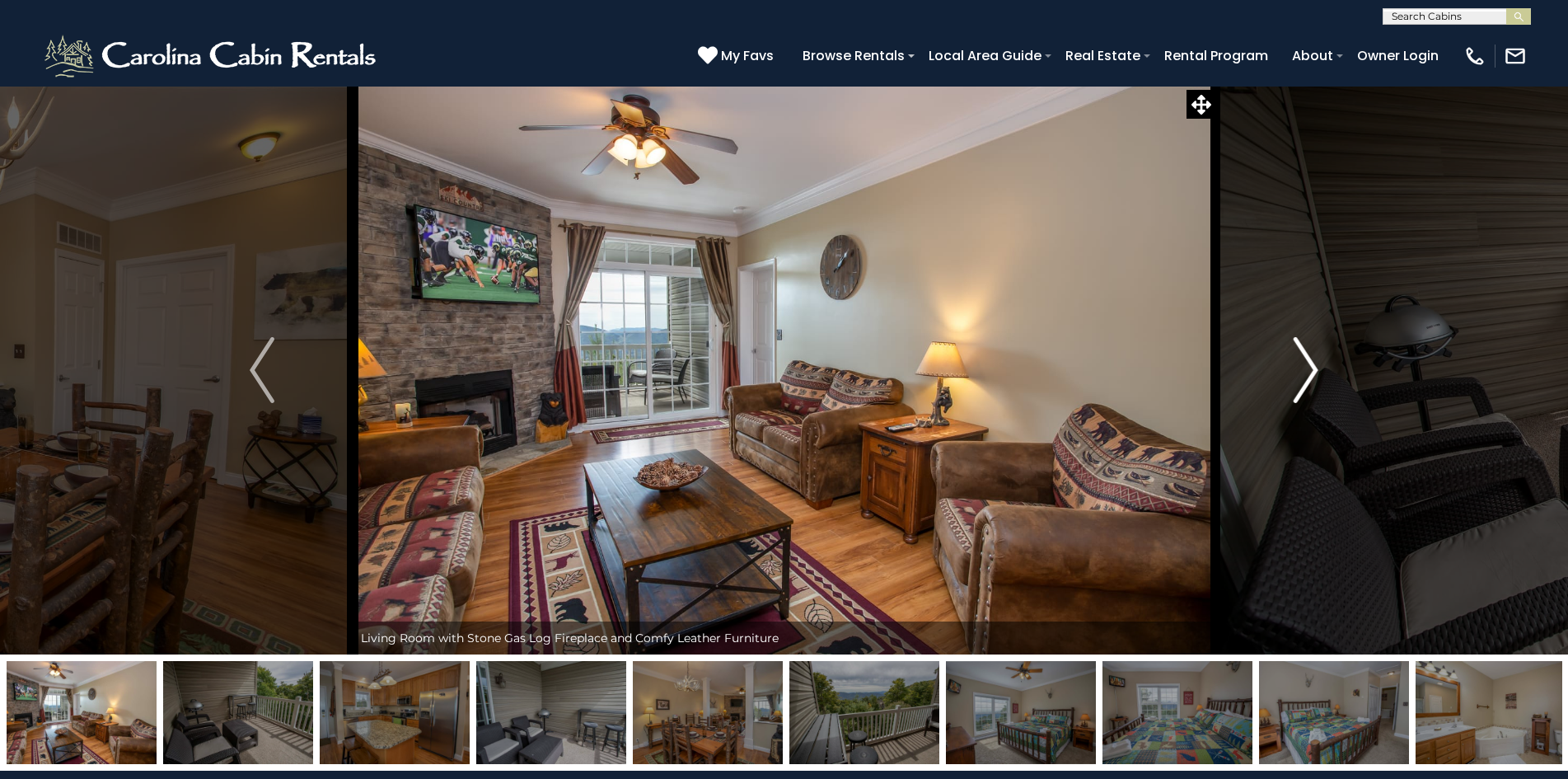
click at [1310, 350] on img "Next" at bounding box center [1305, 370] width 25 height 66
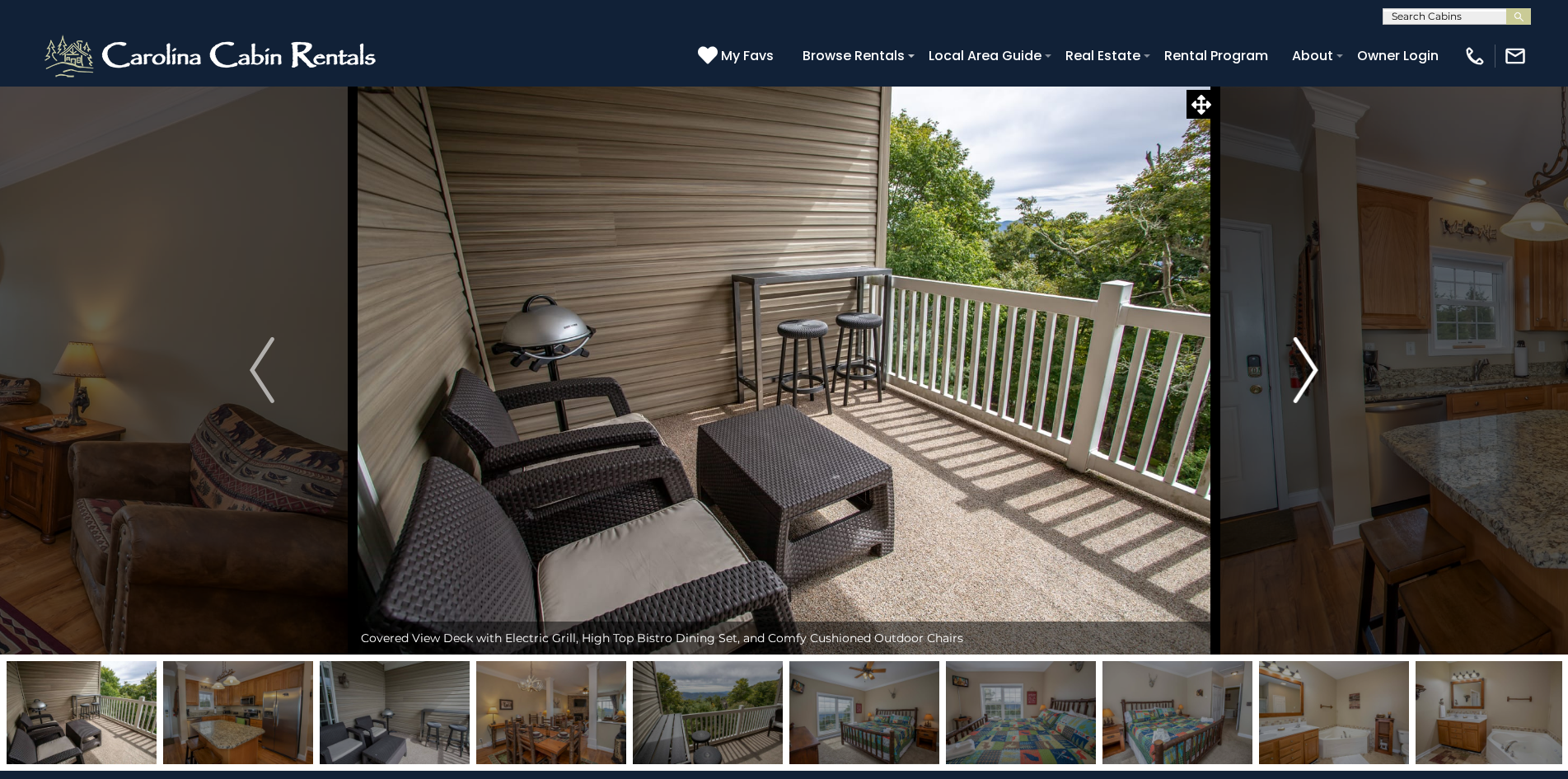
click at [1310, 360] on img "Next" at bounding box center [1305, 370] width 25 height 66
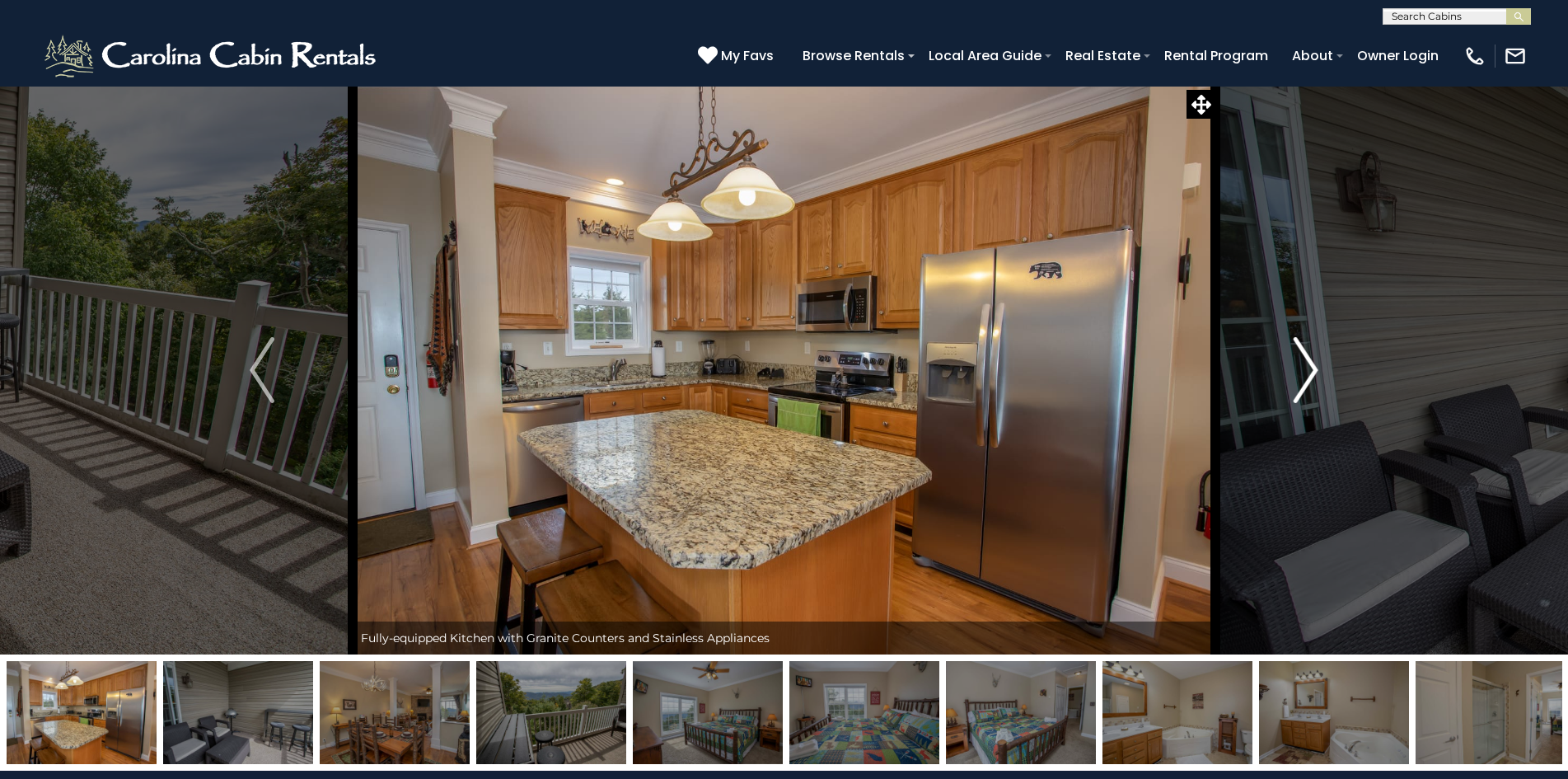
click at [1310, 360] on img "Next" at bounding box center [1305, 370] width 25 height 66
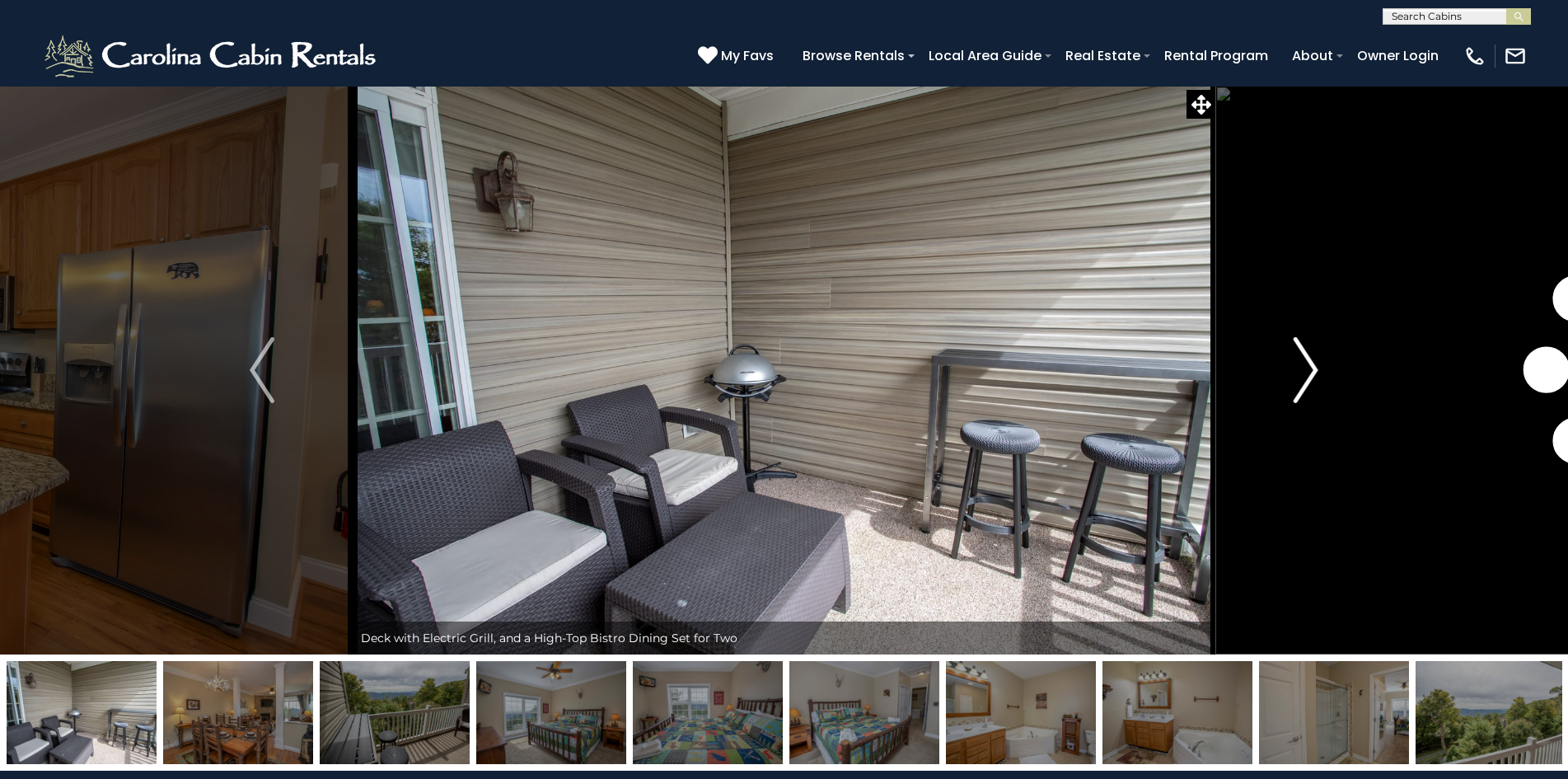
click at [1310, 360] on img "Next" at bounding box center [1305, 370] width 25 height 66
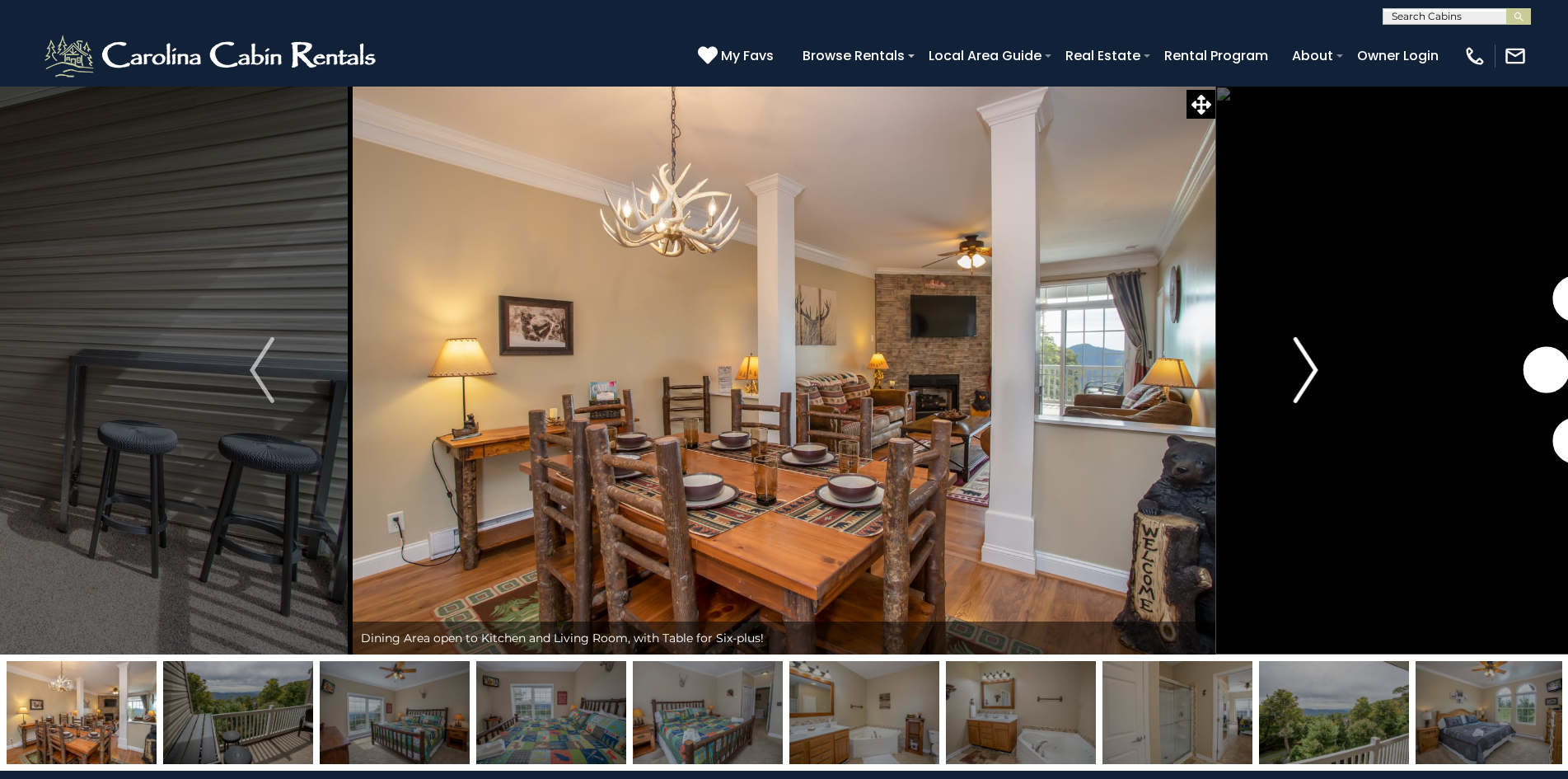
click at [1310, 360] on img "Next" at bounding box center [1305, 370] width 25 height 66
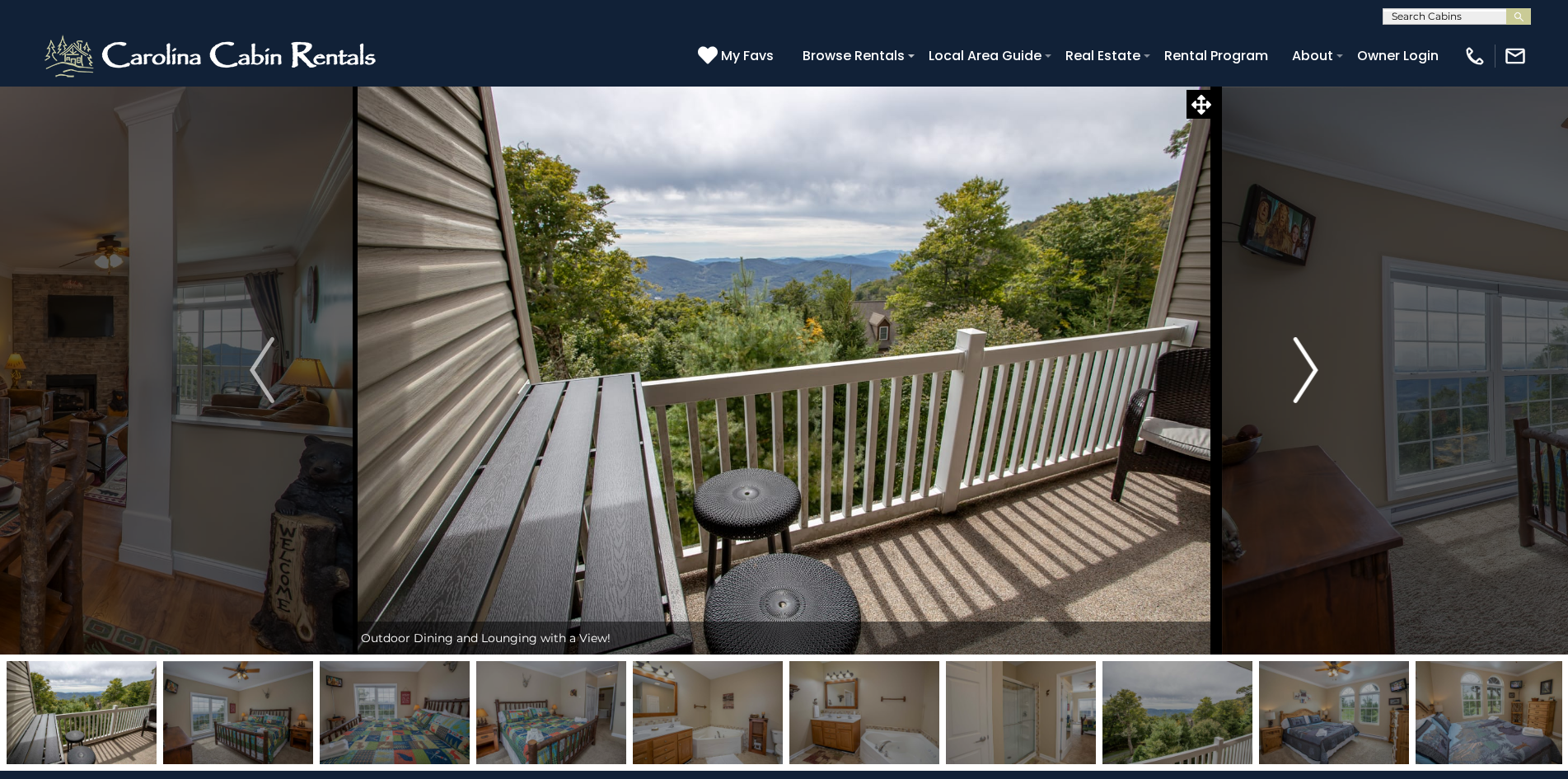
click at [1310, 360] on img "Next" at bounding box center [1305, 370] width 25 height 66
